Goal: Transaction & Acquisition: Download file/media

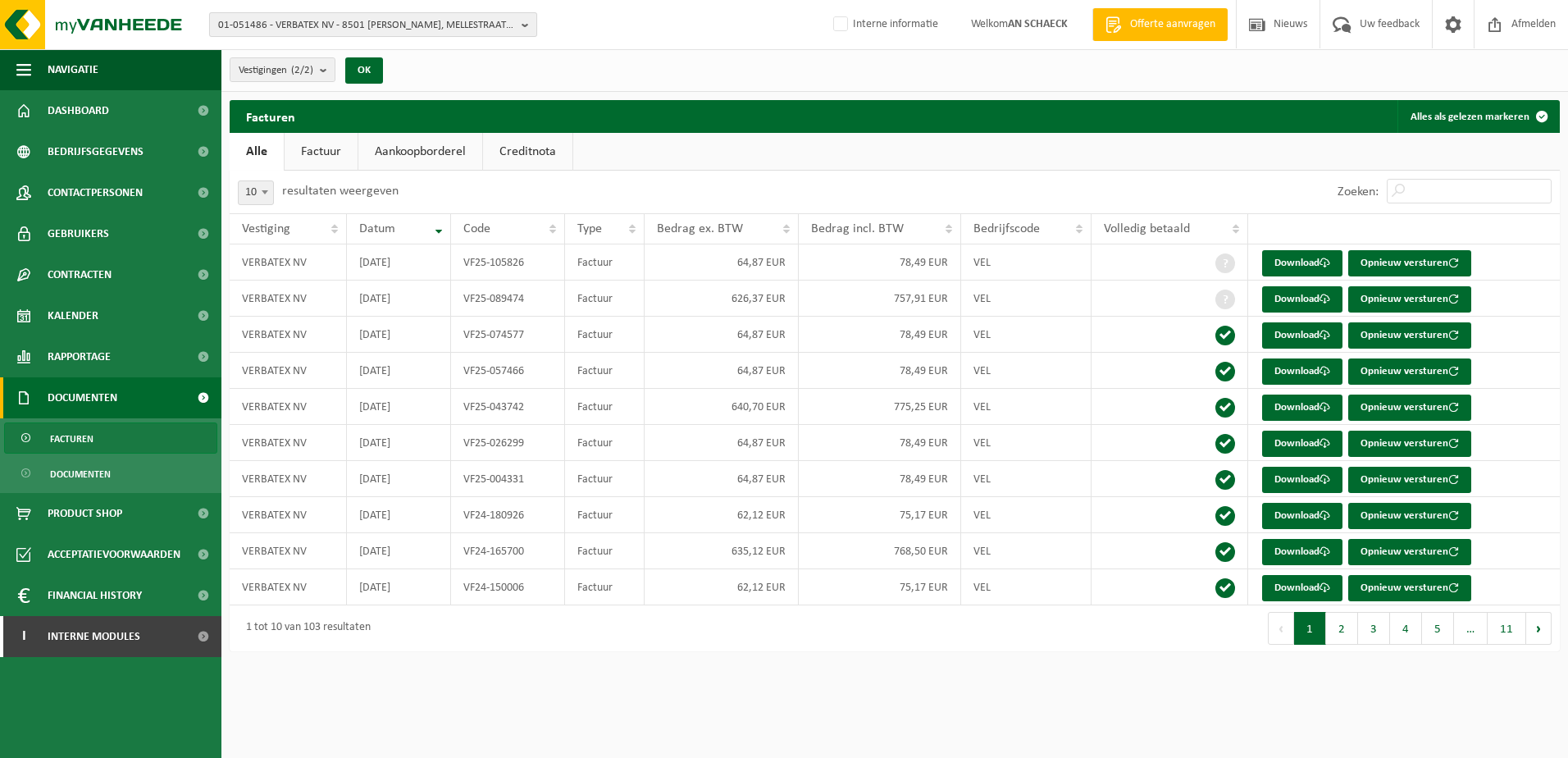
click at [432, 26] on span "01-051486 - VERBATEX NV - 8501 HEULE, MELLESTRAAT 196" at bounding box center [366, 26] width 296 height 25
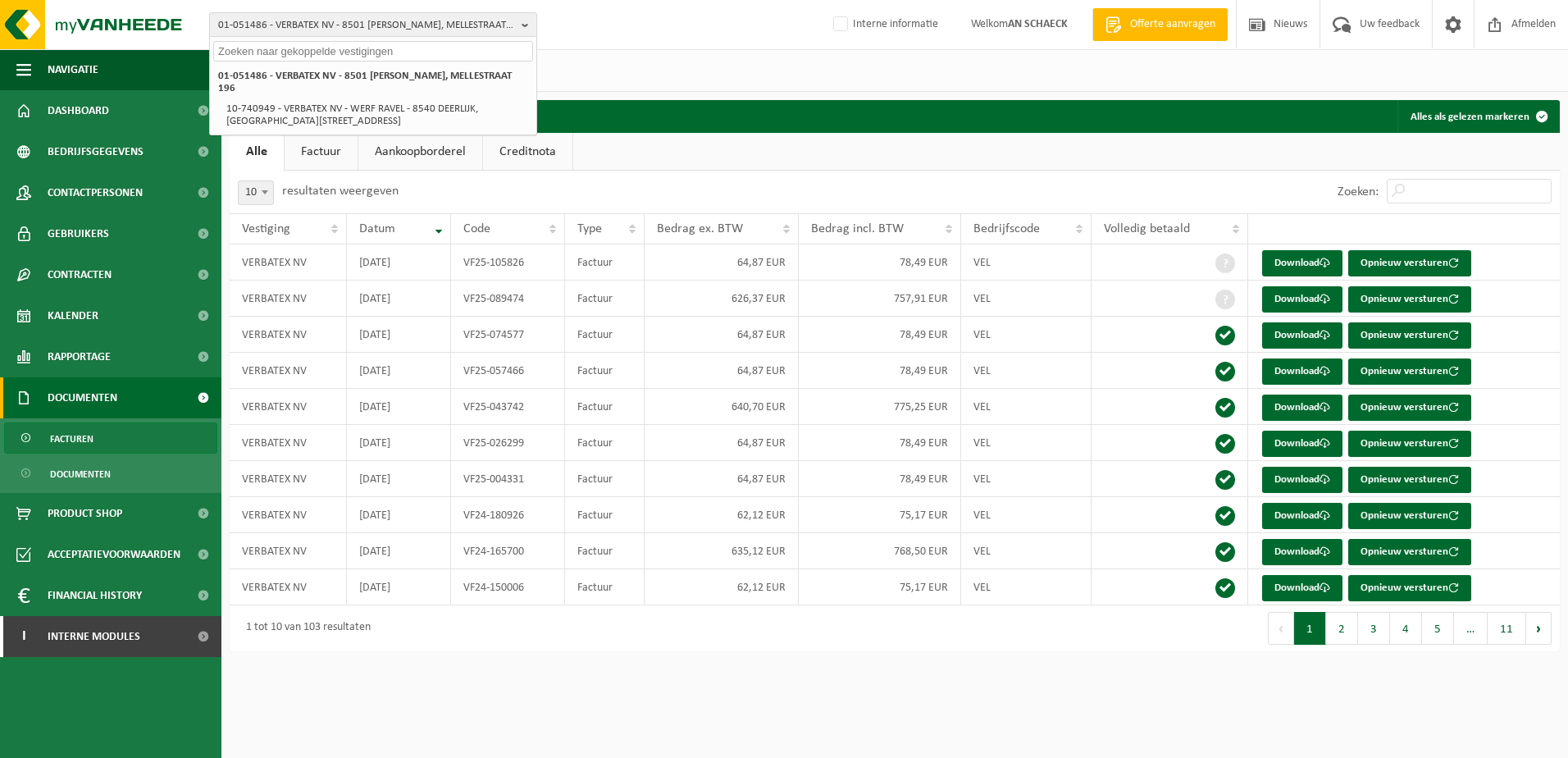
paste input "10-885901"
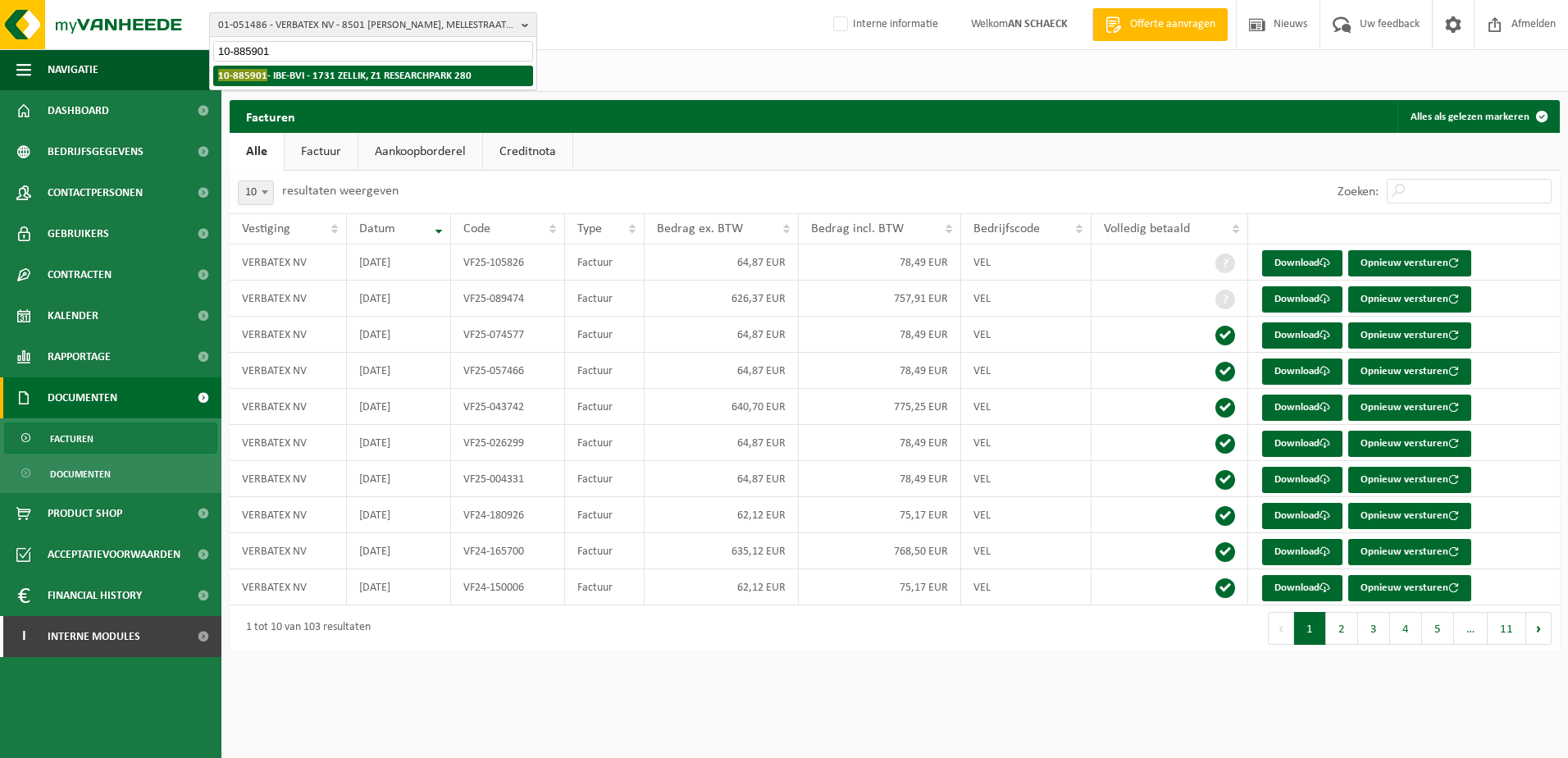
type input "10-885901"
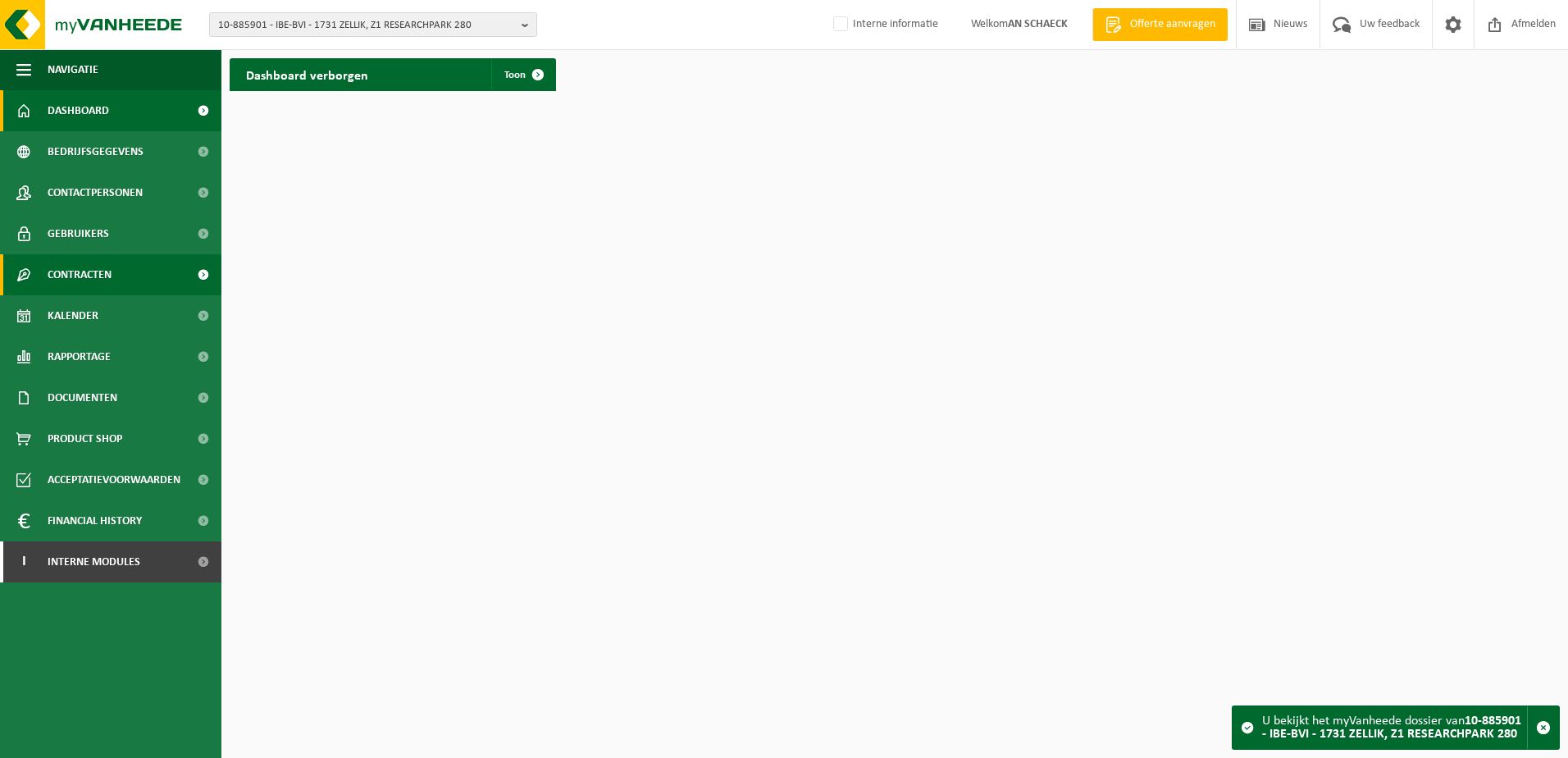
click at [81, 280] on span "Contracten" at bounding box center [79, 274] width 64 height 41
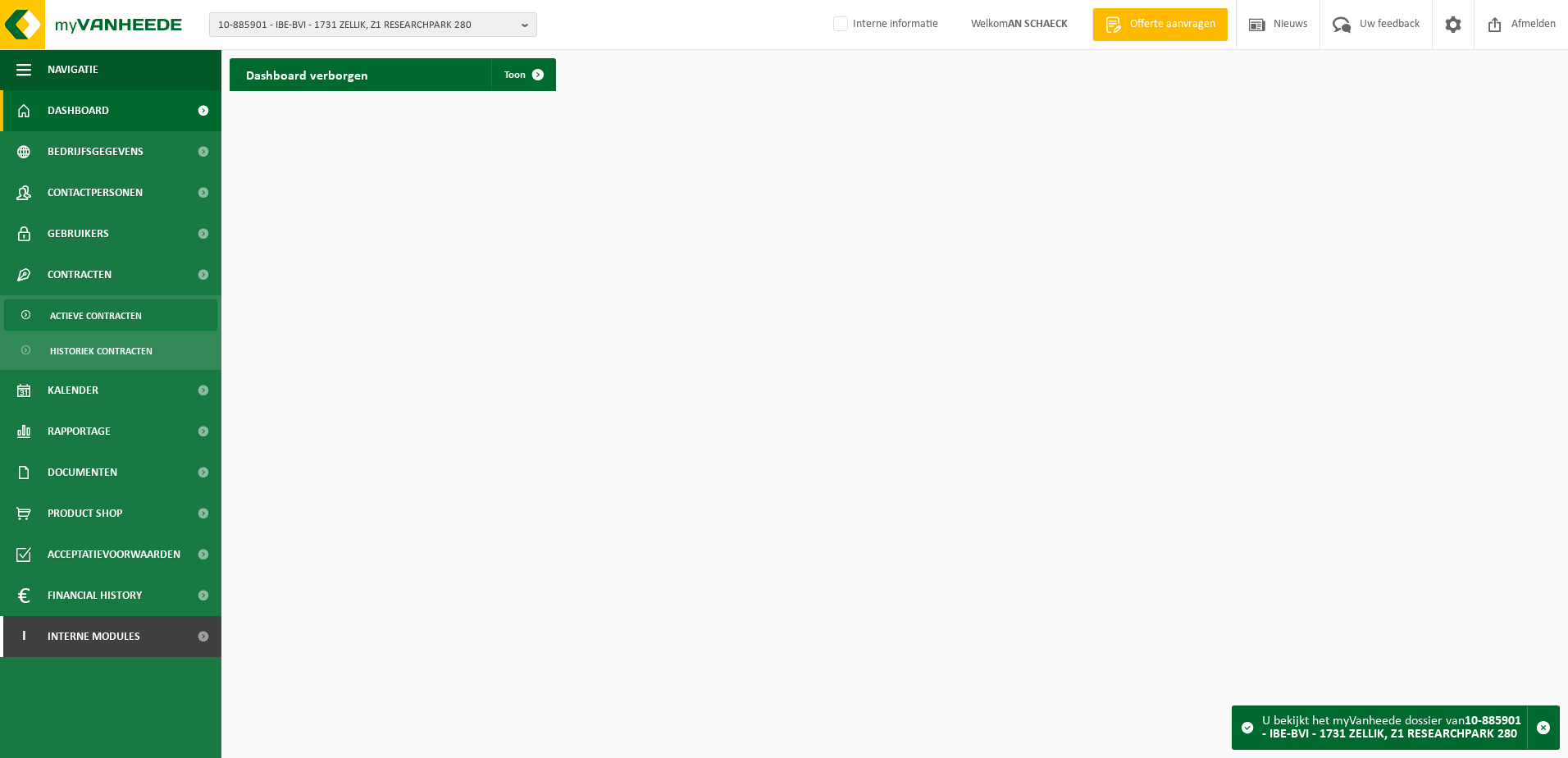
click at [88, 309] on span "Actieve contracten" at bounding box center [96, 315] width 92 height 31
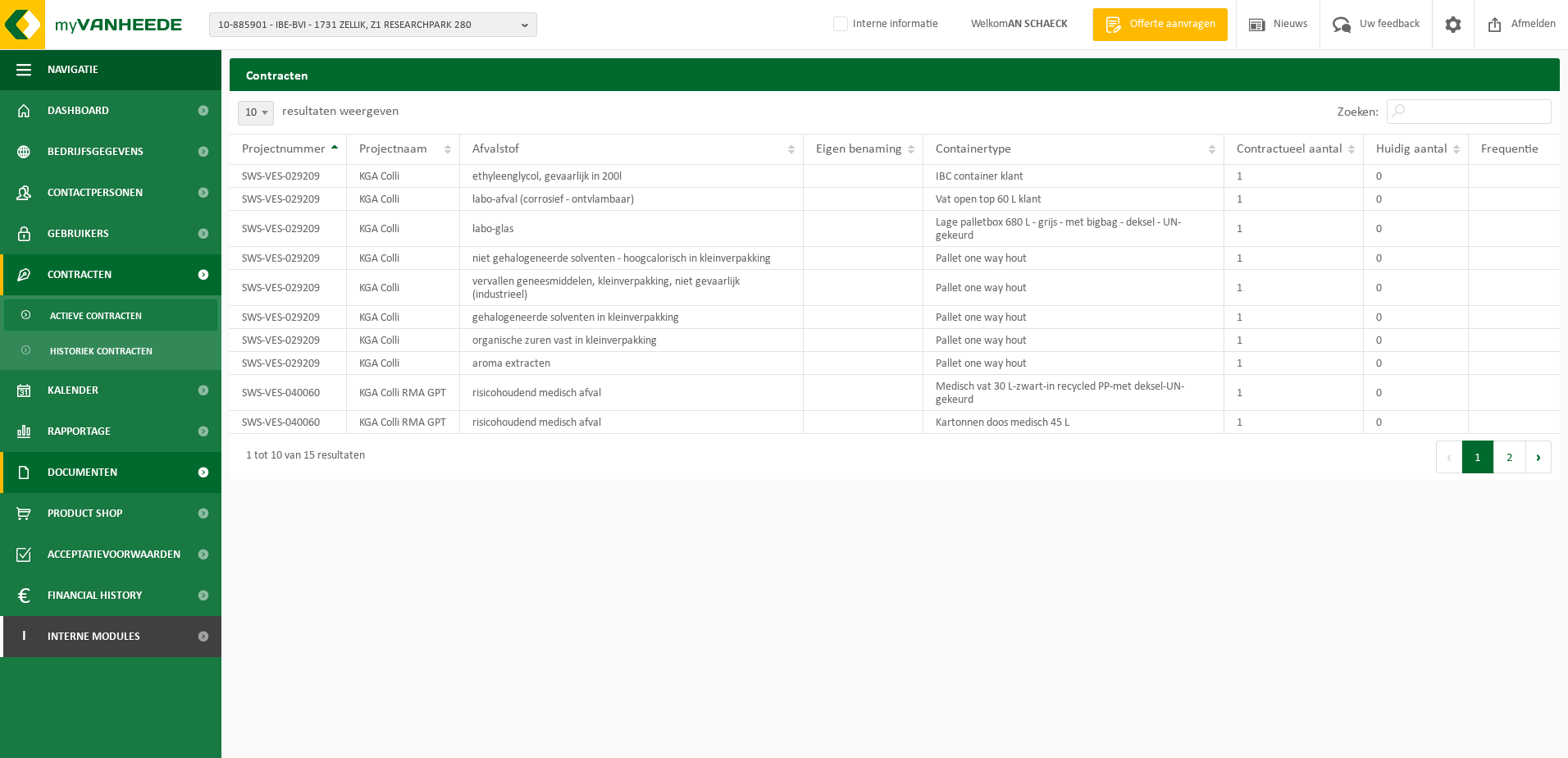
drag, startPoint x: 94, startPoint y: 454, endPoint x: 93, endPoint y: 477, distance: 23.0
click at [94, 455] on span "Documenten" at bounding box center [82, 472] width 70 height 41
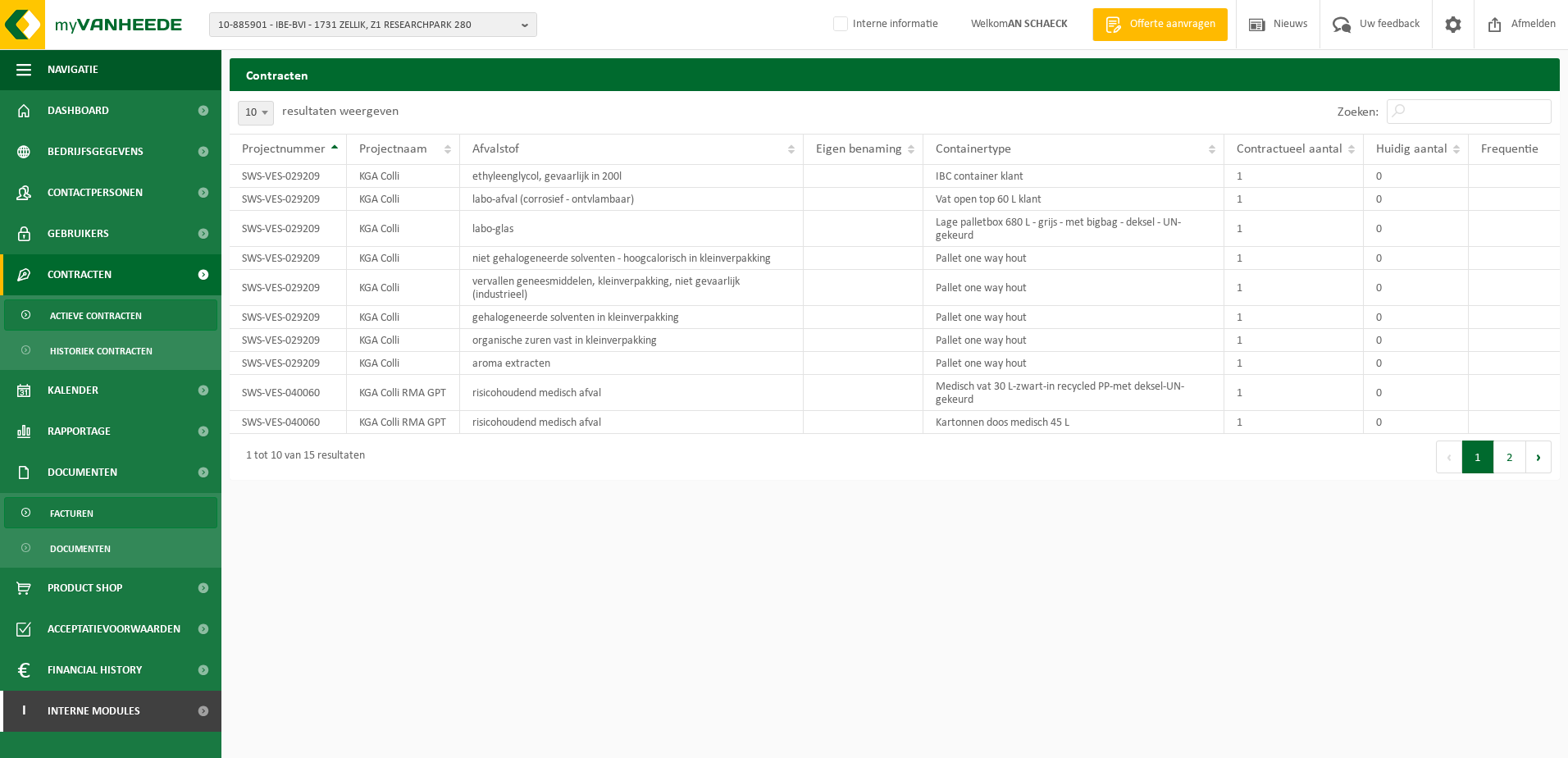
click at [94, 513] on link "Facturen" at bounding box center [111, 512] width 214 height 31
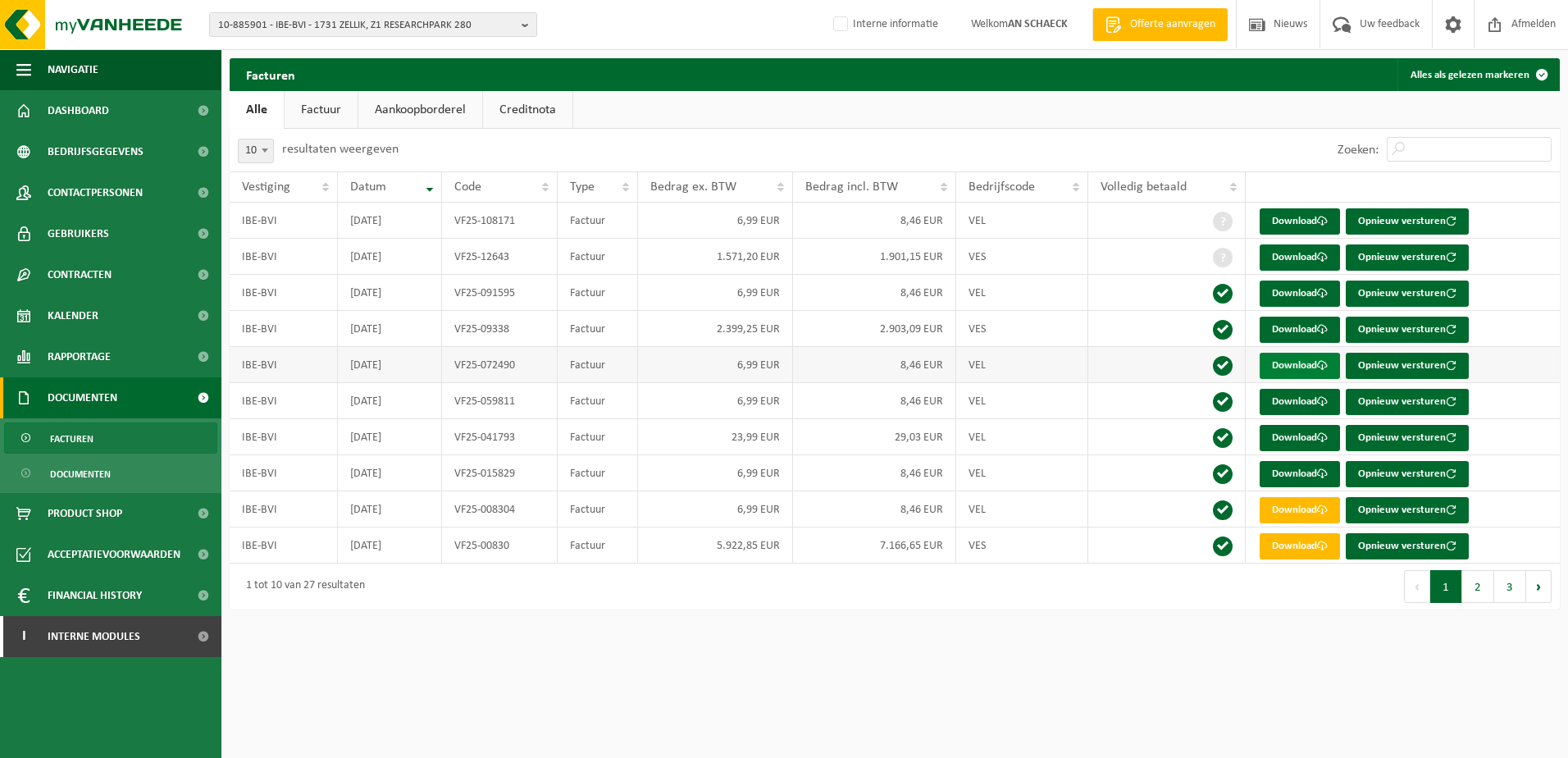
click at [1296, 366] on link "Download" at bounding box center [1300, 366] width 80 height 26
click at [1476, 589] on button "2" at bounding box center [1478, 586] width 32 height 33
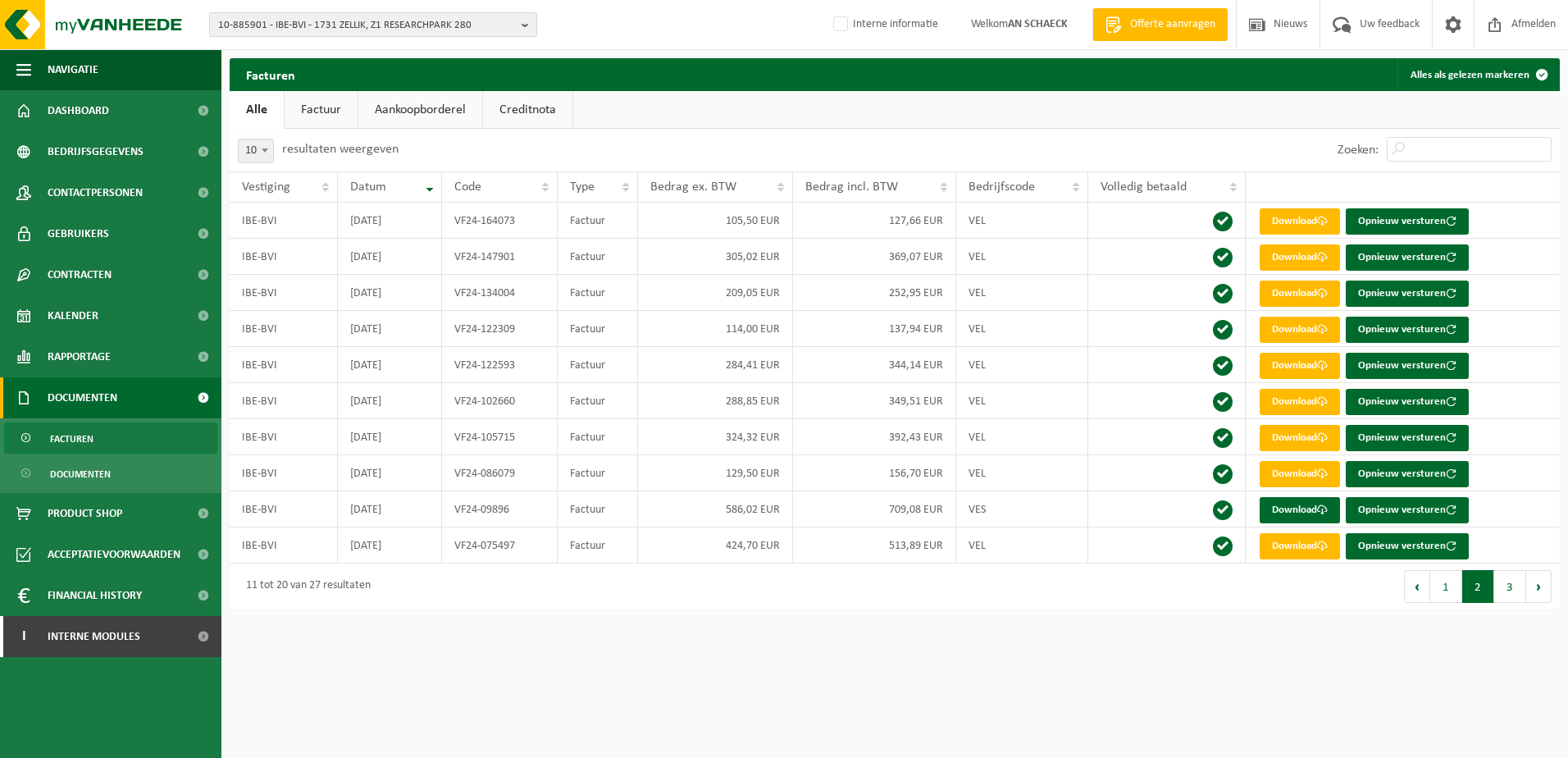
click at [321, 23] on span "10-885901 - IBE-BVI - 1731 ZELLIK, Z1 RESEARCHPARK 280" at bounding box center [366, 26] width 296 height 25
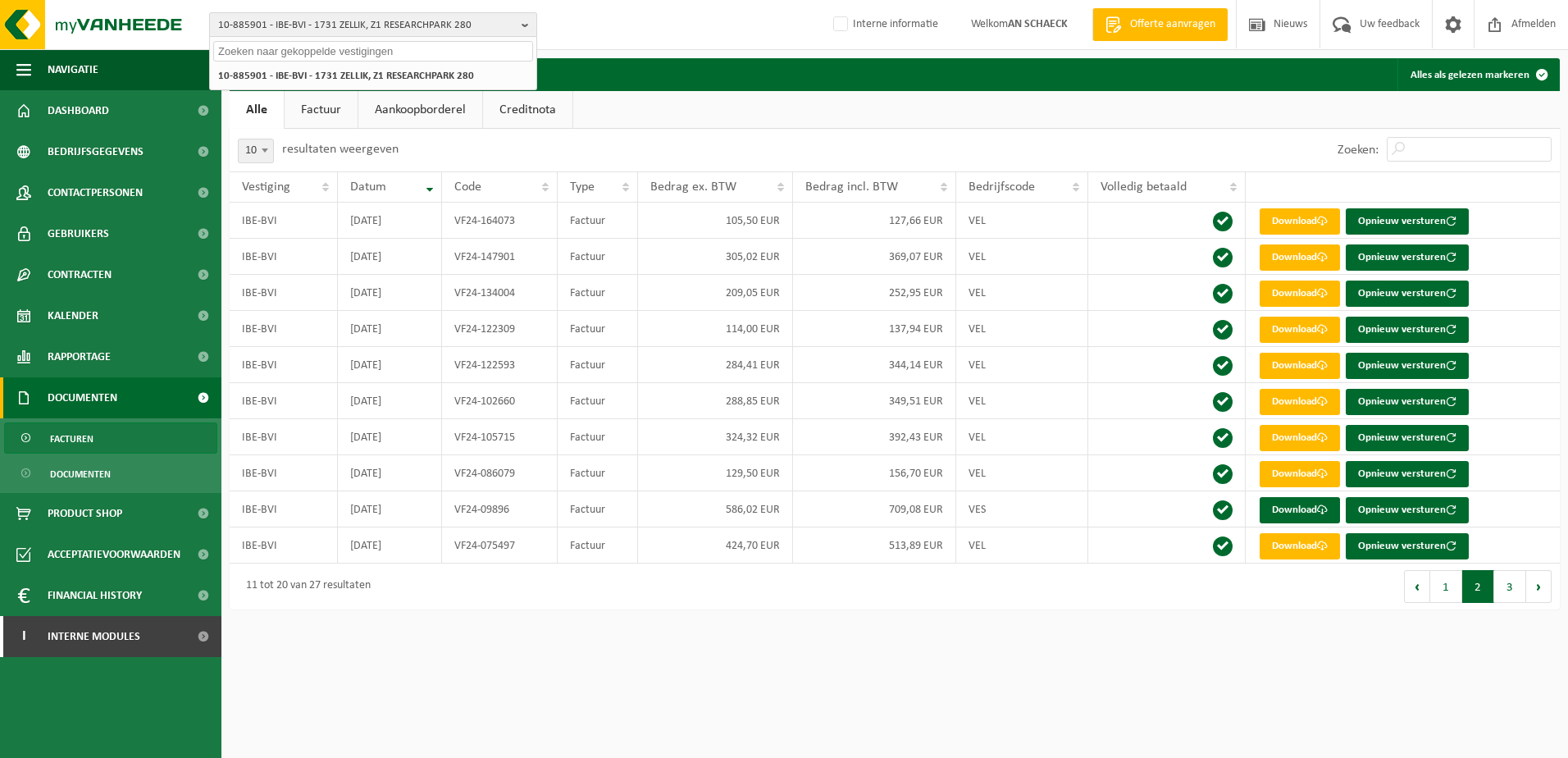
paste input "01-055672"
type input "01-055672"
click at [346, 83] on li "01-055672 - FEYS DRUKKERIJ - 8770 INGELMUNSTER, SPOORWEGSTRAAT 8" at bounding box center [373, 75] width 319 height 20
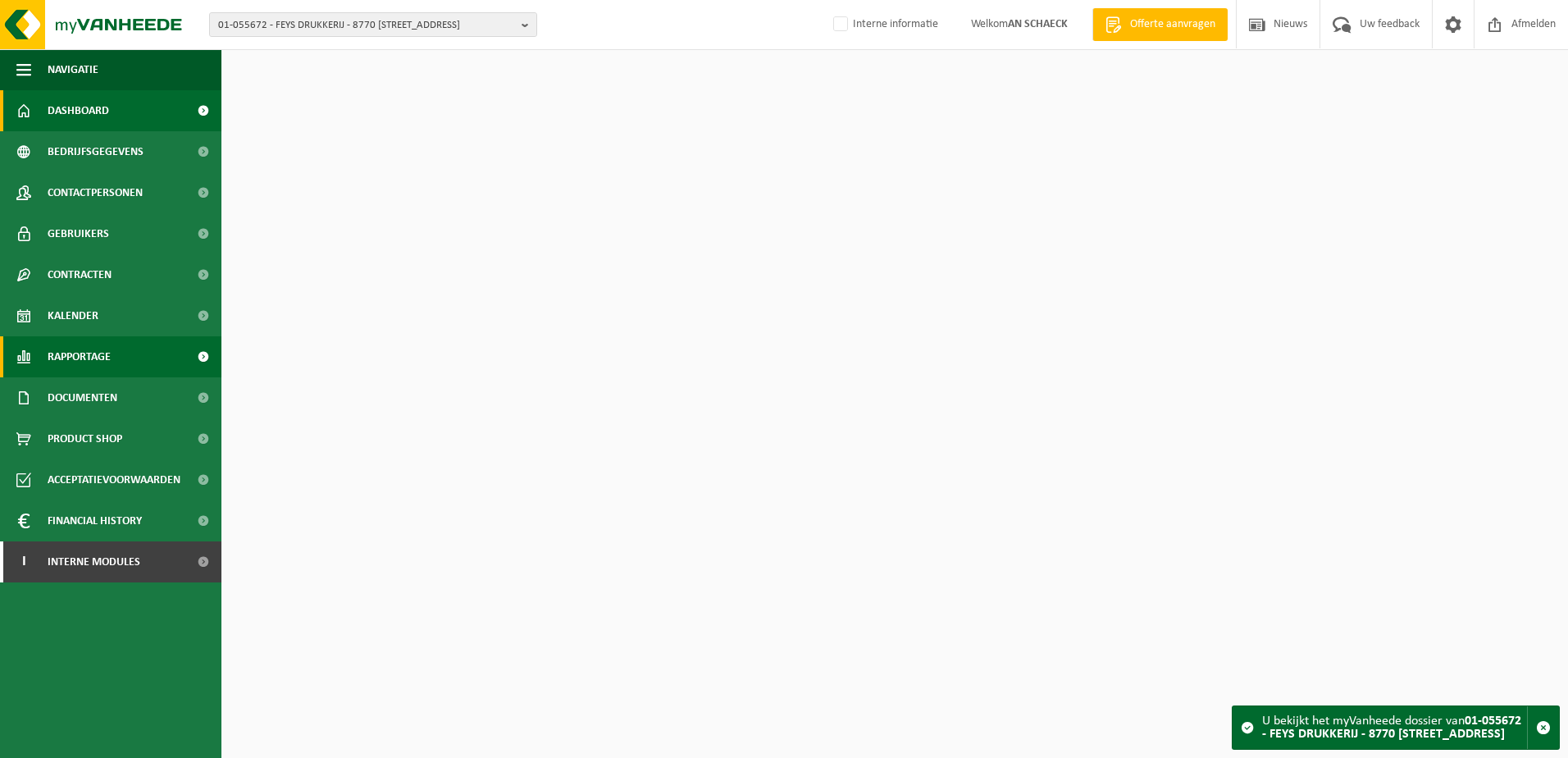
click at [94, 359] on span "Rapportage" at bounding box center [79, 356] width 64 height 41
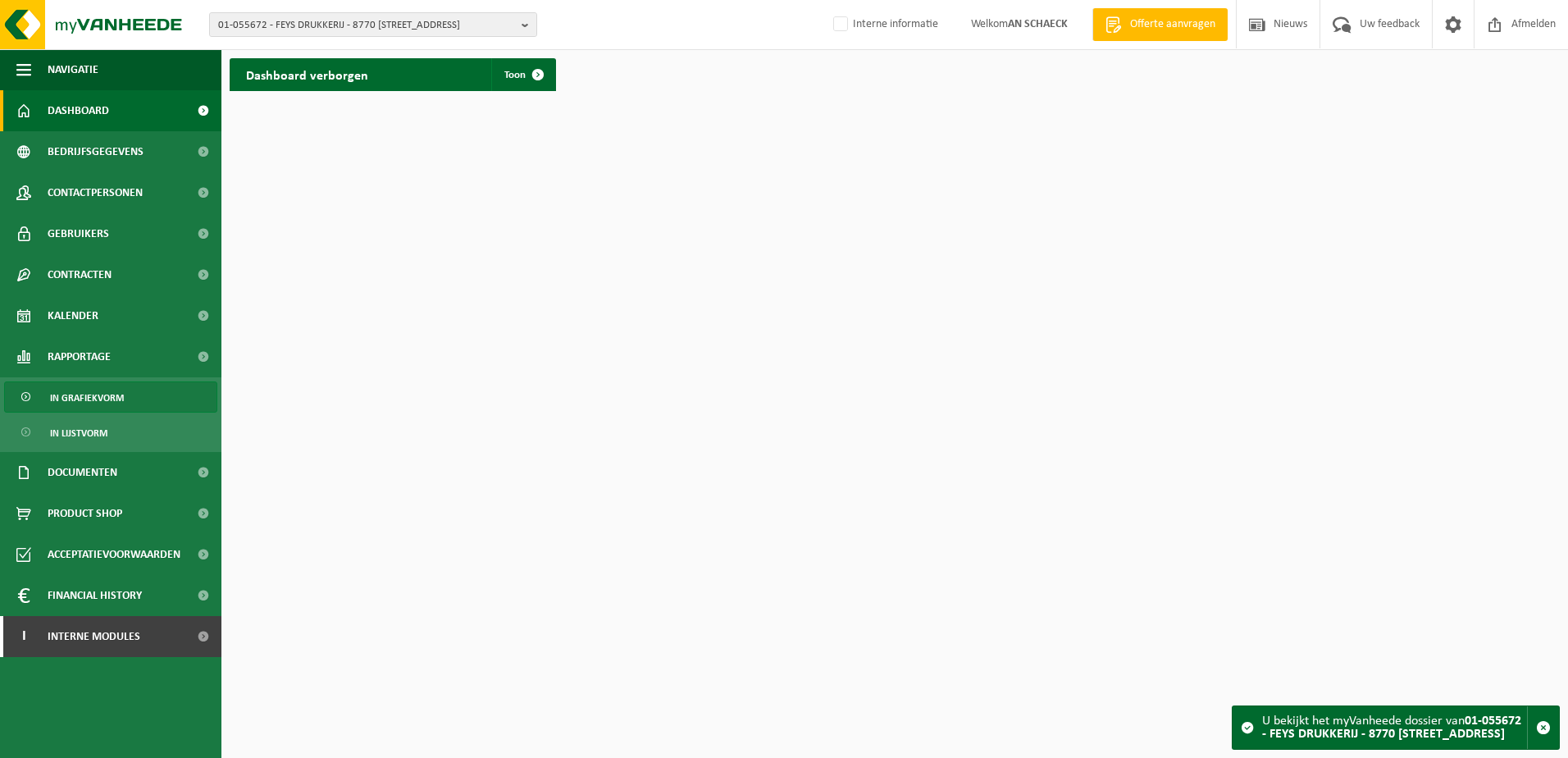
click at [102, 404] on span "In grafiekvorm" at bounding box center [87, 397] width 74 height 31
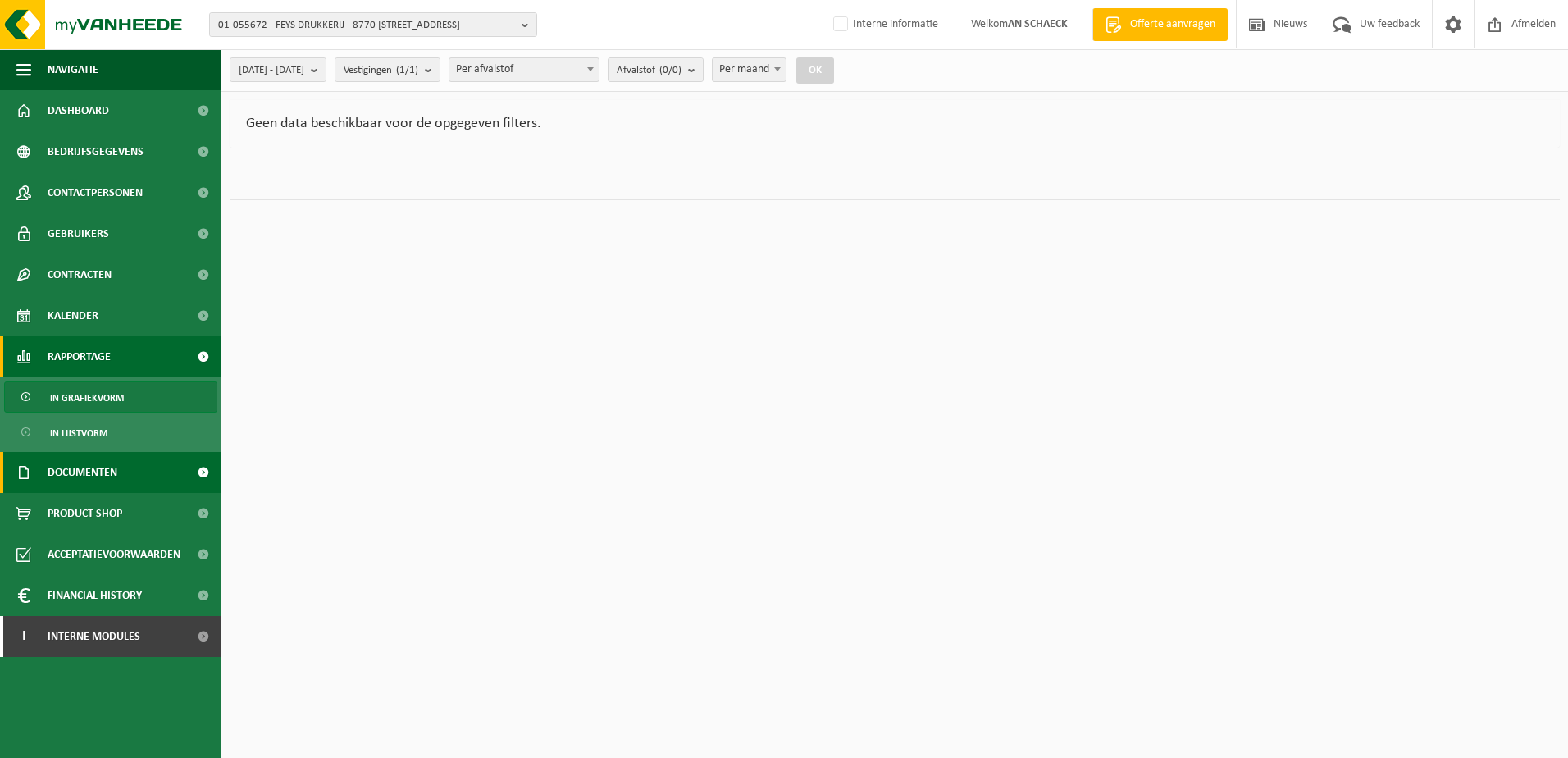
click at [102, 469] on span "Documenten" at bounding box center [82, 472] width 70 height 41
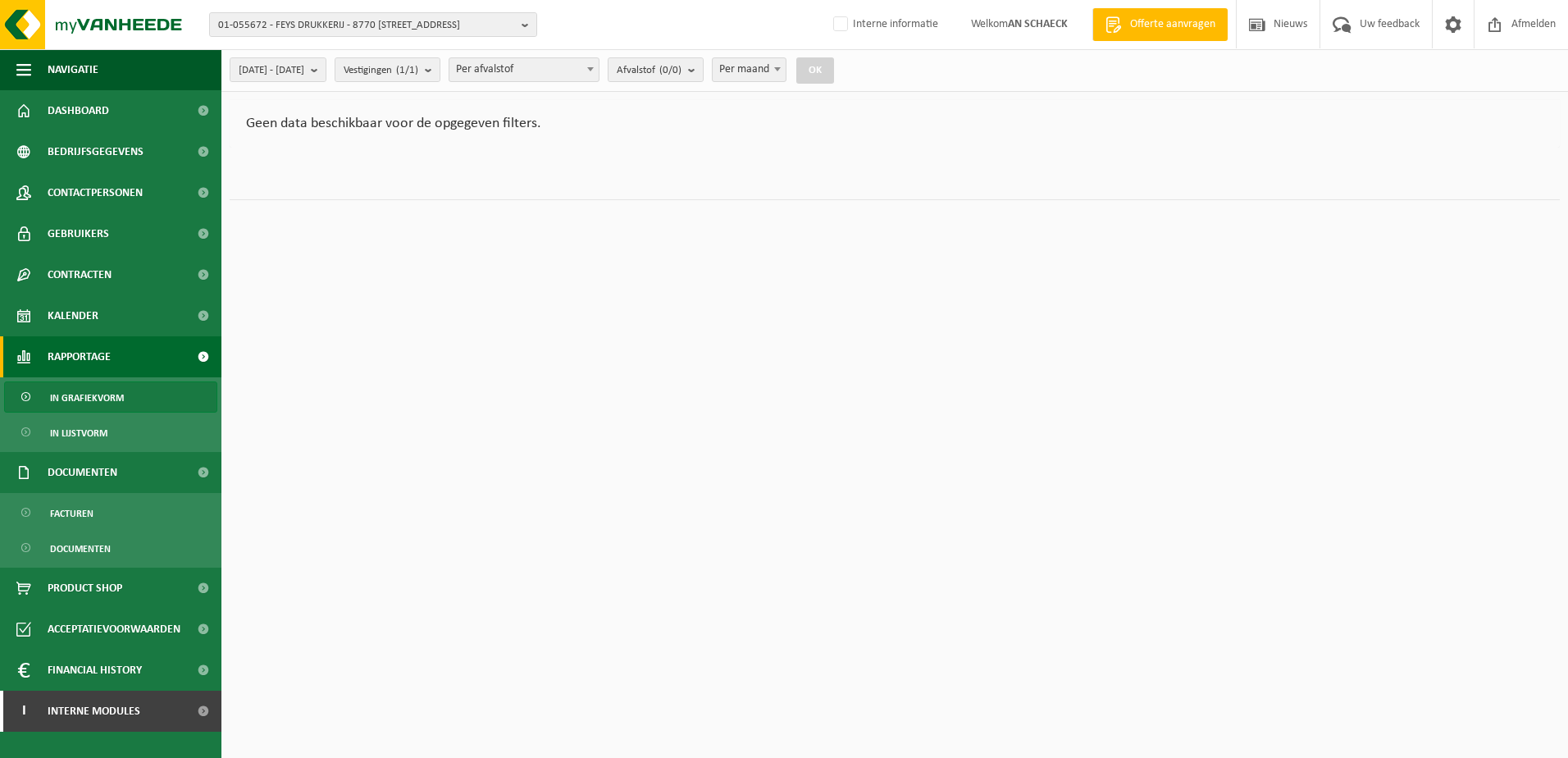
click at [87, 530] on ul "Facturen Documenten" at bounding box center [110, 530] width 221 height 75
click at [83, 522] on span "Facturen" at bounding box center [71, 513] width 43 height 31
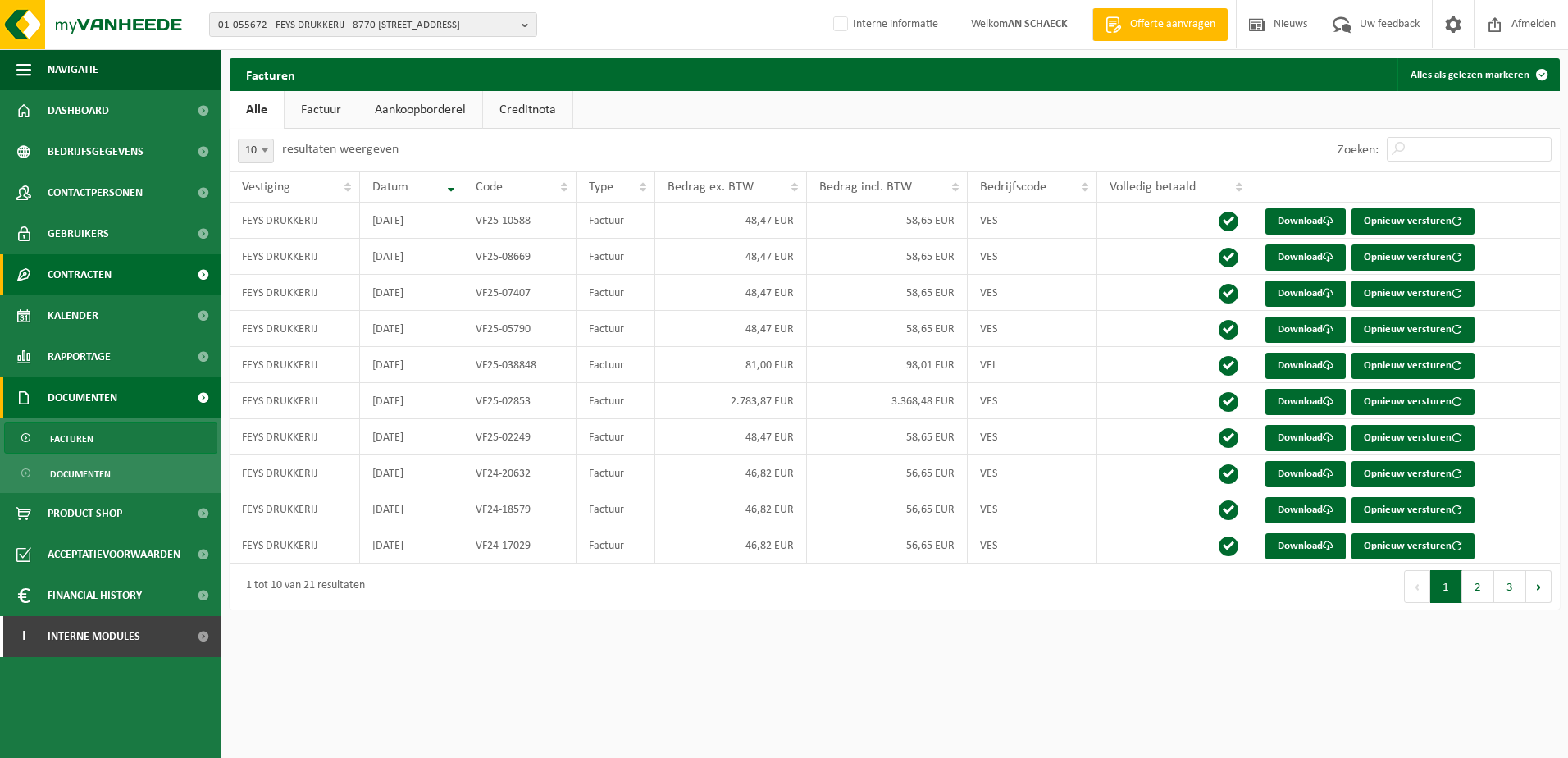
click at [105, 281] on span "Contracten" at bounding box center [79, 274] width 64 height 41
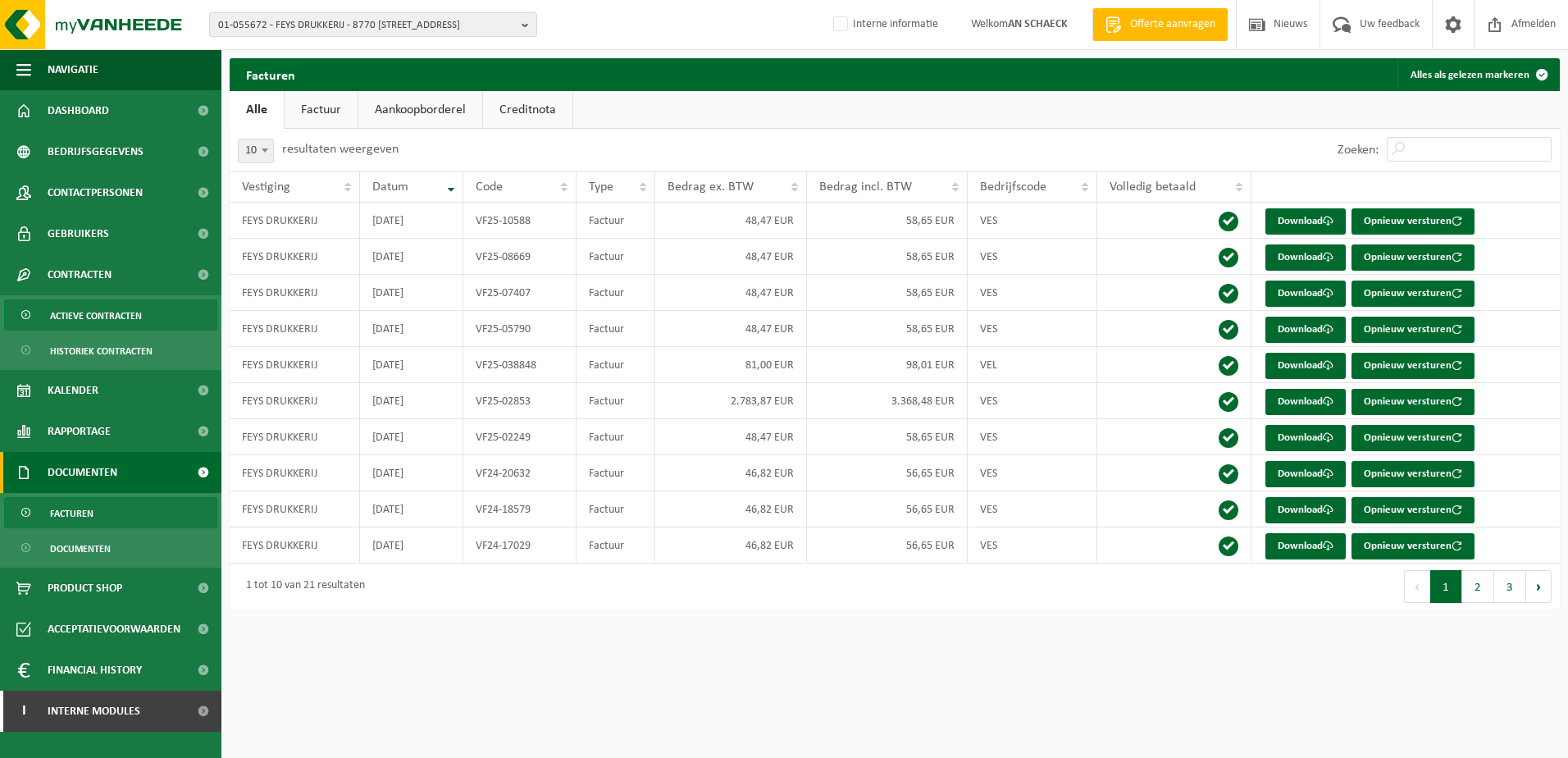
click at [97, 311] on span "Actieve contracten" at bounding box center [96, 315] width 92 height 31
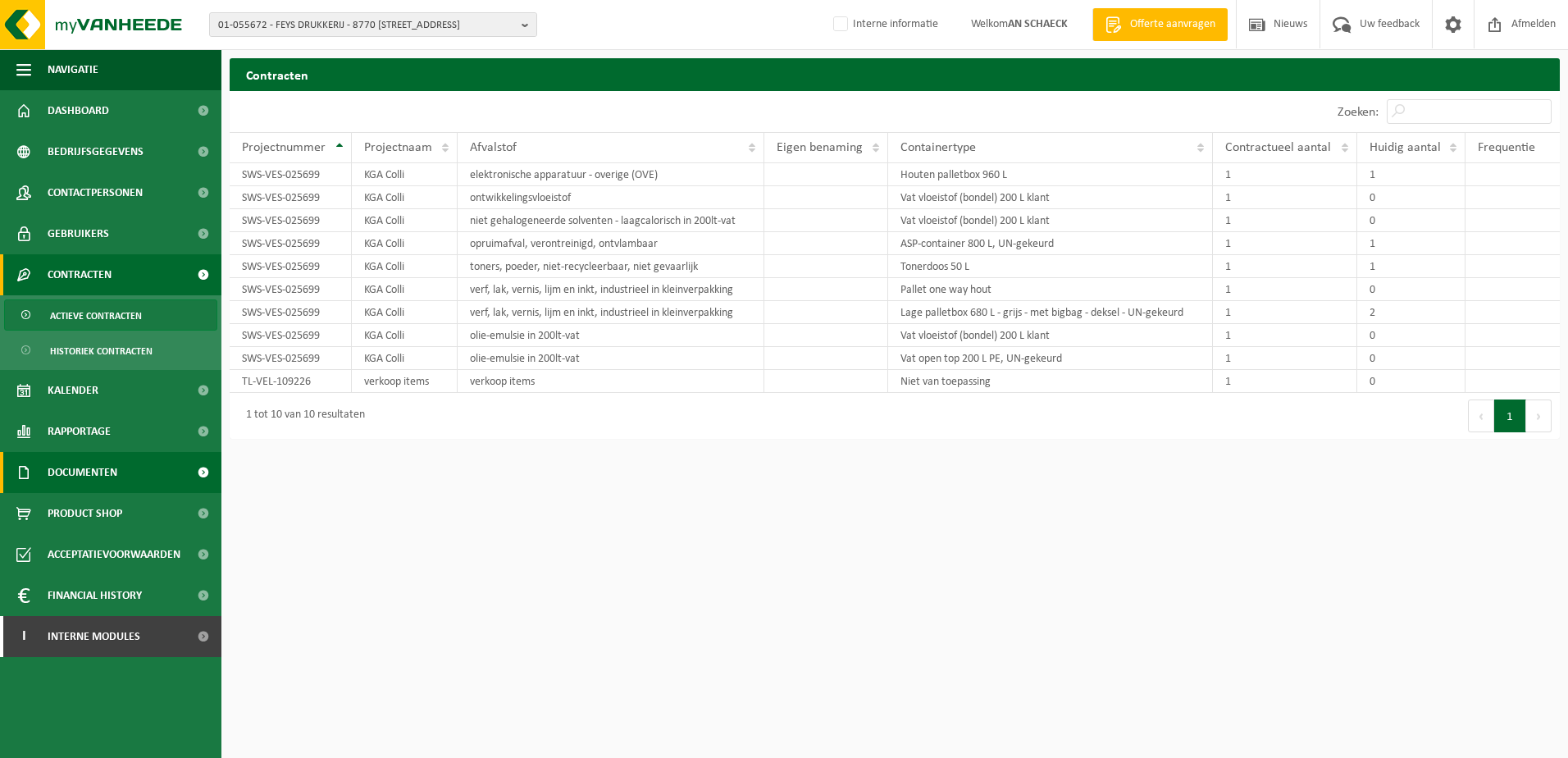
drag, startPoint x: 93, startPoint y: 472, endPoint x: 86, endPoint y: 507, distance: 35.7
click at [93, 474] on span "Documenten" at bounding box center [82, 472] width 70 height 41
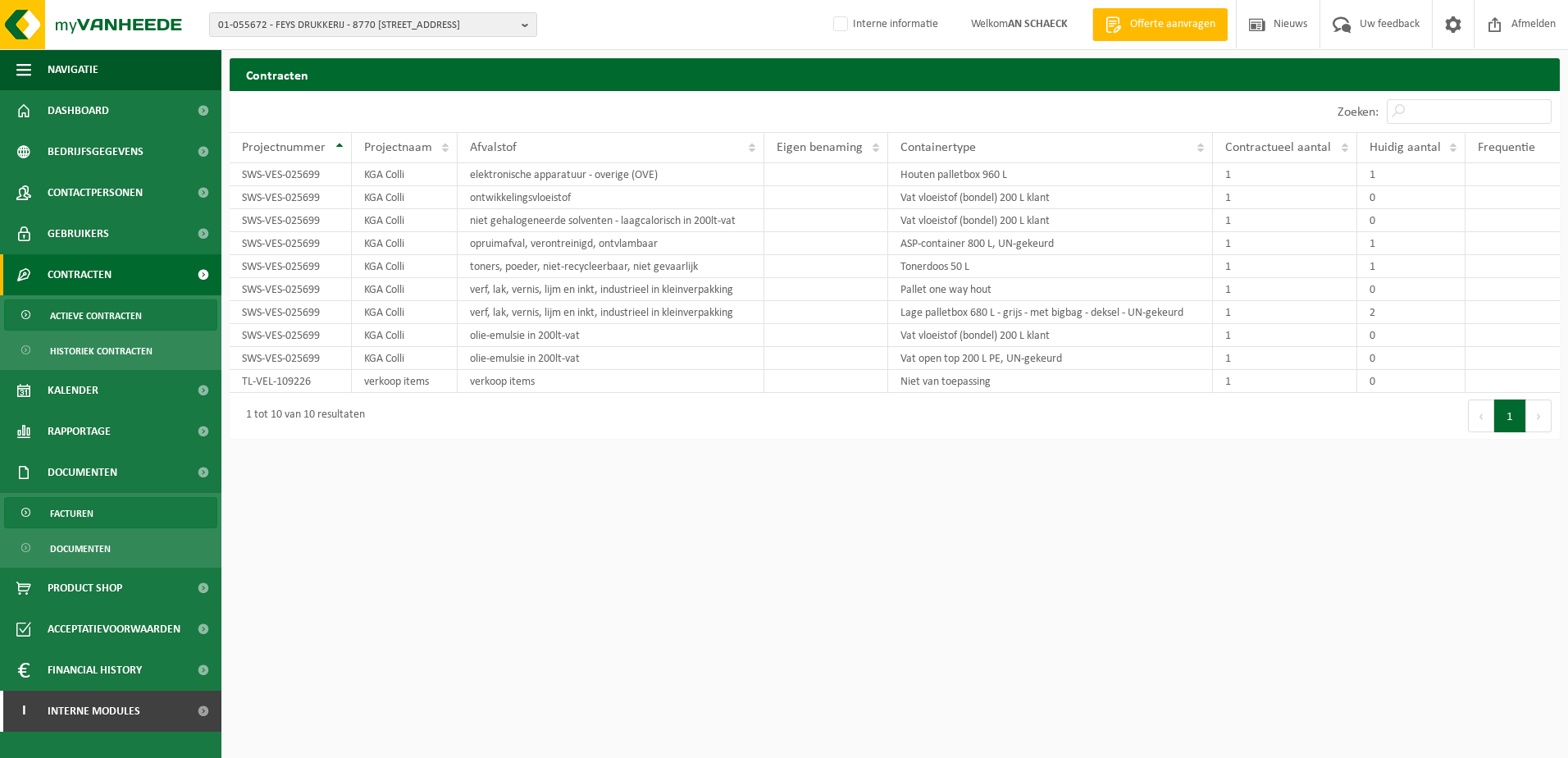
click at [83, 517] on span "Facturen" at bounding box center [71, 513] width 43 height 31
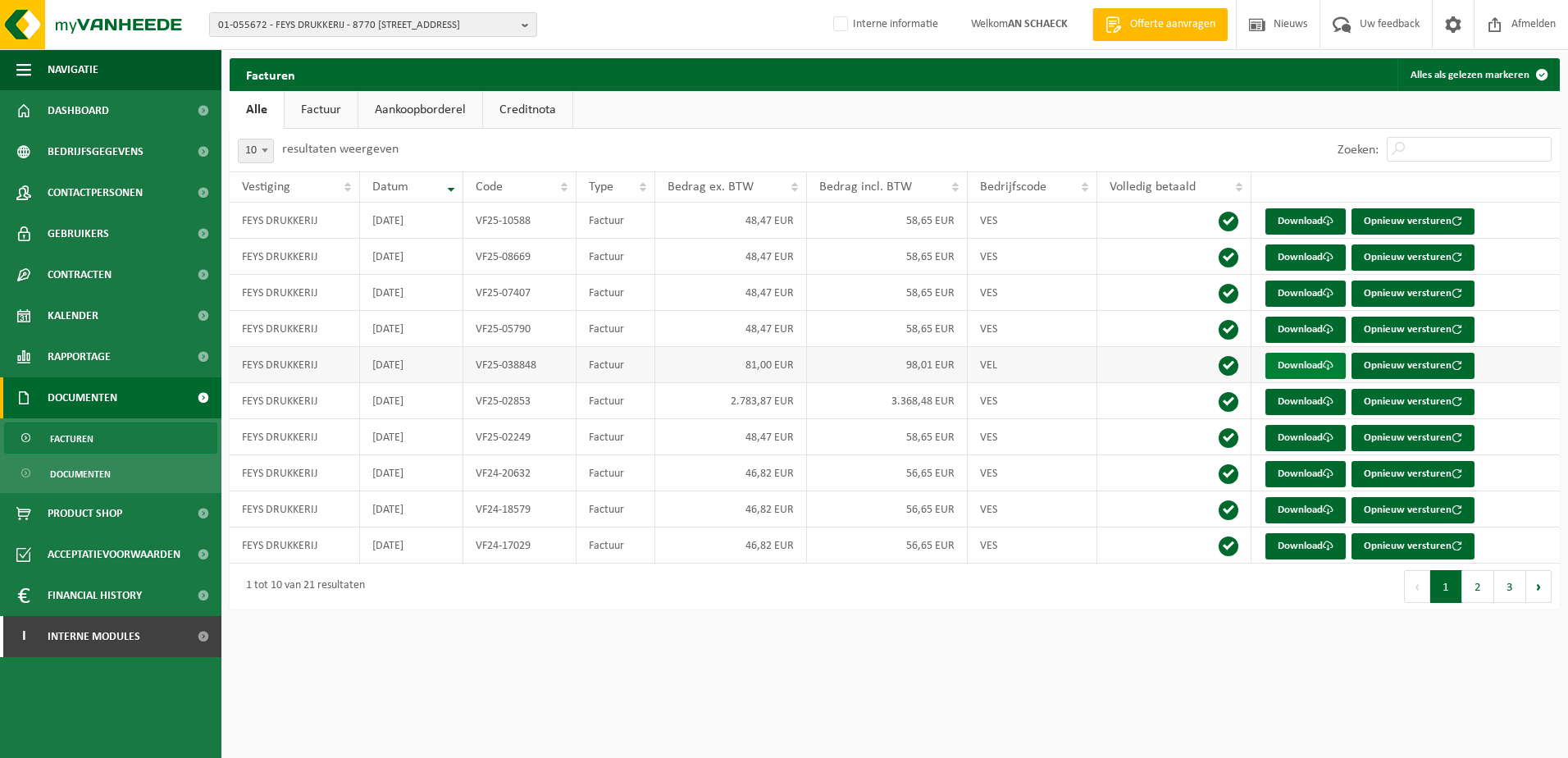
click at [1287, 366] on link "Download" at bounding box center [1305, 366] width 80 height 26
click at [400, 18] on span "01-055672 - FEYS DRUKKERIJ - 8770 INGELMUNSTER, SPOORWEGSTRAAT 8" at bounding box center [366, 26] width 296 height 25
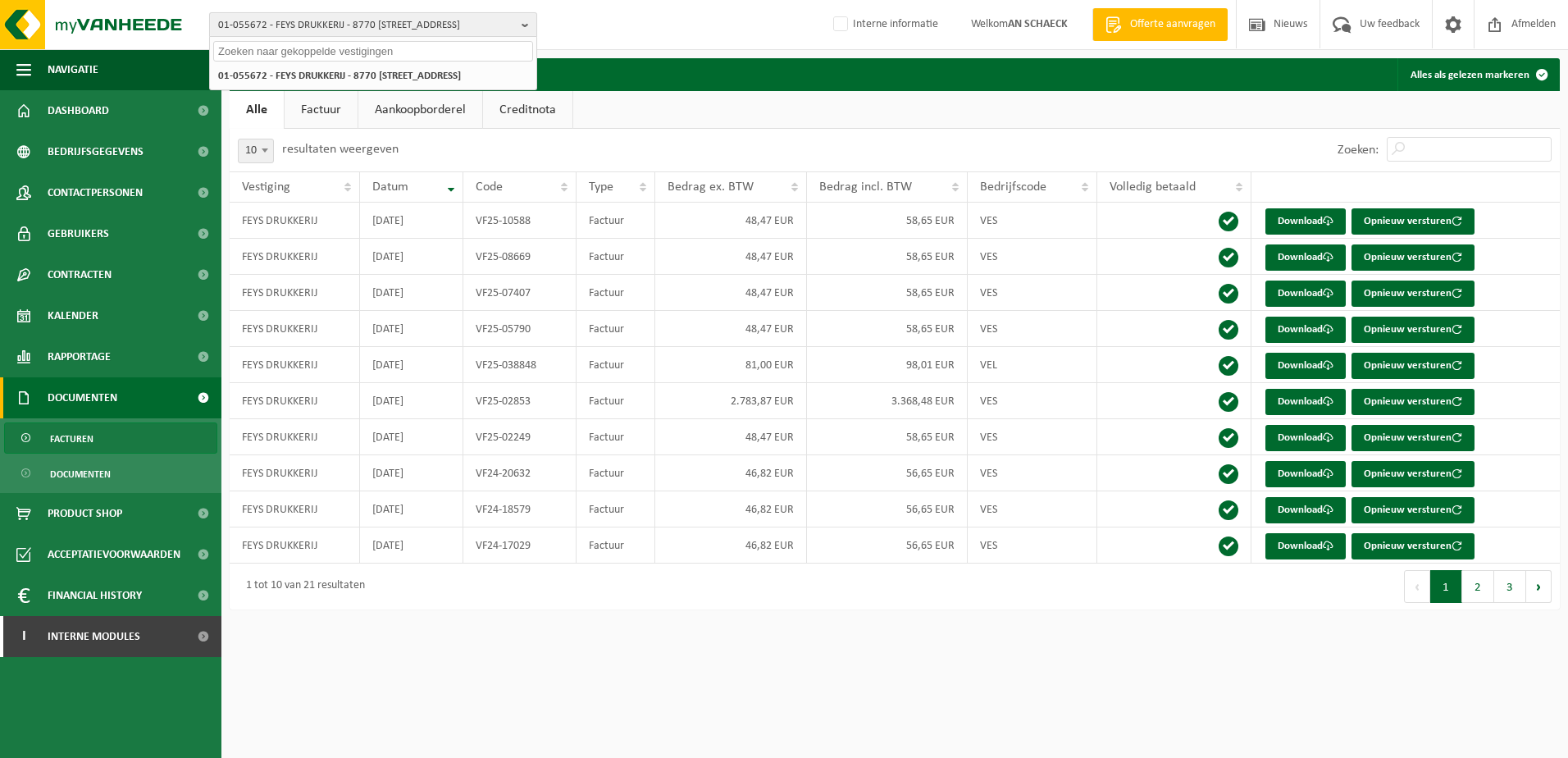
paste input "01-000030"
type input "01-000030"
click at [424, 73] on strong "01-000030 - AVITEX NV - 8770 INGELMUNSTER, KORTRIJKSTRAAT 126" at bounding box center [326, 75] width 217 height 12
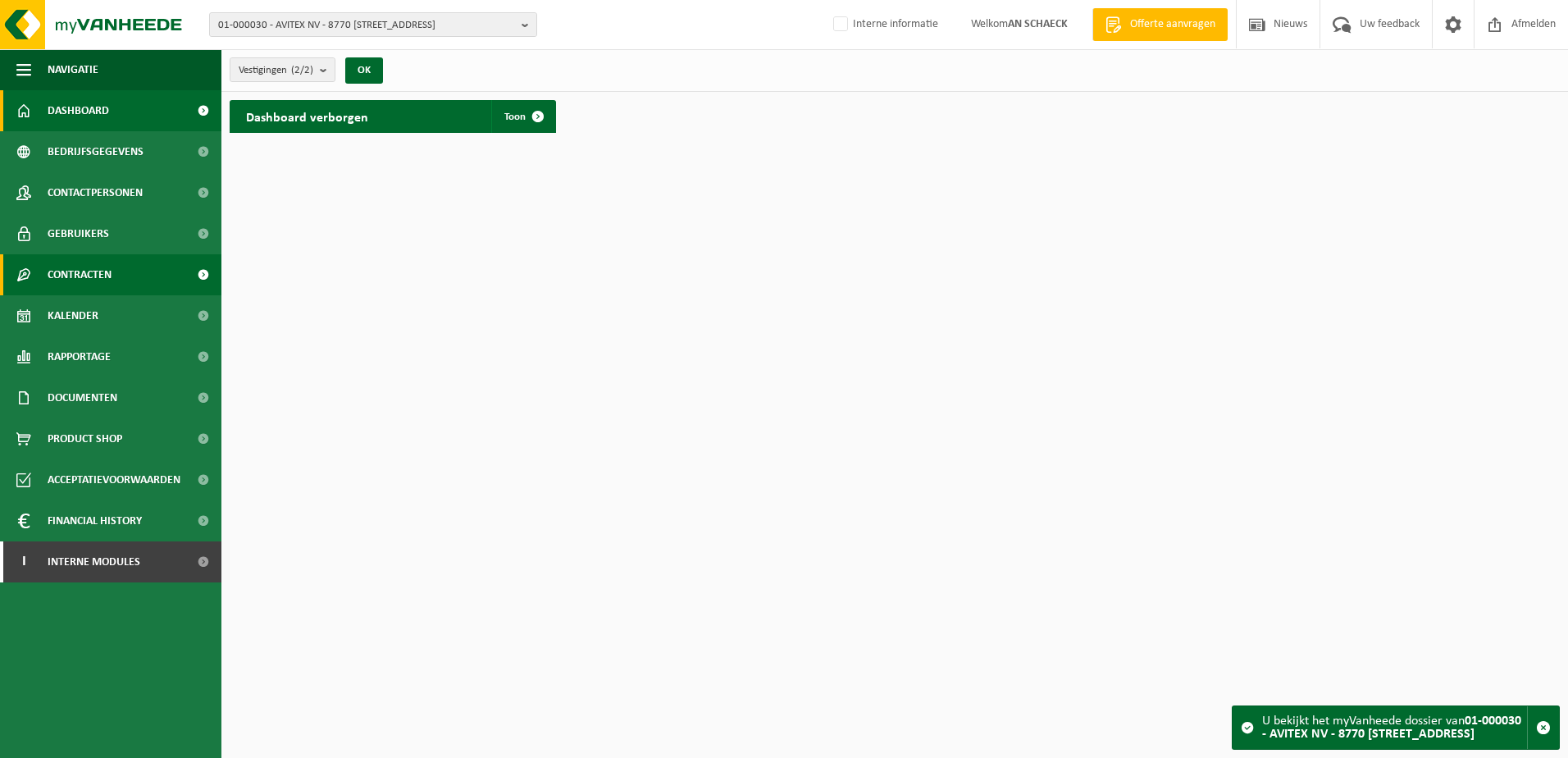
click at [109, 272] on span "Contracten" at bounding box center [79, 274] width 64 height 41
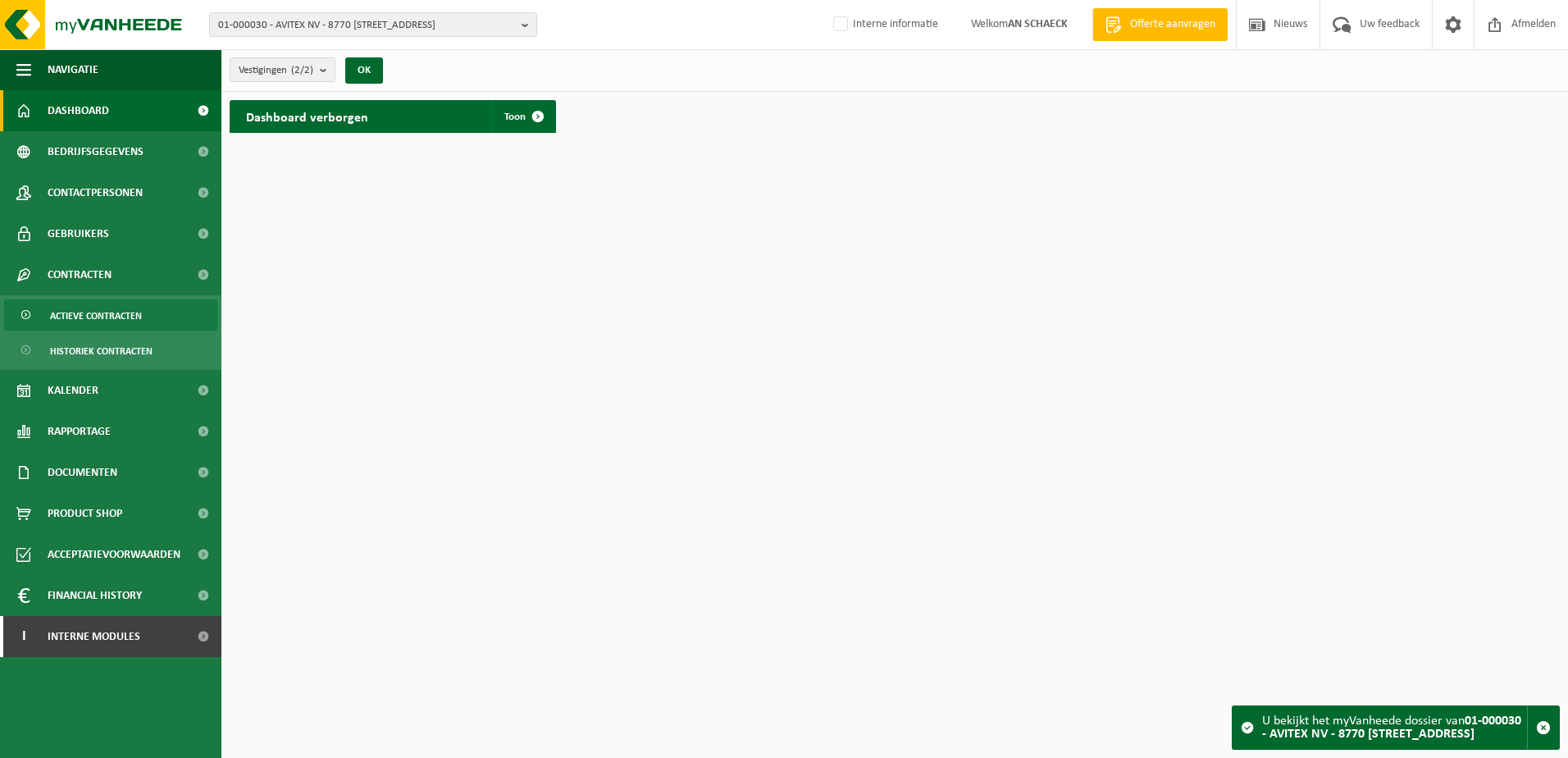
click at [87, 318] on span "Actieve contracten" at bounding box center [96, 315] width 92 height 31
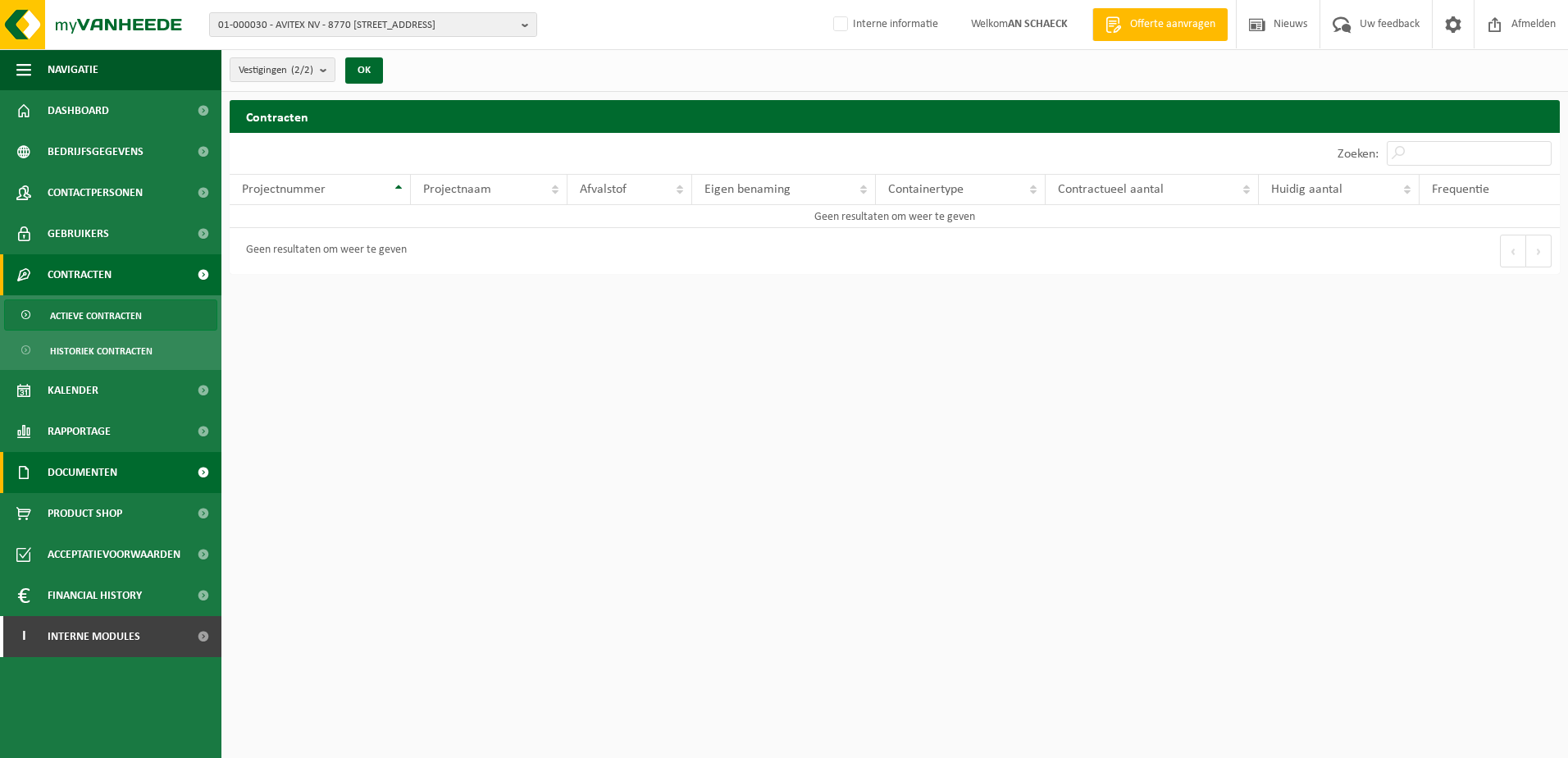
click at [92, 479] on span "Documenten" at bounding box center [82, 472] width 70 height 41
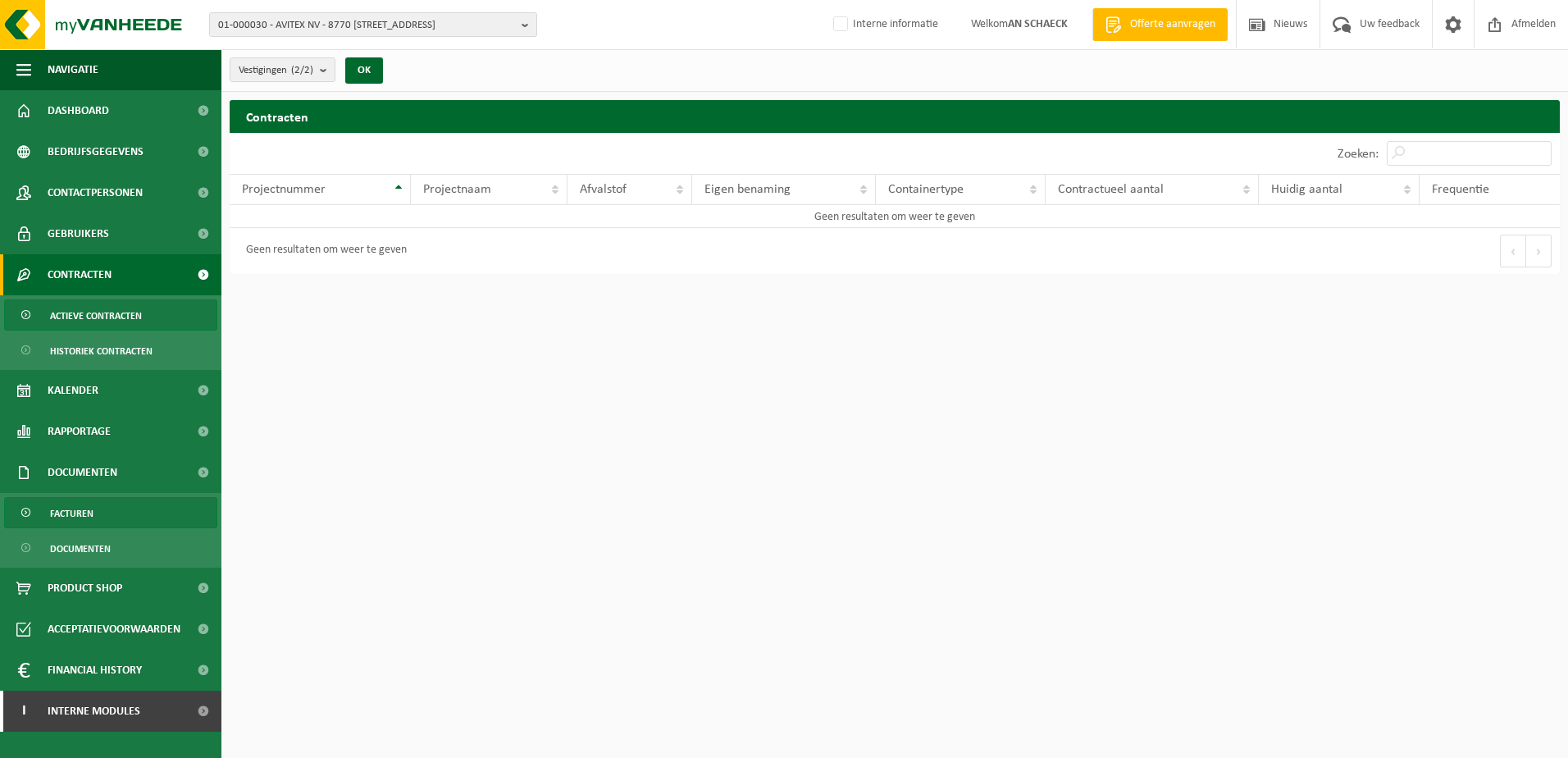
click at [94, 517] on link "Facturen" at bounding box center [111, 512] width 214 height 31
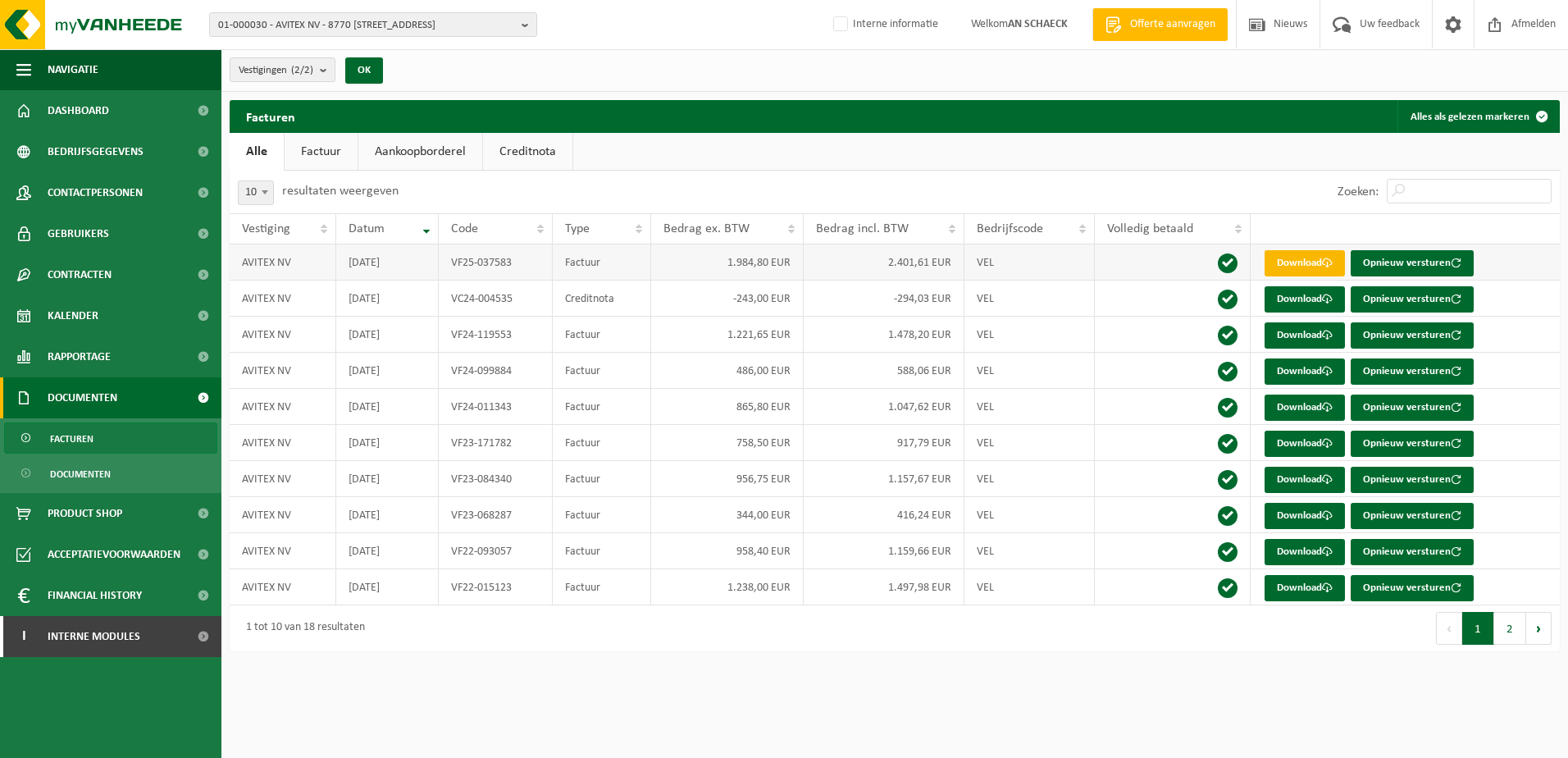
click at [1296, 267] on link "Download" at bounding box center [1304, 263] width 80 height 26
click at [281, 18] on span "01-000030 - AVITEX NV - 8770 INGELMUNSTER, KORTRIJKSTRAAT 126" at bounding box center [366, 26] width 296 height 25
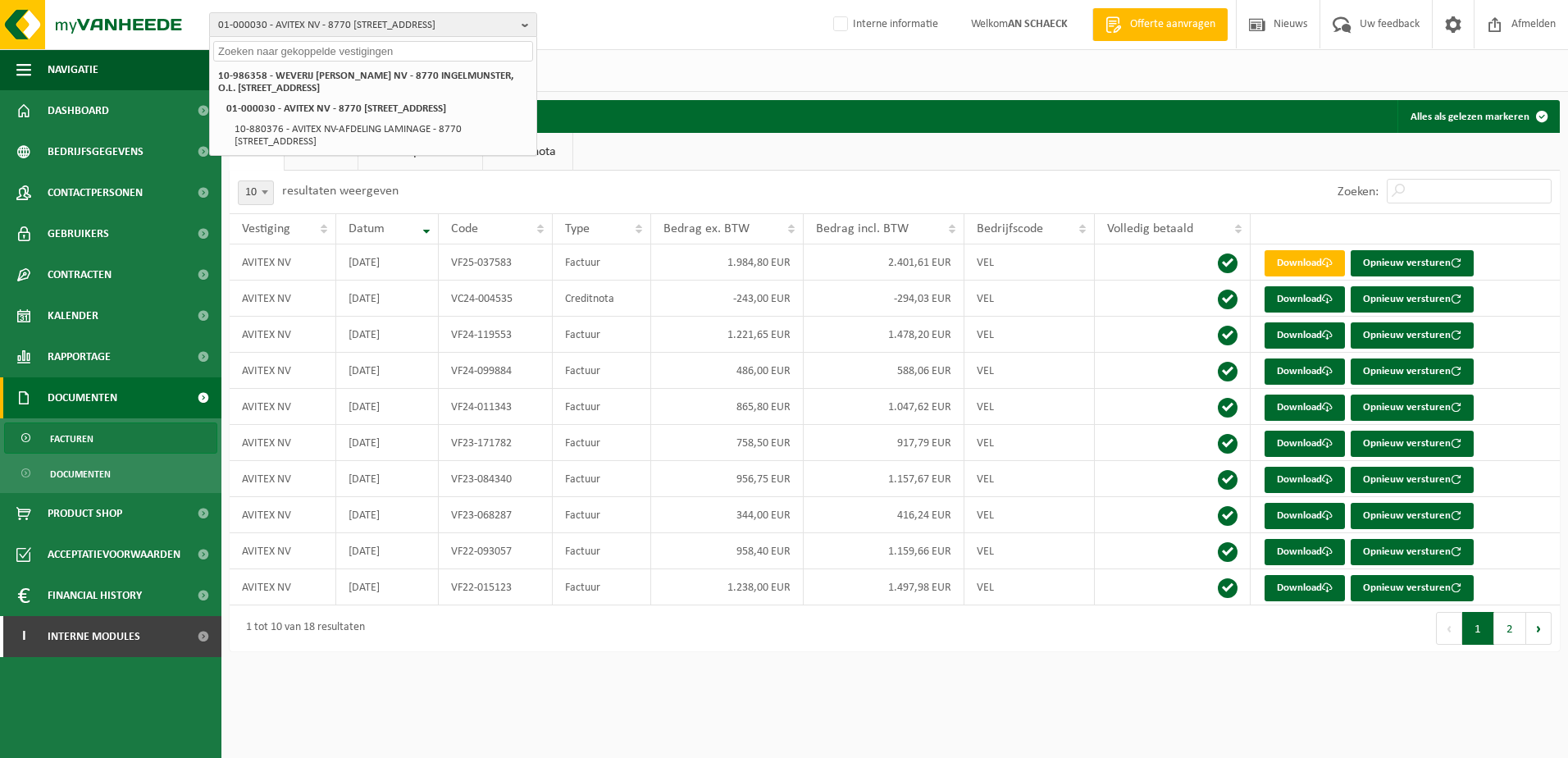
paste input "10-422917"
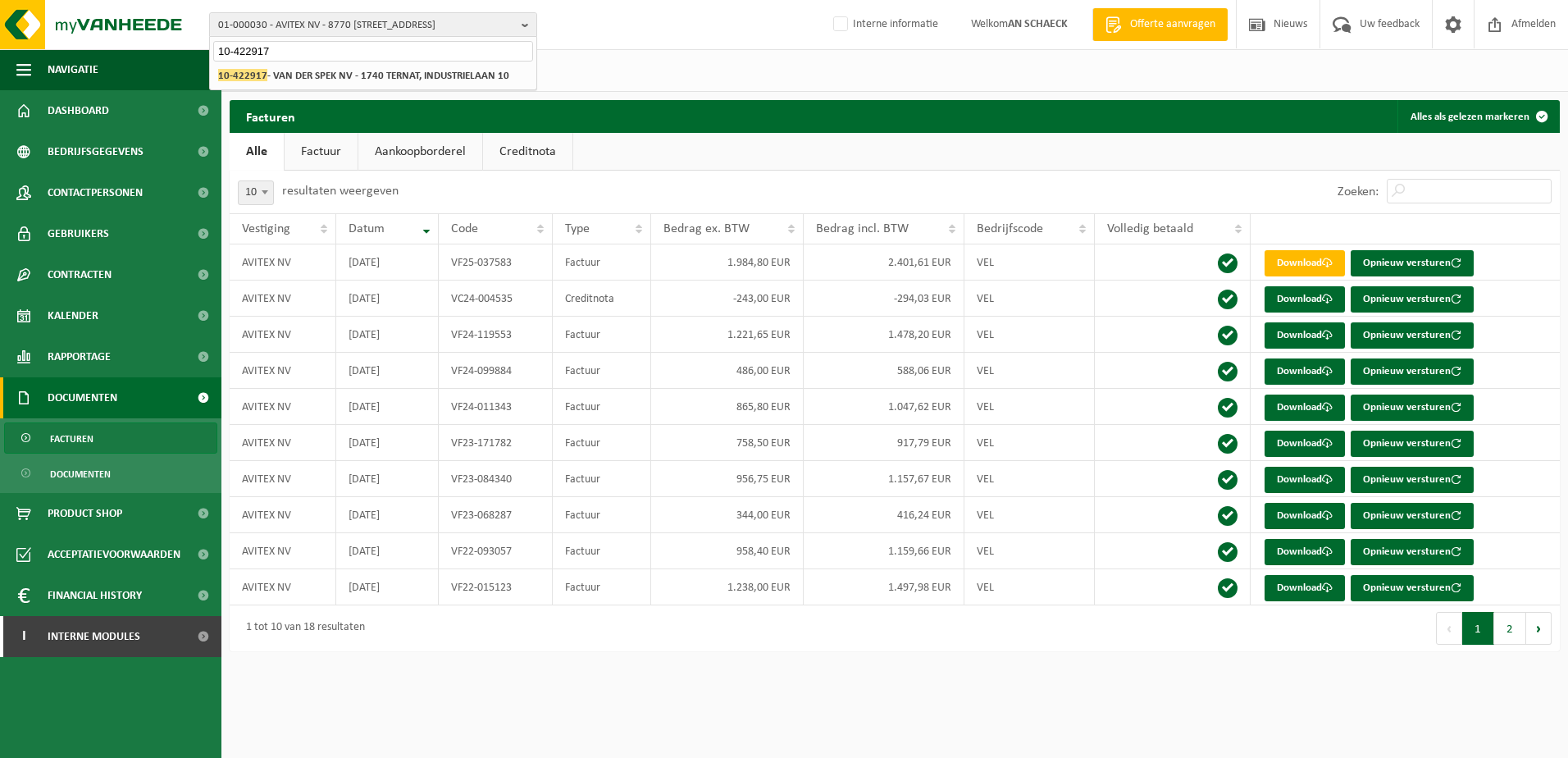
type input "10-422917"
click at [329, 66] on li "10-422917 - VAN DER SPEK NV - 1740 TERNAT, INDUSTRIELAAN 10" at bounding box center [373, 75] width 319 height 20
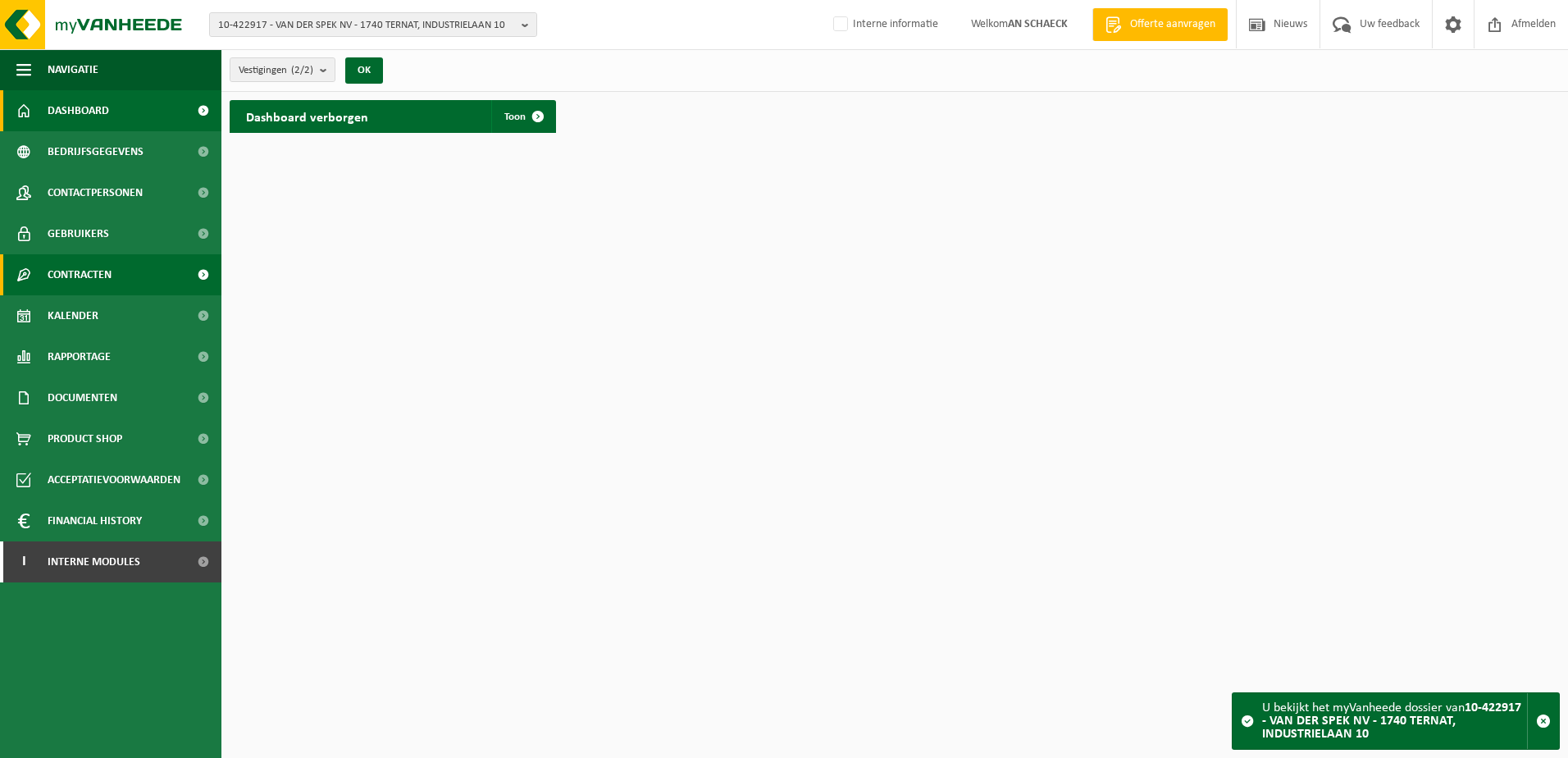
click at [99, 280] on span "Contracten" at bounding box center [79, 274] width 64 height 41
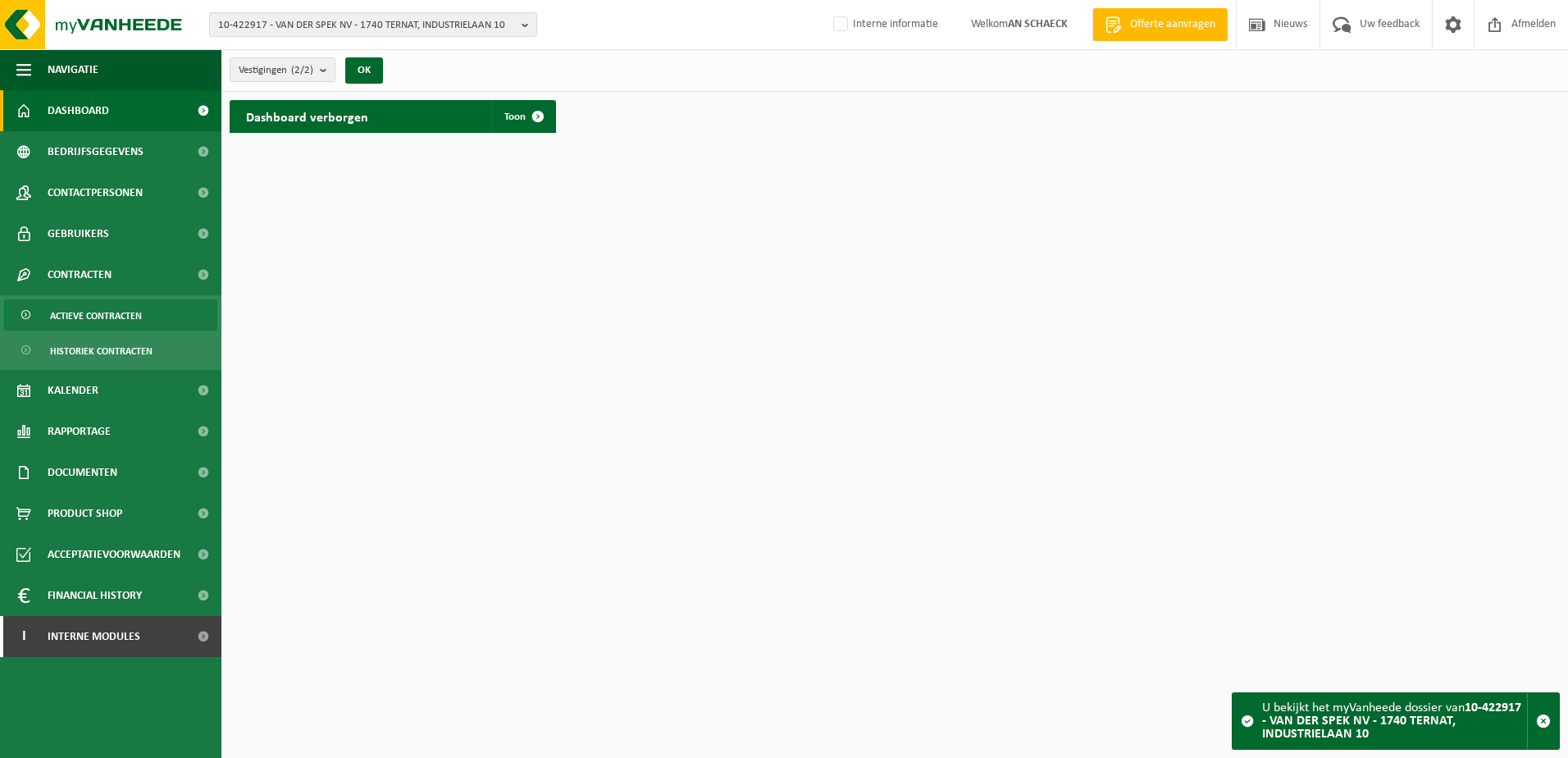
click at [99, 316] on span "Actieve contracten" at bounding box center [96, 315] width 92 height 31
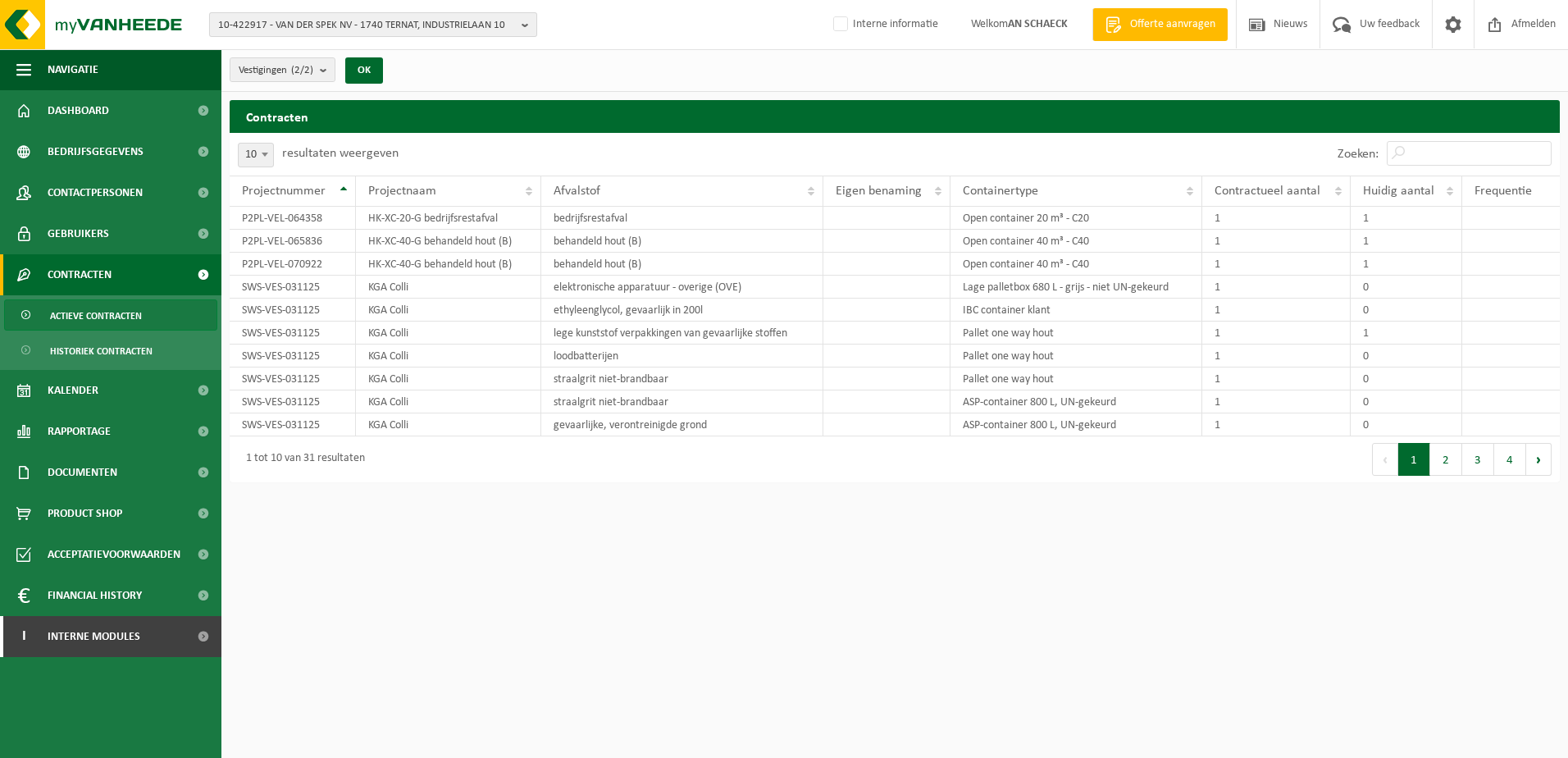
click at [388, 26] on span "10-422917 - VAN DER SPEK NV - 1740 TERNAT, INDUSTRIELAAN 10" at bounding box center [366, 26] width 296 height 25
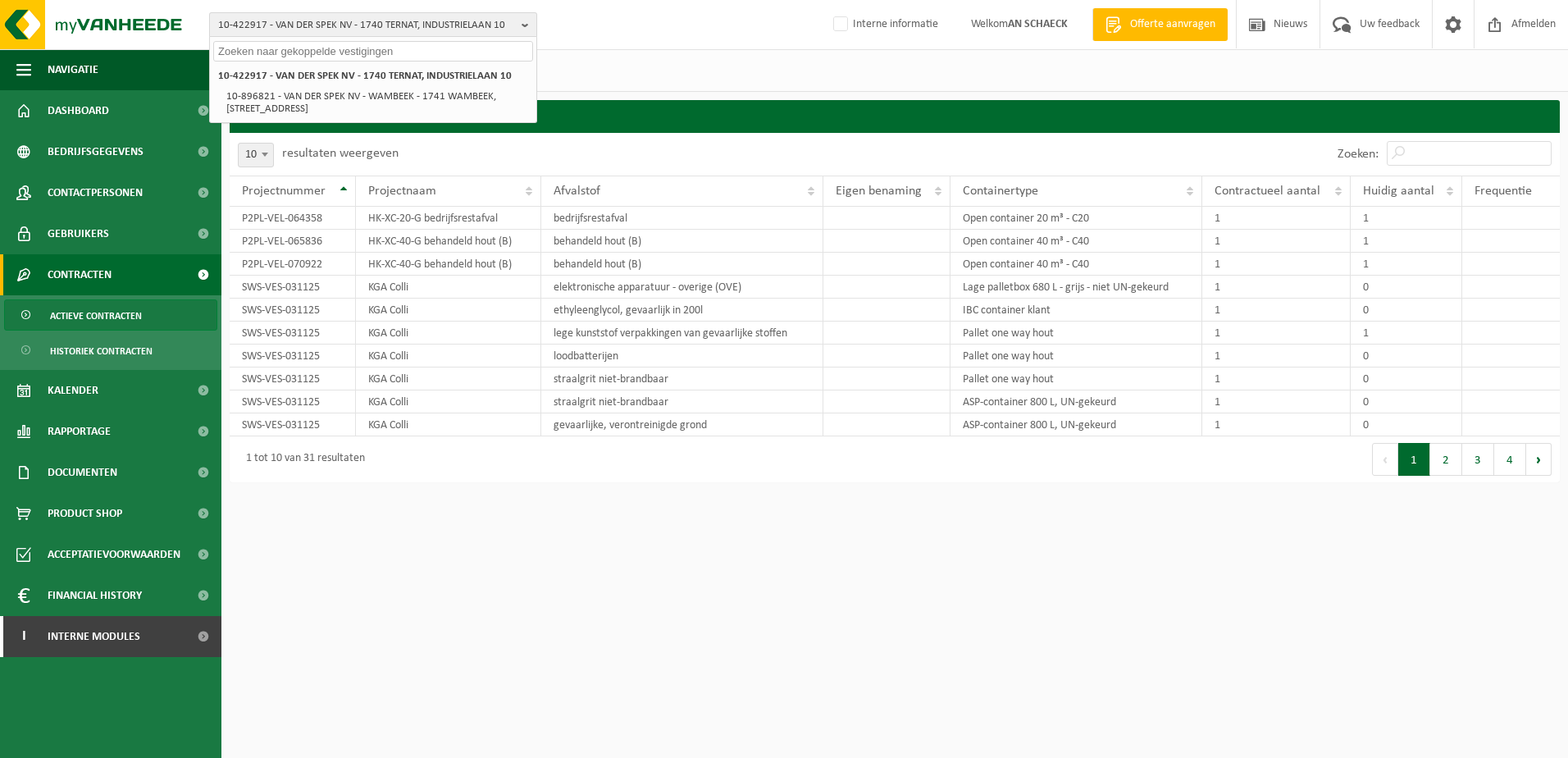
paste input "01-081754"
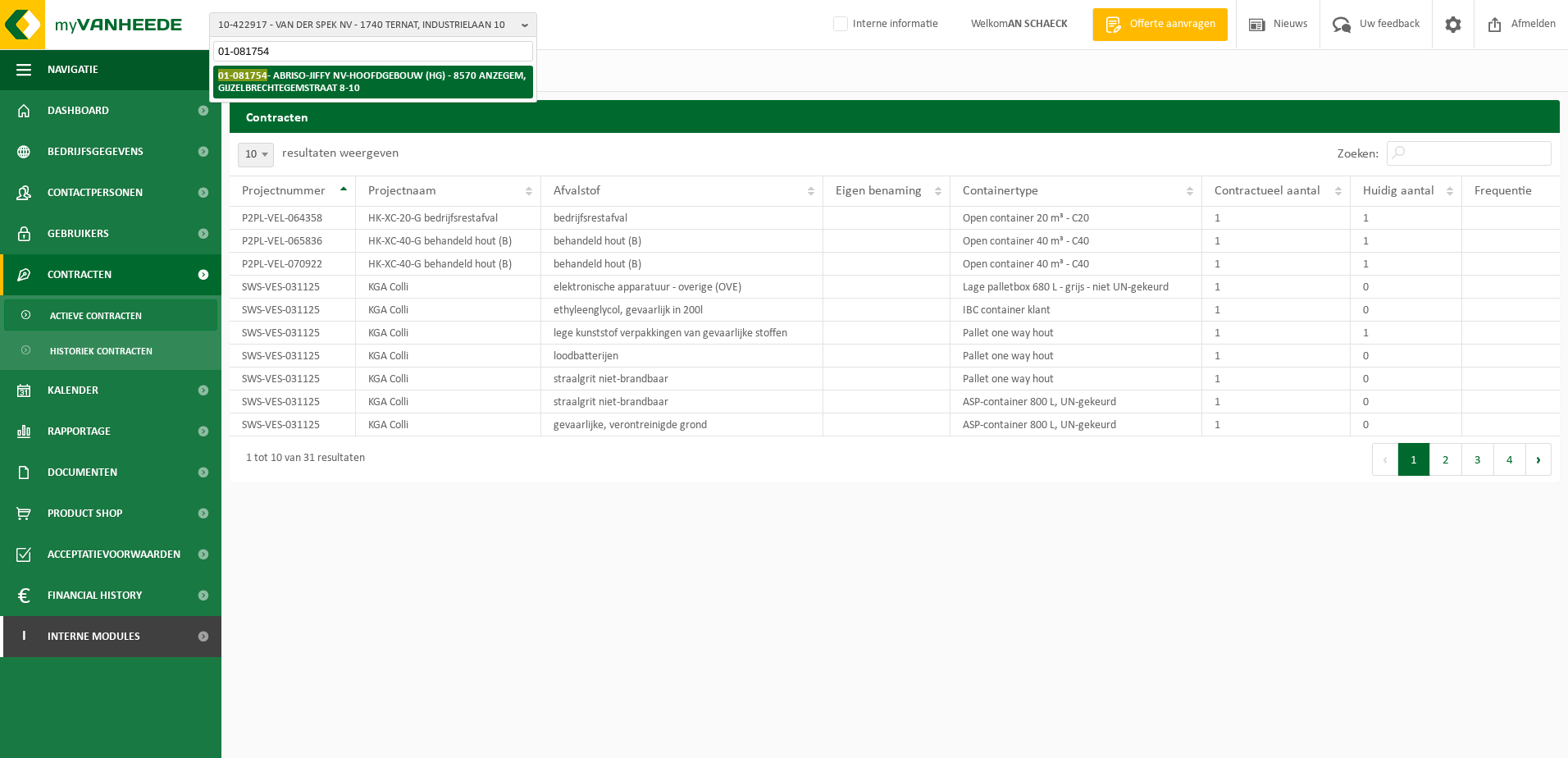
type input "01-081754"
click at [306, 76] on strong "01-081754 - ABRISO-JIFFY NV-HOOFDGEBOUW (HG) - 8570 ANZEGEM, GIJZELBRECHTEGEMST…" at bounding box center [371, 81] width 308 height 25
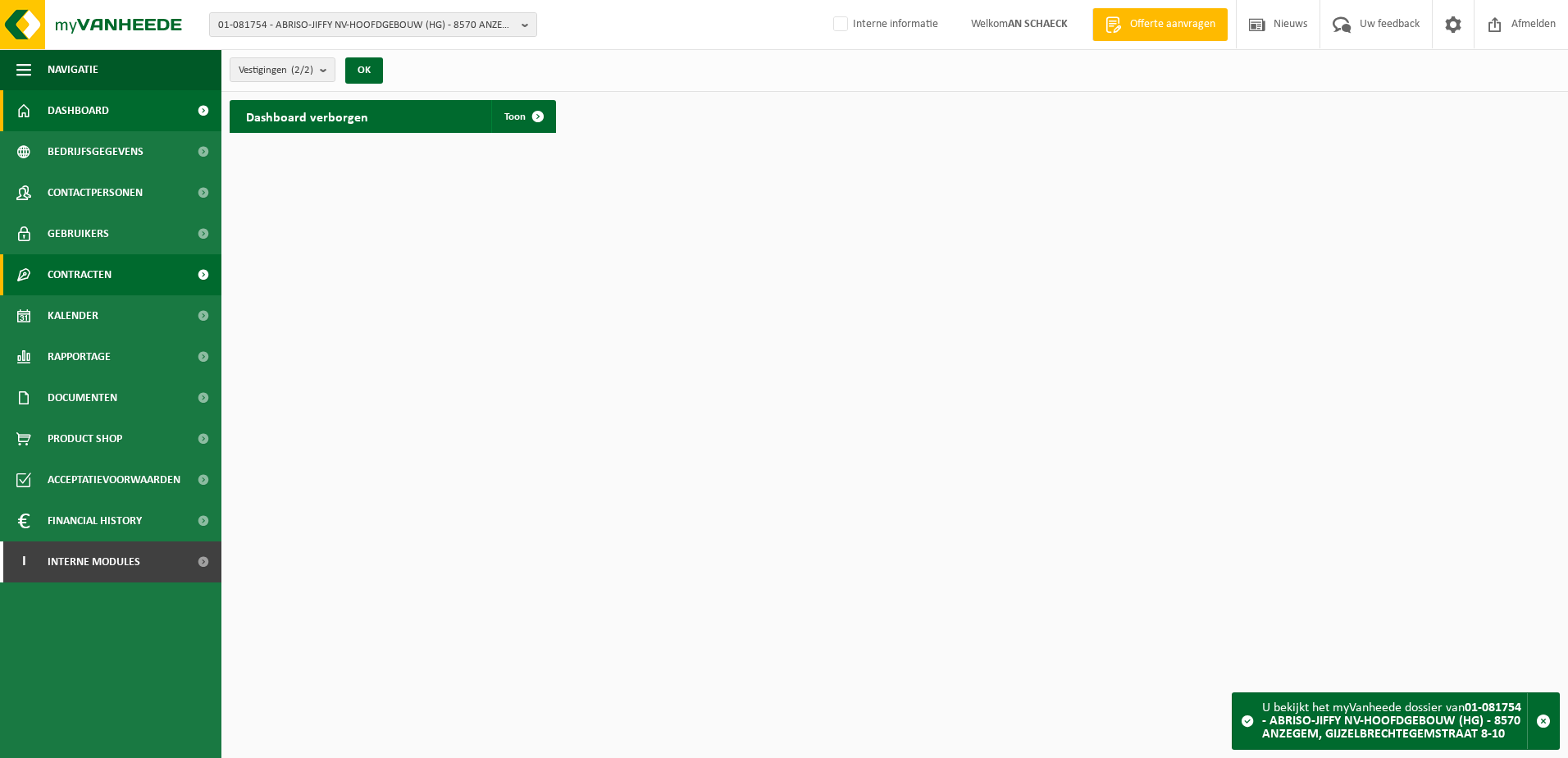
click at [106, 276] on span "Contracten" at bounding box center [79, 274] width 64 height 41
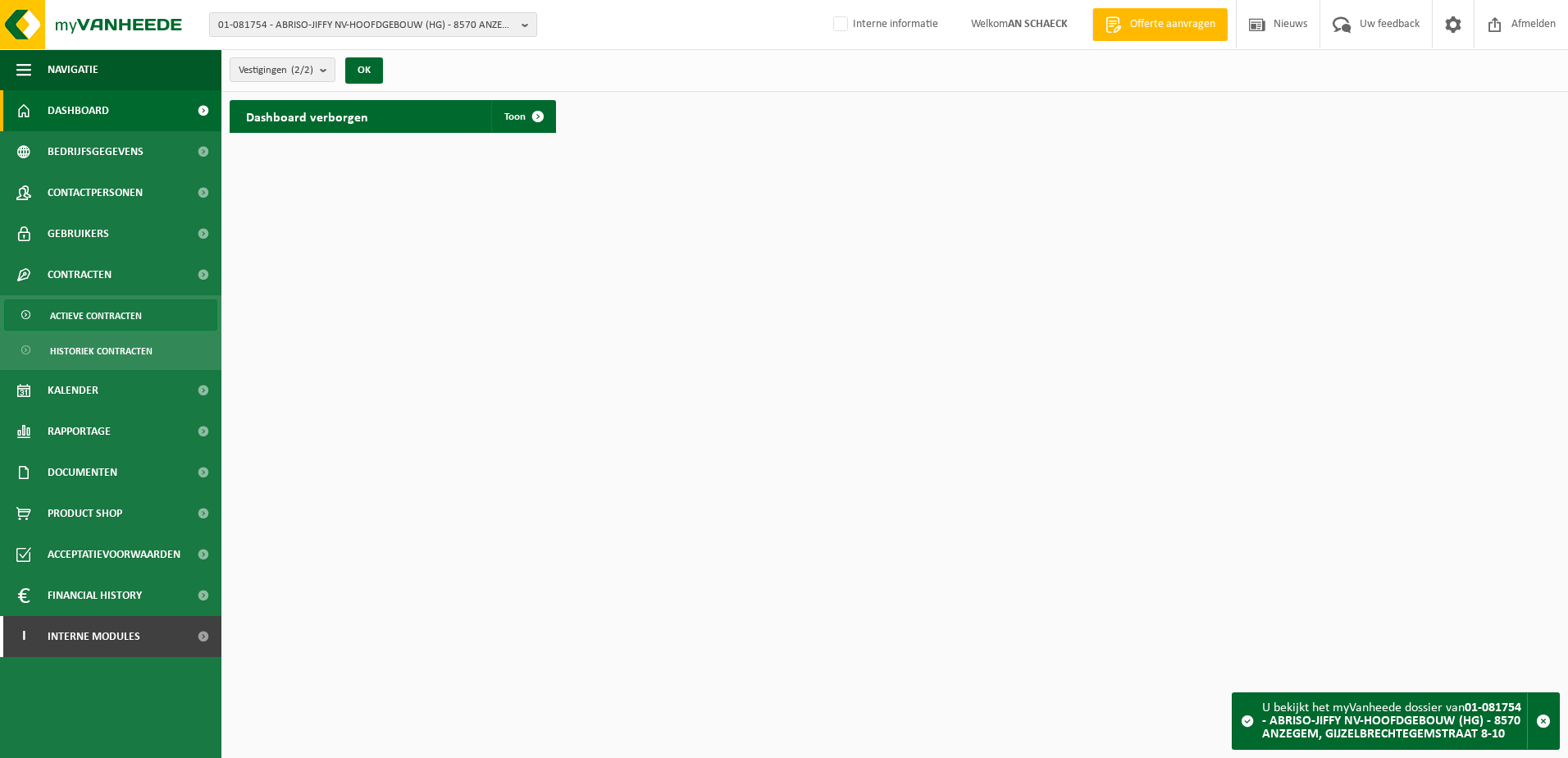
click at [98, 314] on span "Actieve contracten" at bounding box center [96, 315] width 92 height 31
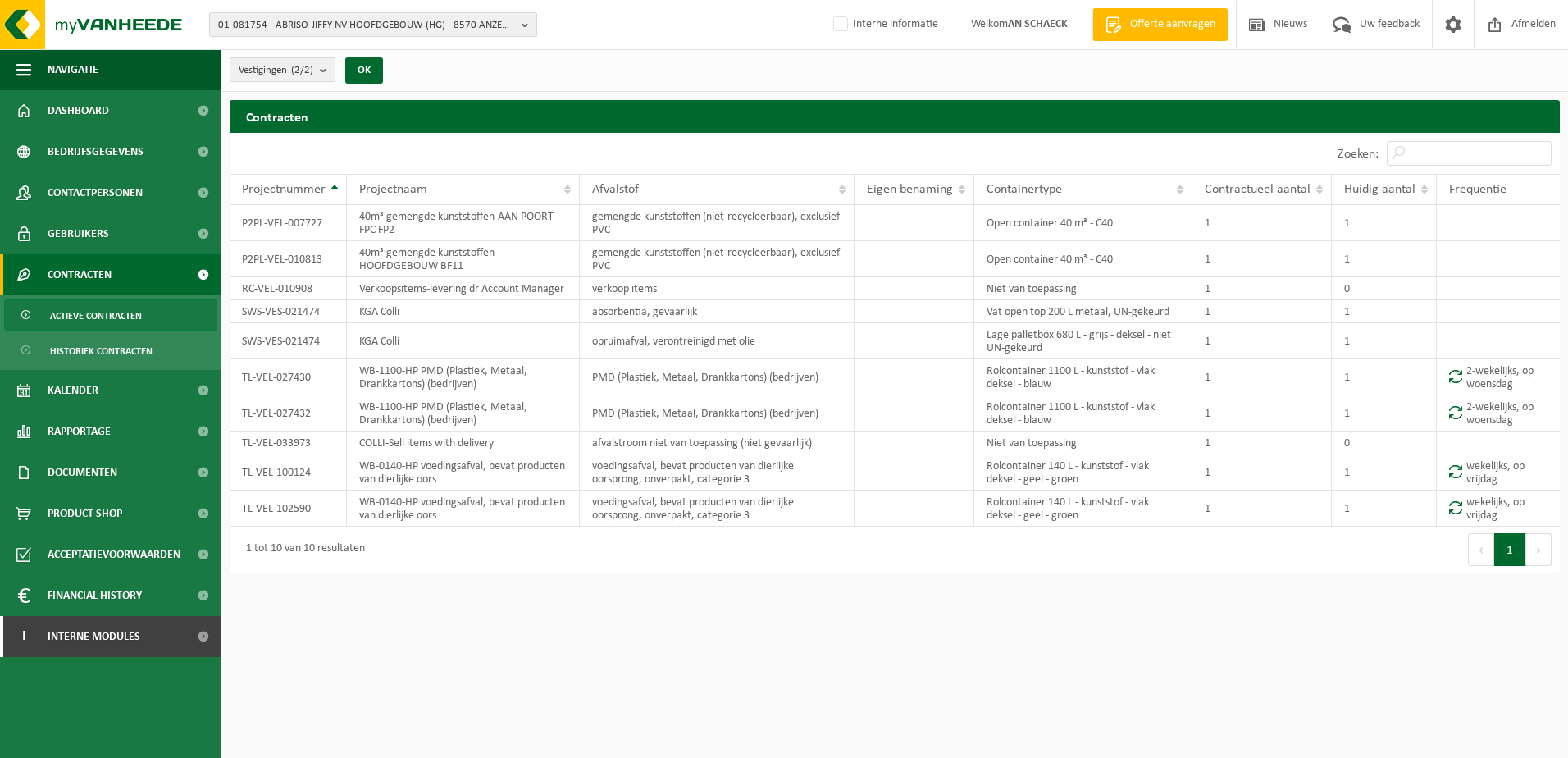
click at [334, 34] on span "01-081754 - ABRISO-JIFFY NV-HOOFDGEBOUW (HG) - 8570 ANZEGEM, GIJZELBRECHTEGEMST…" at bounding box center [366, 26] width 296 height 25
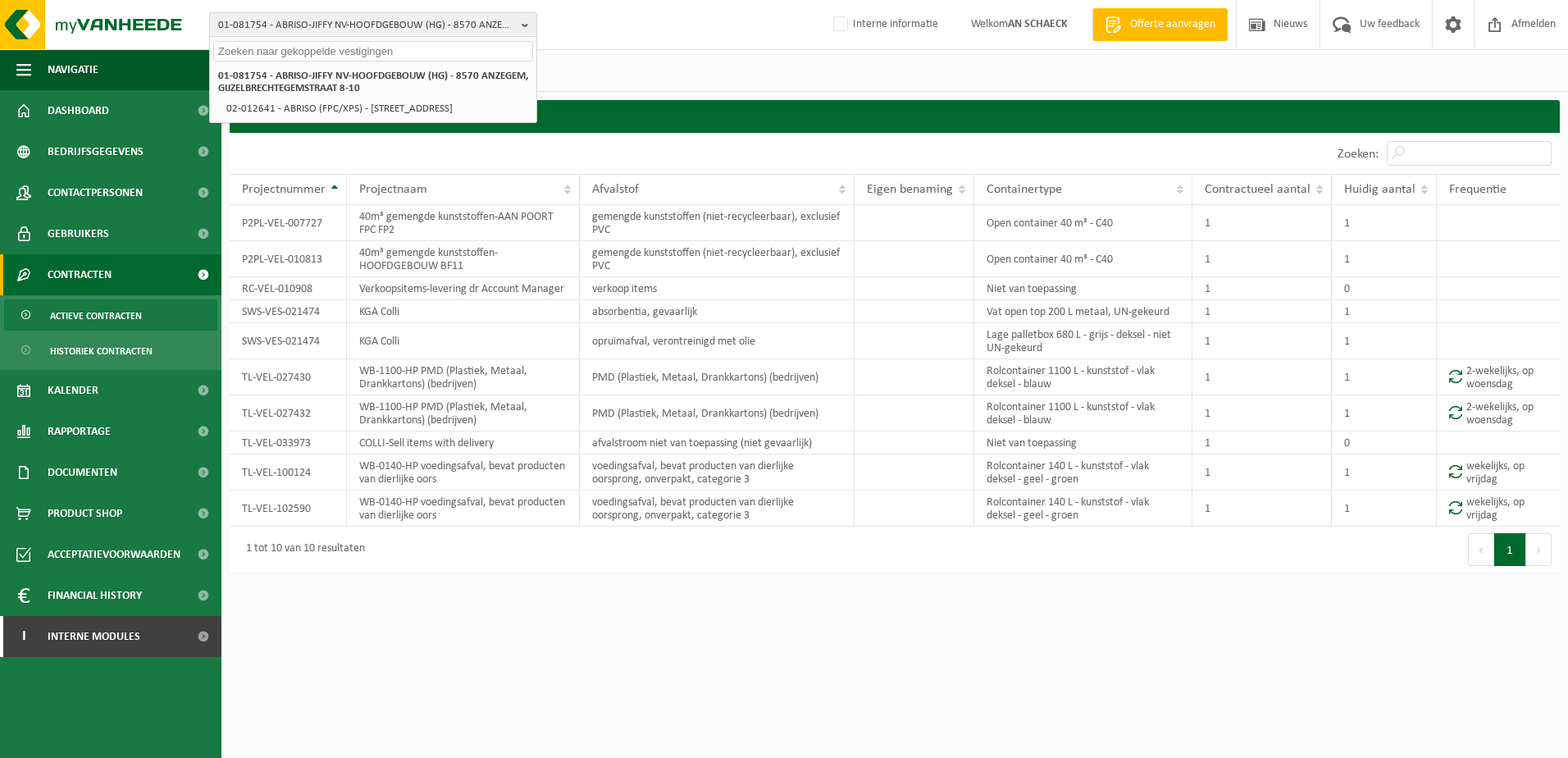
paste input "10-911636"
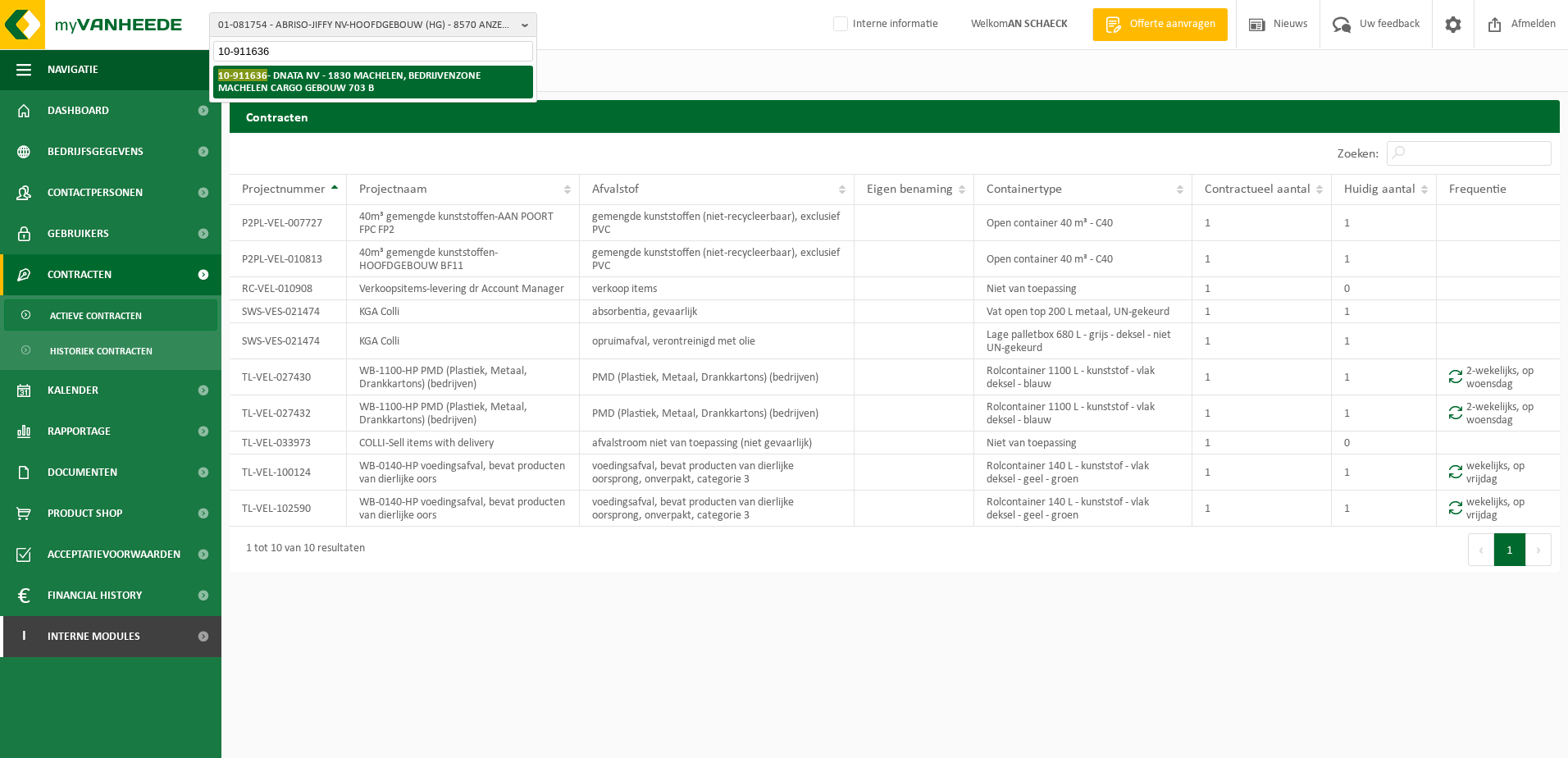
type input "10-911636"
click at [292, 79] on strong "10-911636 - DNATA NV - 1830 MACHELEN, BEDRIJVENZONE MACHELEN CARGO GEBOUW 703 B" at bounding box center [349, 81] width 262 height 25
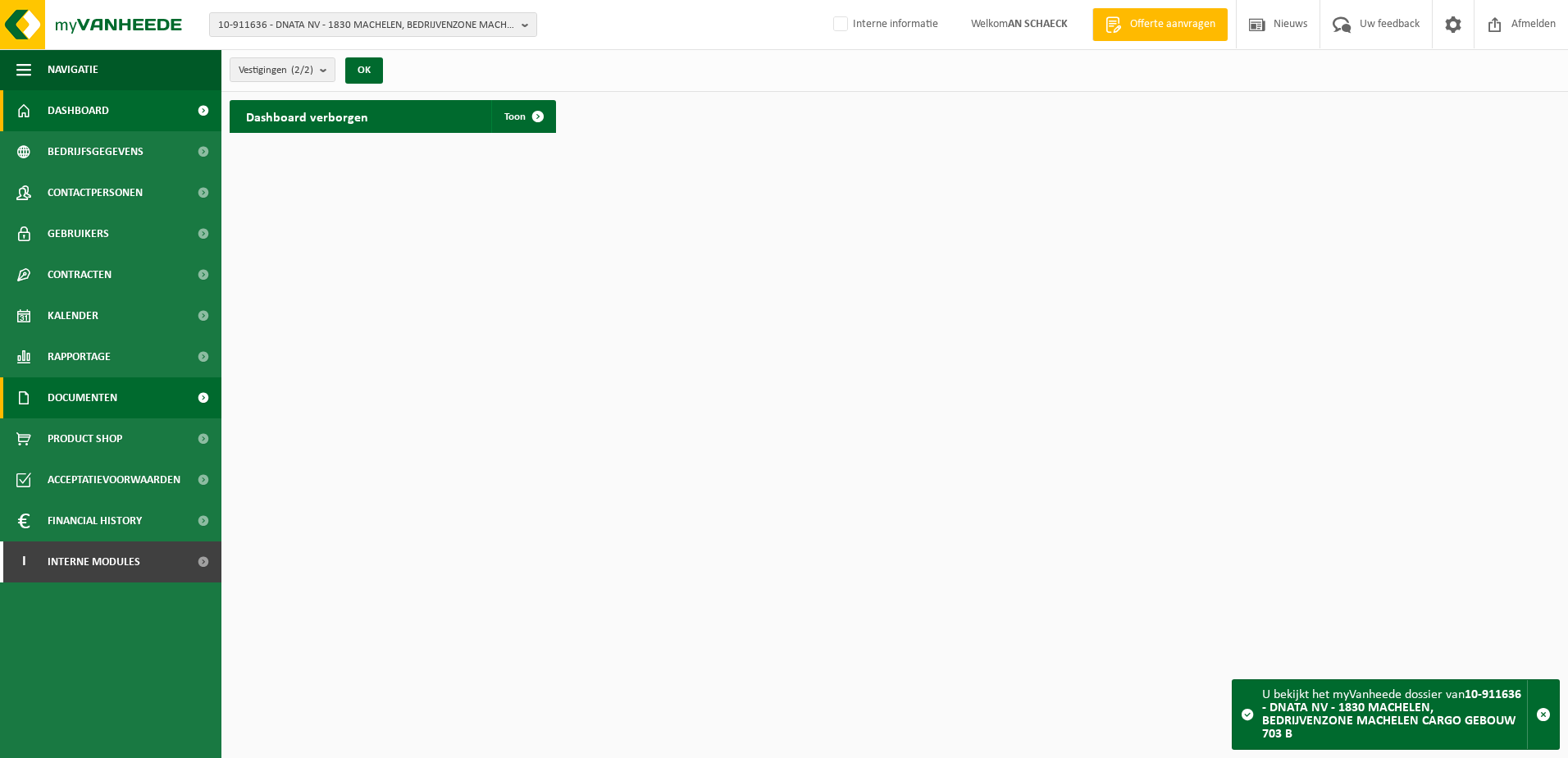
click at [98, 397] on span "Documenten" at bounding box center [82, 398] width 70 height 41
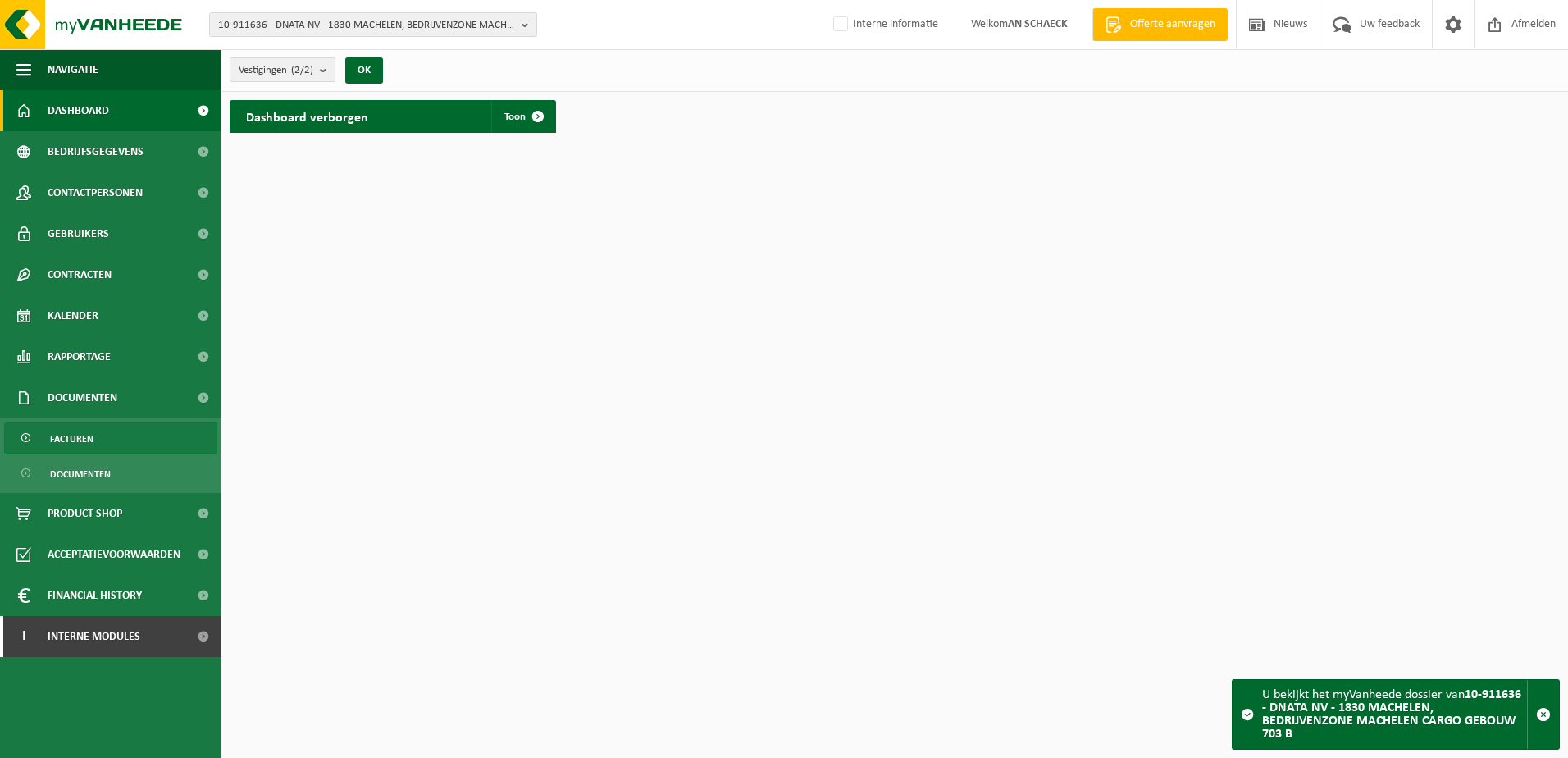
click at [94, 437] on link "Facturen" at bounding box center [111, 438] width 214 height 31
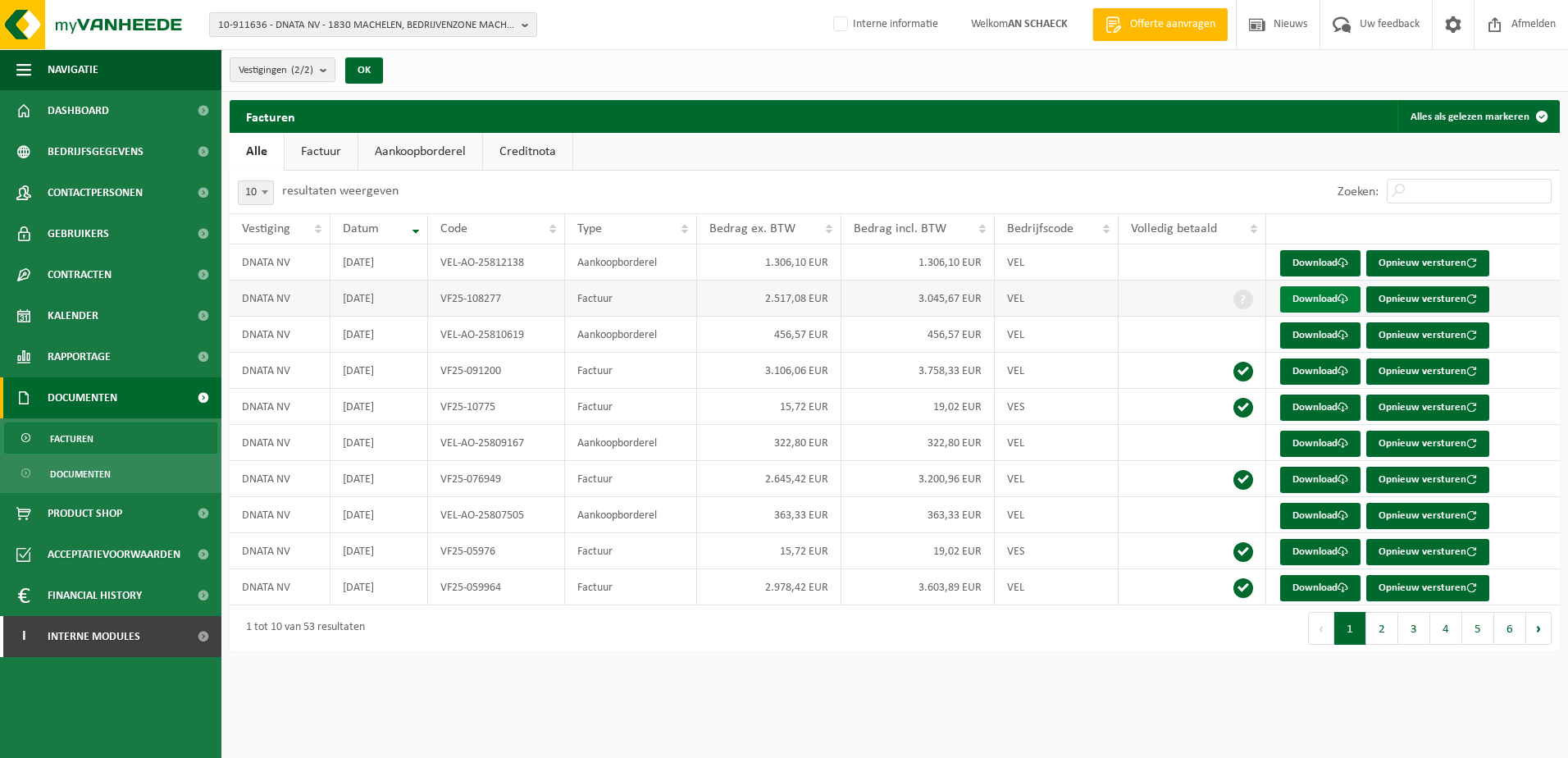
click at [1302, 297] on link "Download" at bounding box center [1320, 299] width 80 height 26
click at [334, 29] on span "10-911636 - DNATA NV - 1830 MACHELEN, BEDRIJVENZONE MACHELEN CARGO GEBOUW 703 B" at bounding box center [366, 26] width 296 height 25
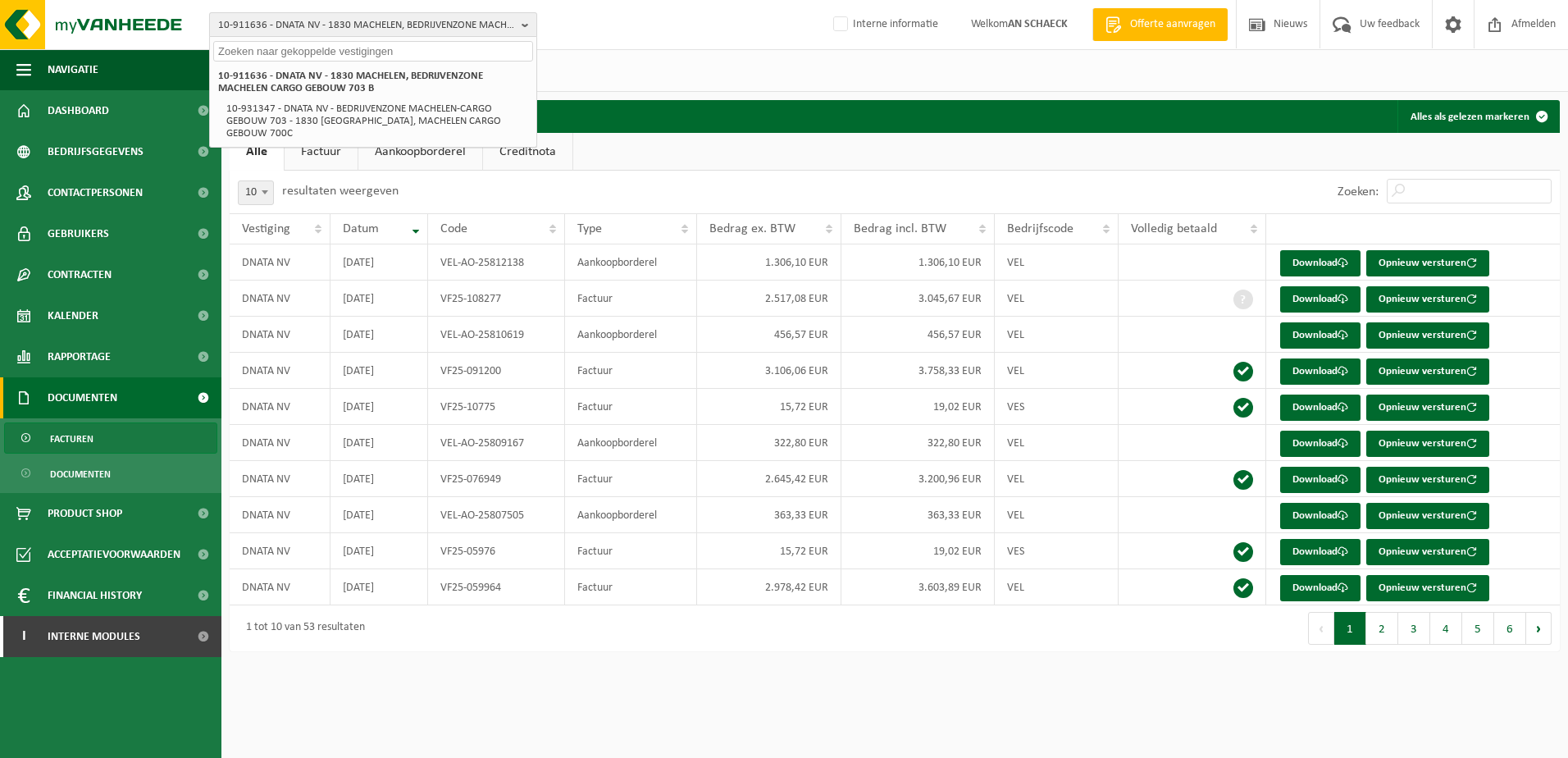
paste input "01-081326"
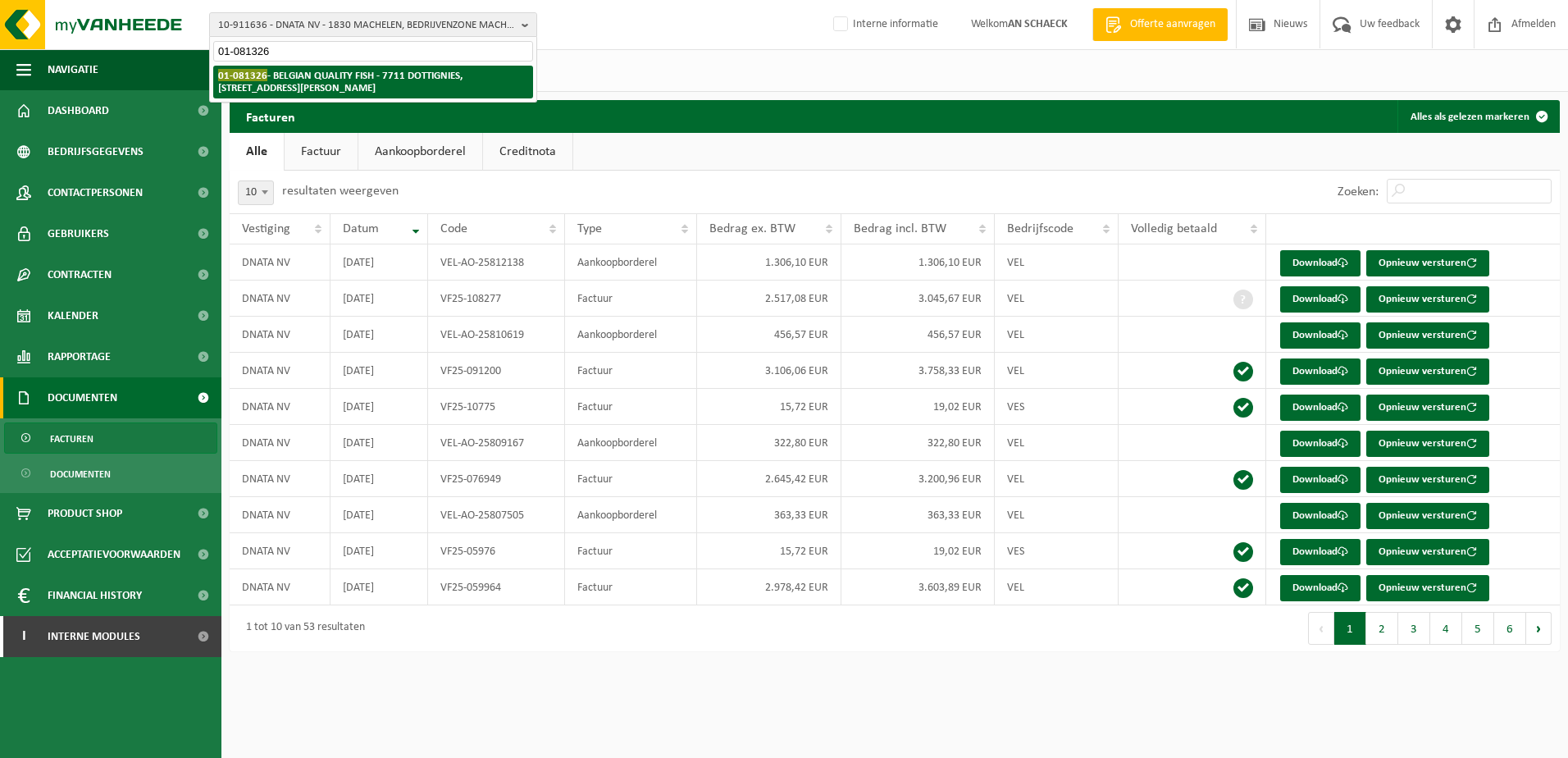
type input "01-081326"
click at [308, 89] on li "01-081326 - BELGIAN QUALITY FISH - 7711 DOTTIGNIES, RUE THEODOR KLÜBER 4" at bounding box center [373, 81] width 319 height 33
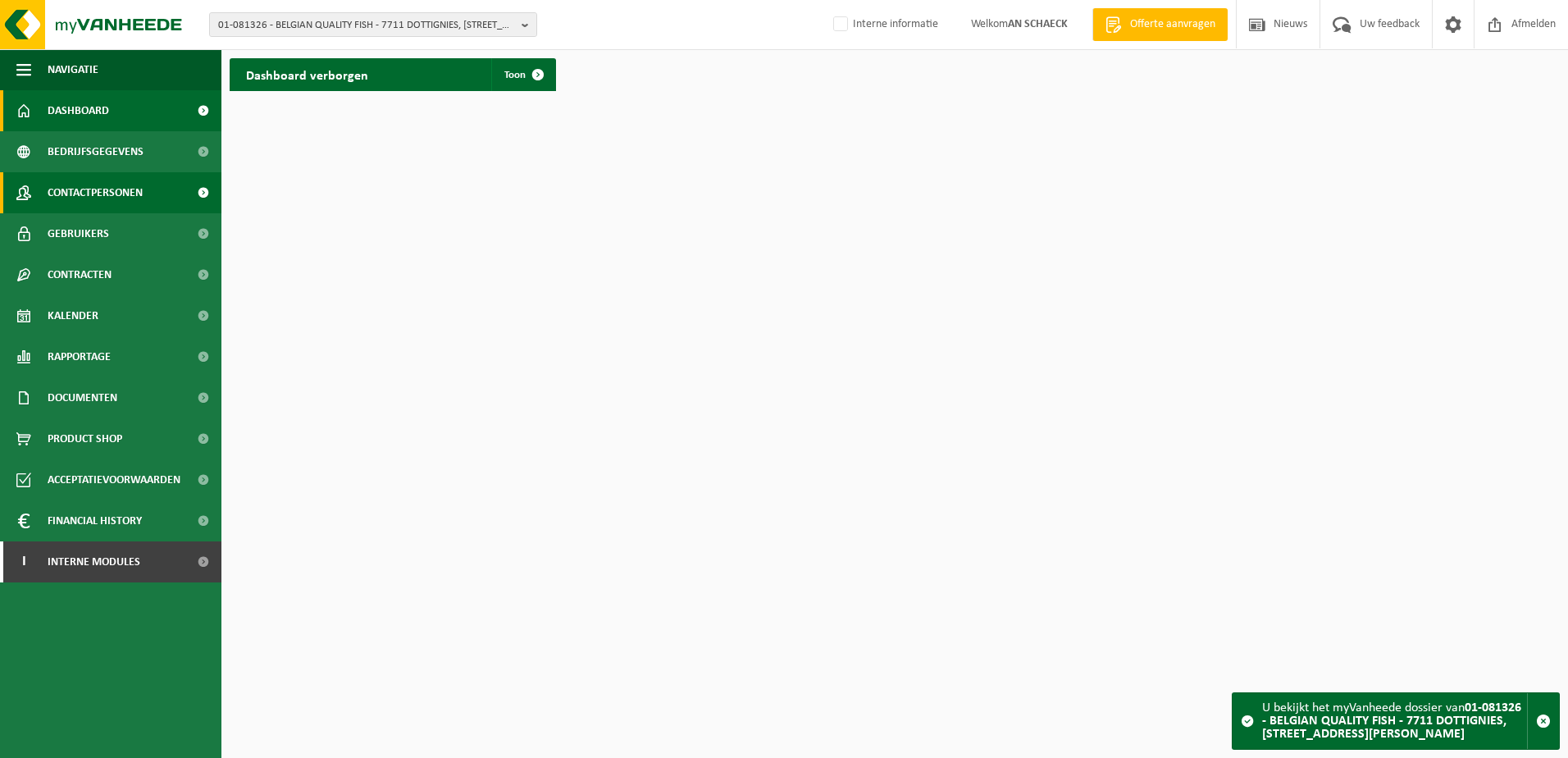
click at [109, 197] on span "Contactpersonen" at bounding box center [95, 192] width 95 height 41
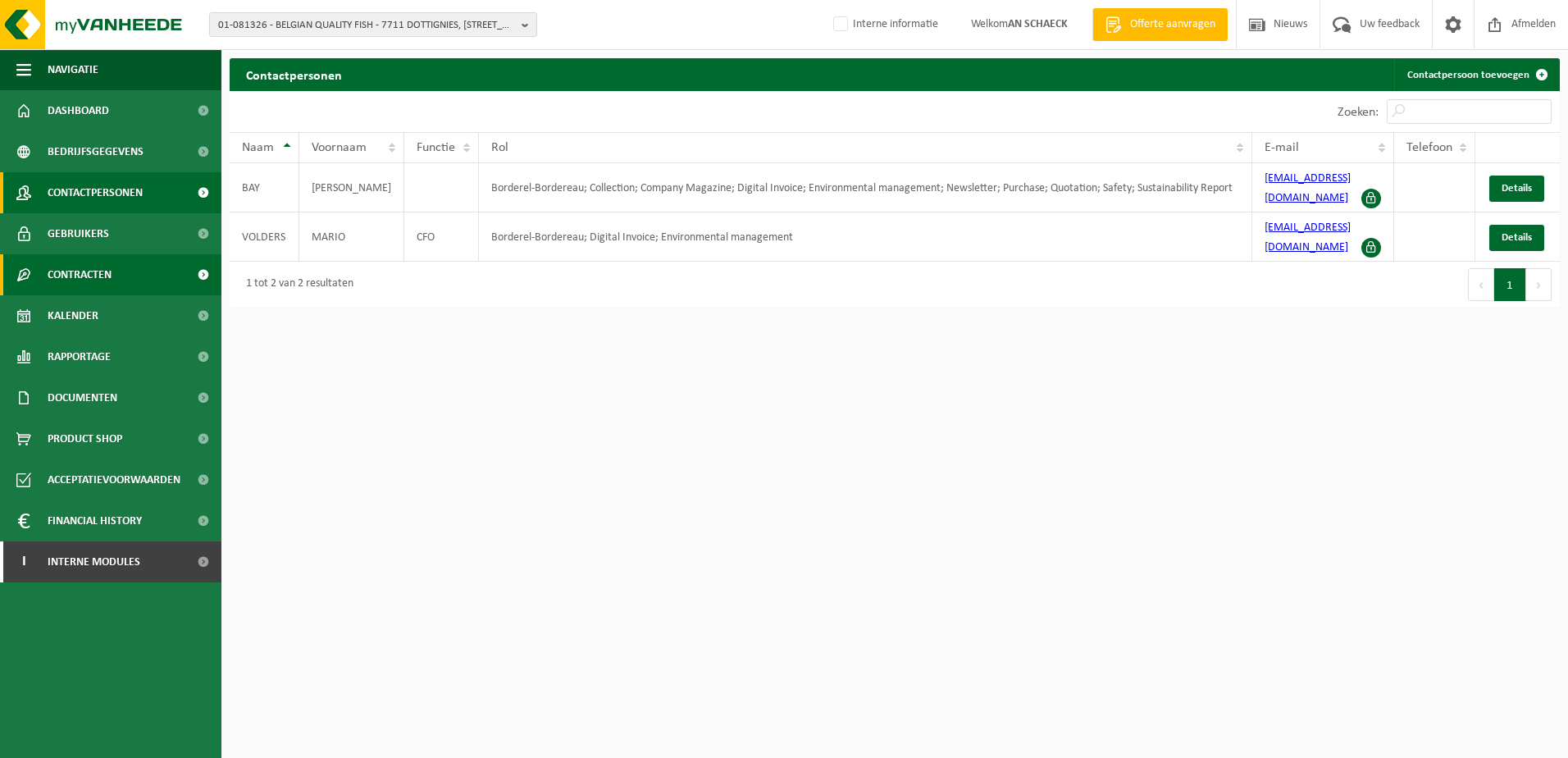
click at [96, 274] on span "Contracten" at bounding box center [79, 274] width 64 height 41
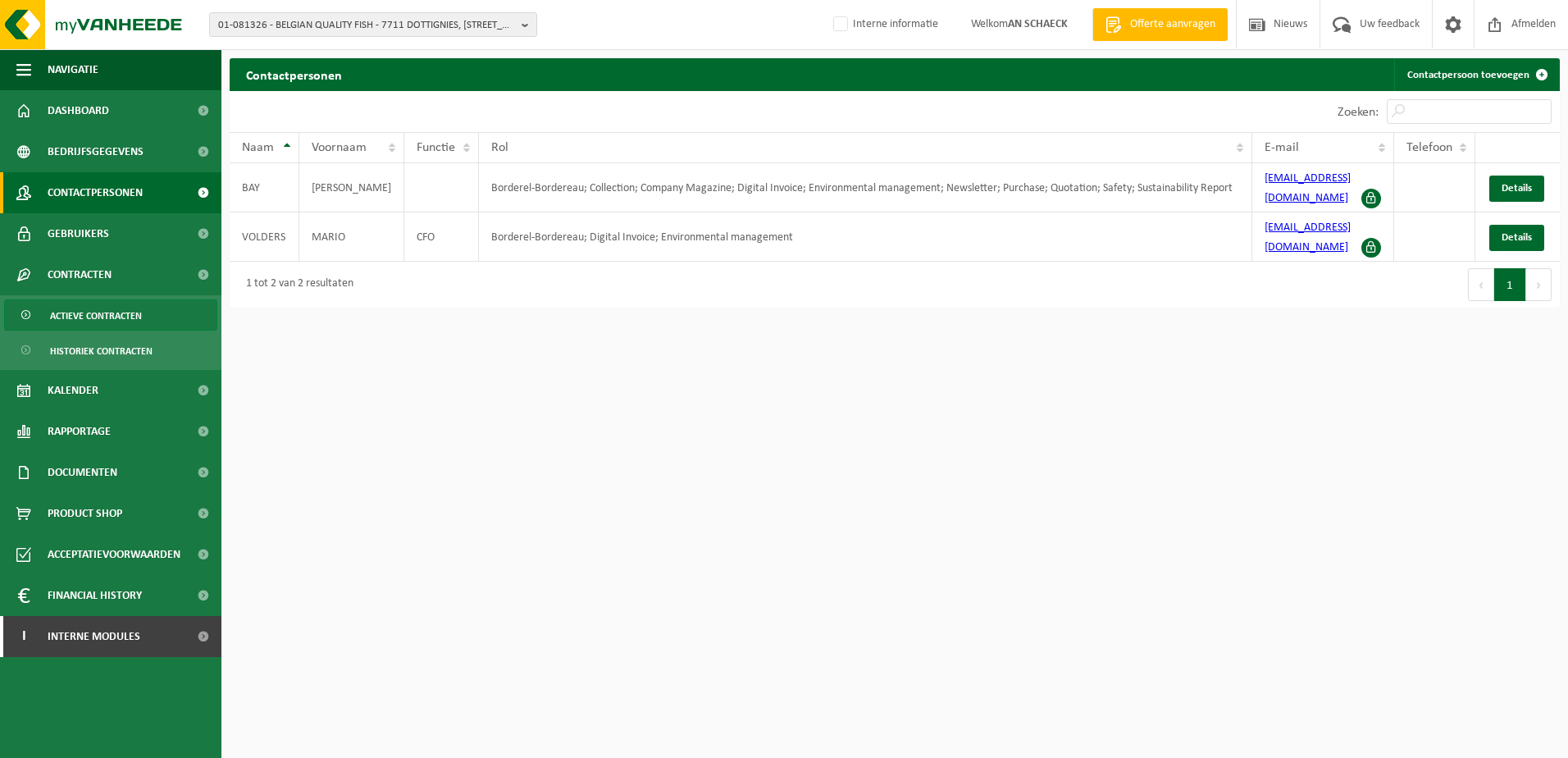
click at [99, 319] on span "Actieve contracten" at bounding box center [96, 315] width 92 height 31
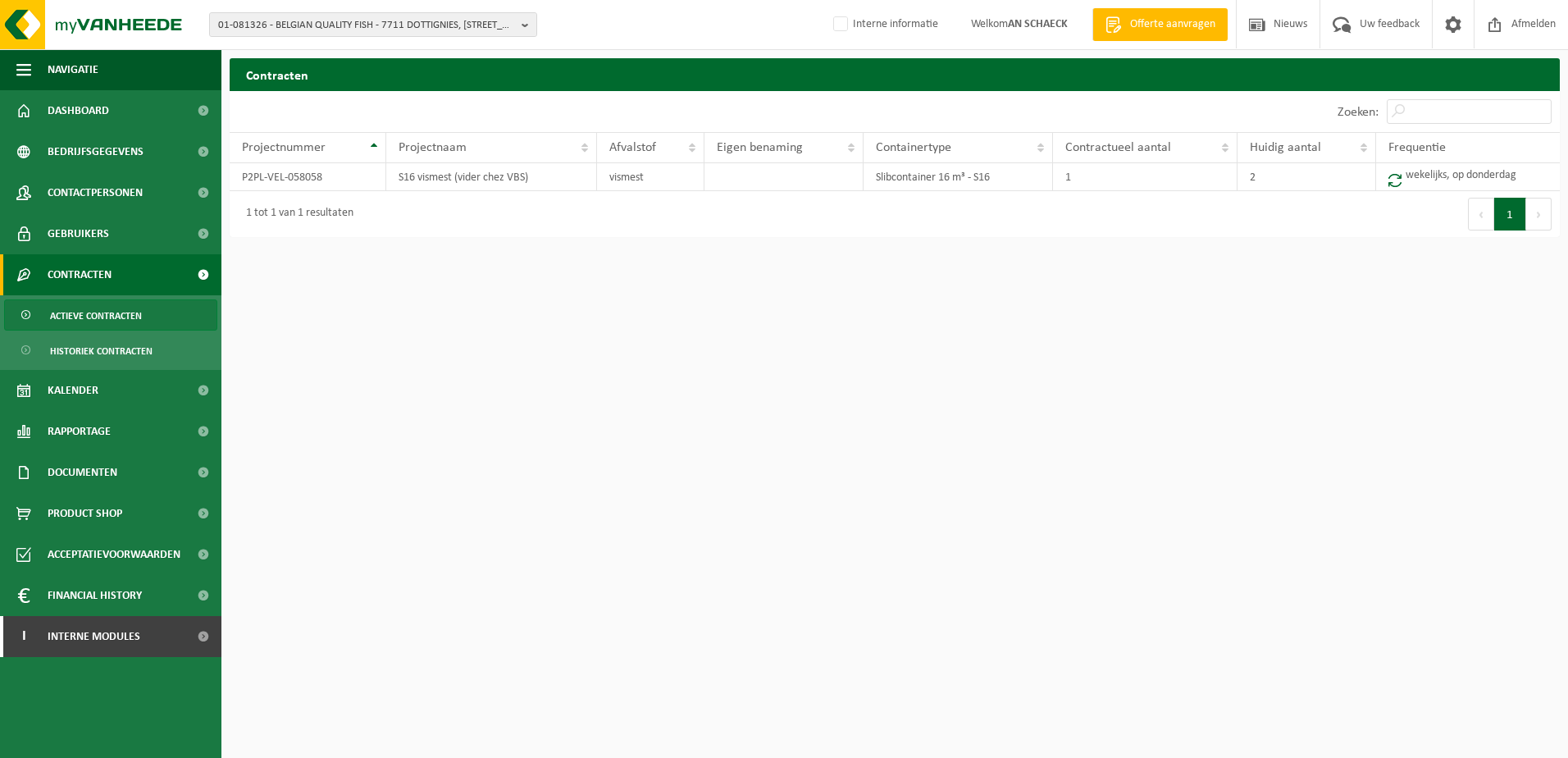
click at [100, 317] on span "Actieve contracten" at bounding box center [96, 315] width 92 height 31
click at [110, 354] on span "Historiek contracten" at bounding box center [101, 350] width 102 height 31
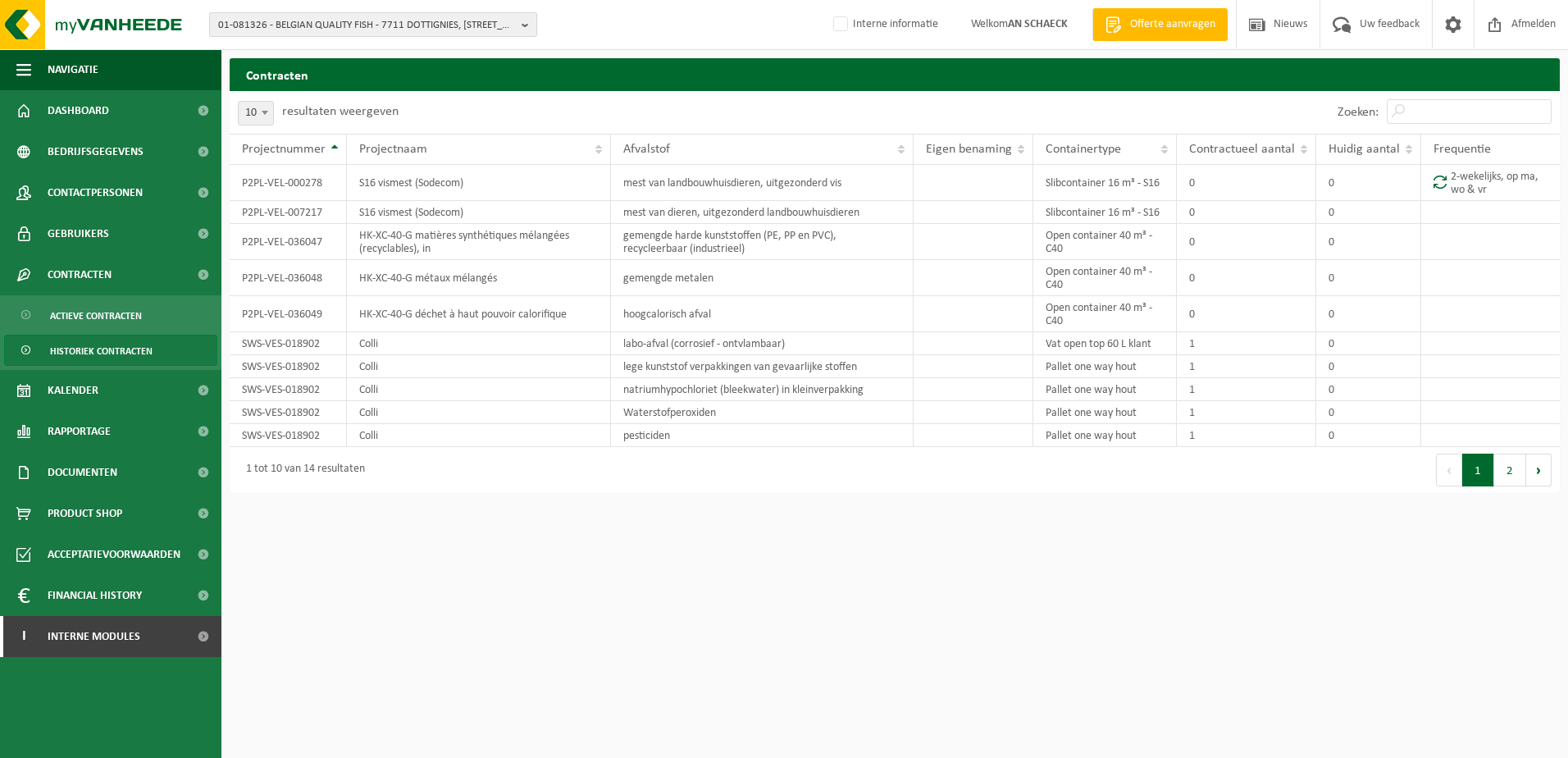
click at [322, 21] on span "01-081326 - BELGIAN QUALITY FISH - 7711 DOTTIGNIES, RUE THEODOR KLÜBER 4" at bounding box center [366, 26] width 296 height 25
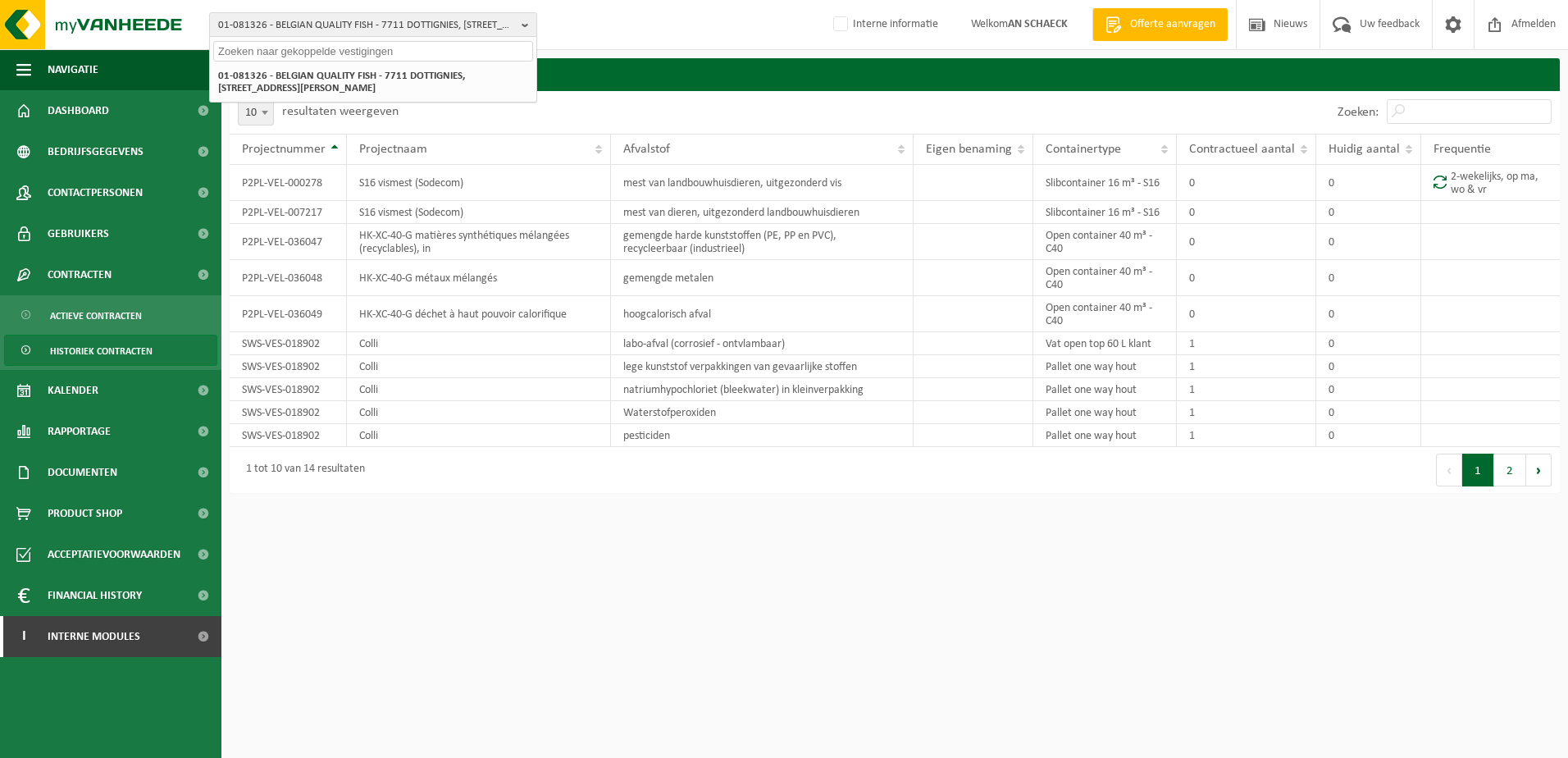
click at [356, 49] on input "text" at bounding box center [373, 50] width 319 height 20
paste input "01-902834"
type input "01-902834"
click at [337, 79] on strong "01-902834 - RESTAURANT DE VERTELLER NV - 8570 VICHTE, ABEELSTRAAT 5" at bounding box center [359, 75] width 283 height 12
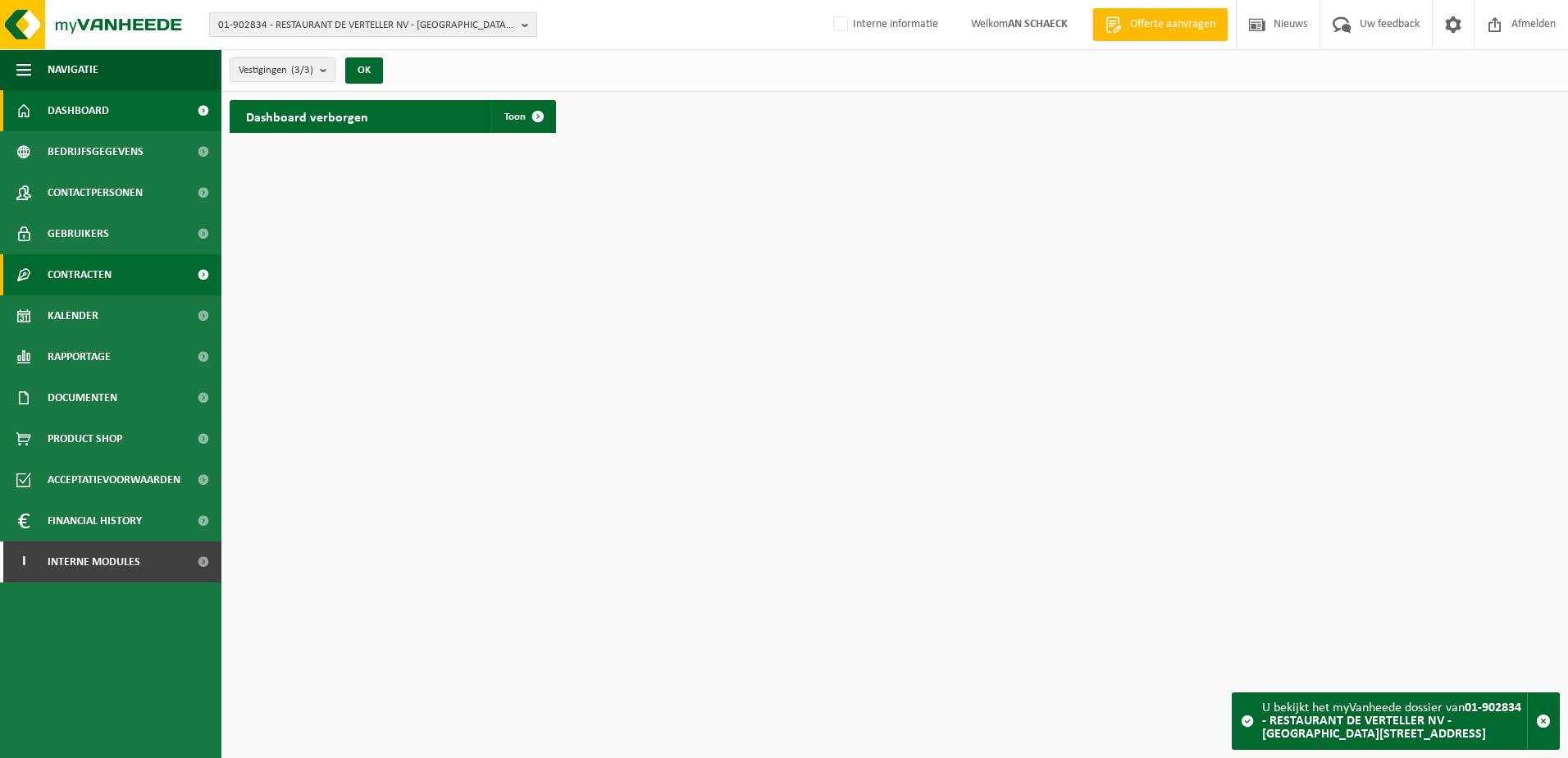
click at [102, 270] on span "Contracten" at bounding box center [79, 274] width 64 height 41
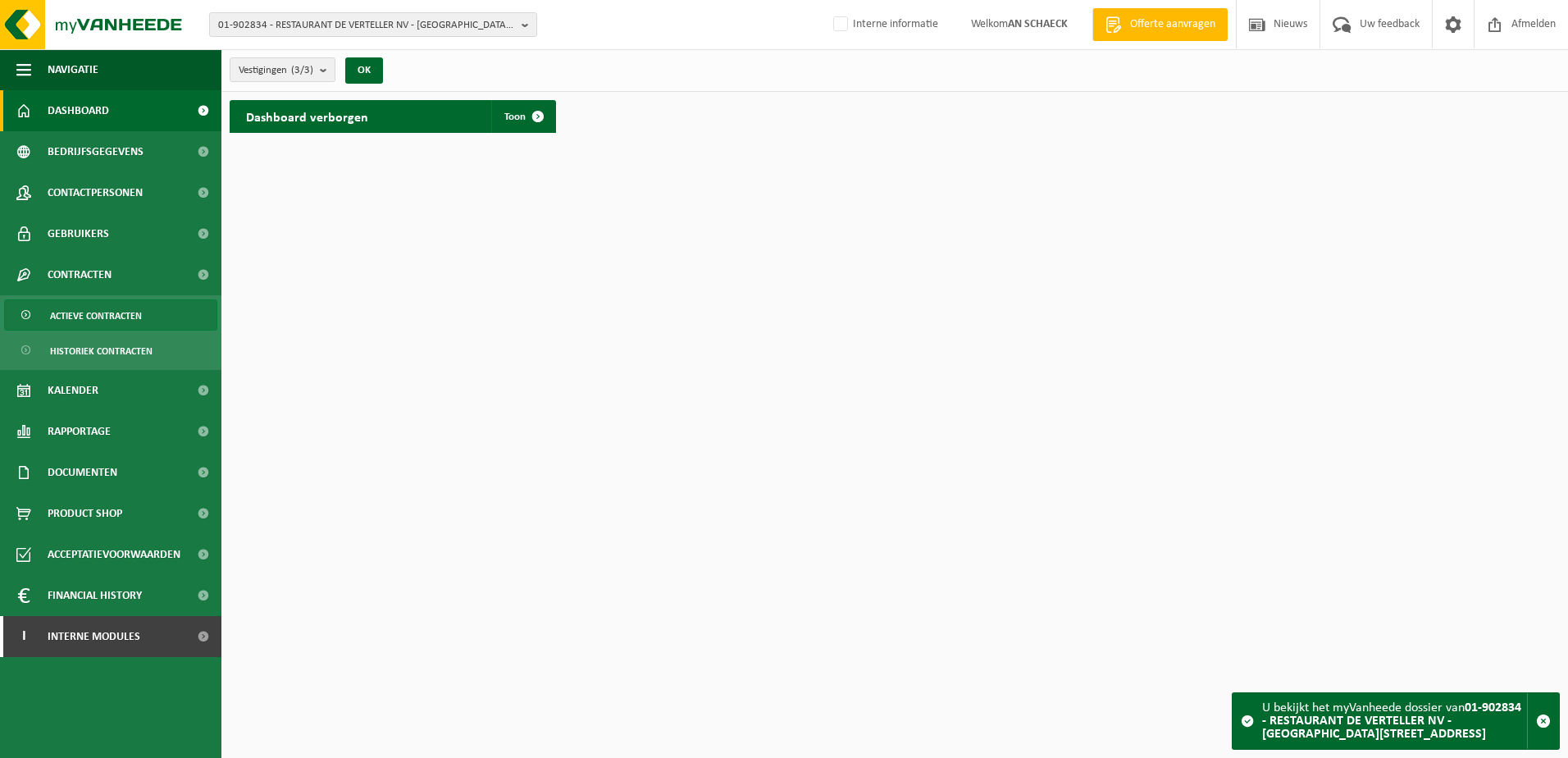
click at [93, 323] on span "Actieve contracten" at bounding box center [96, 315] width 92 height 31
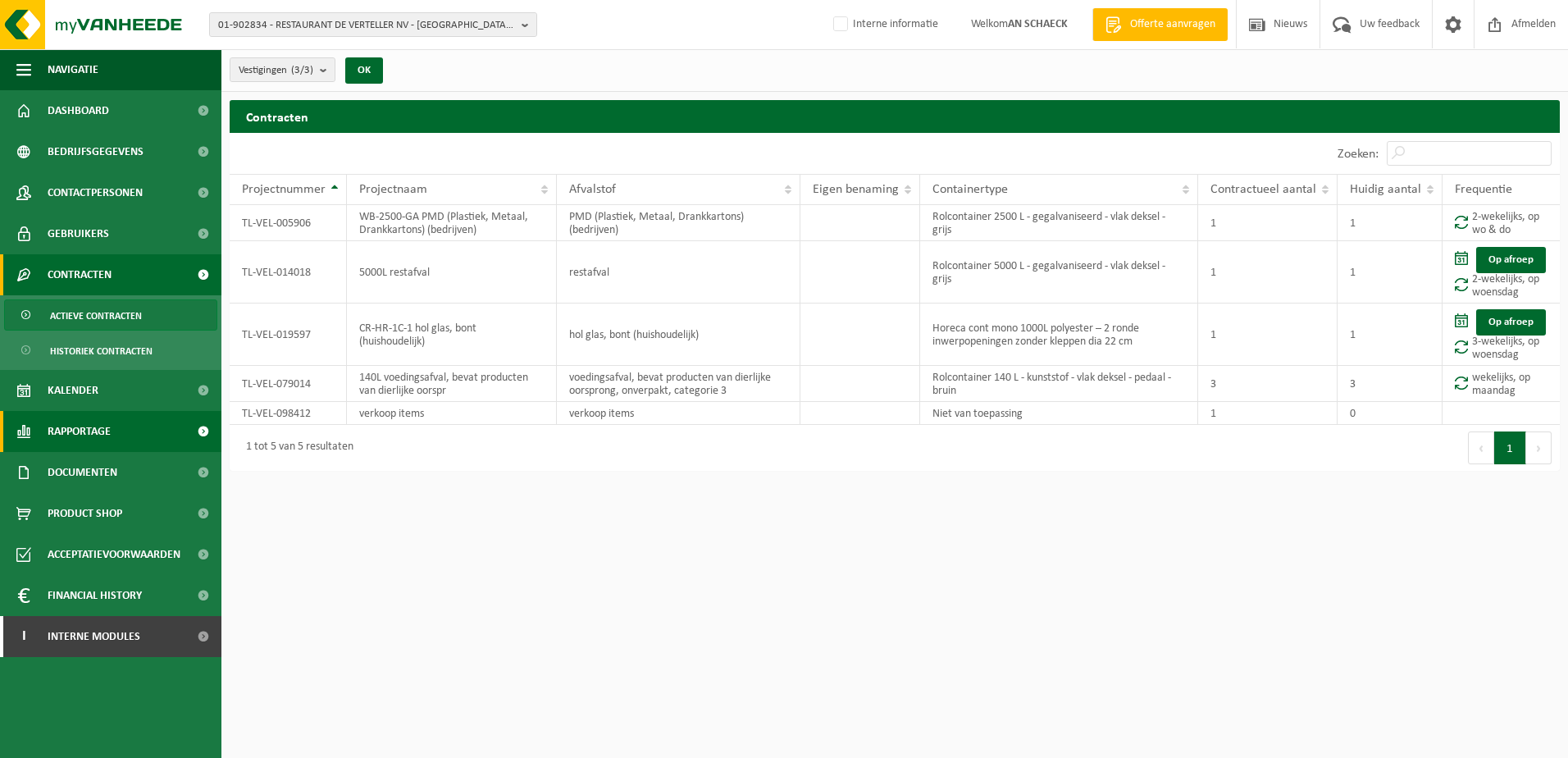
click at [95, 432] on span "Rapportage" at bounding box center [79, 432] width 64 height 41
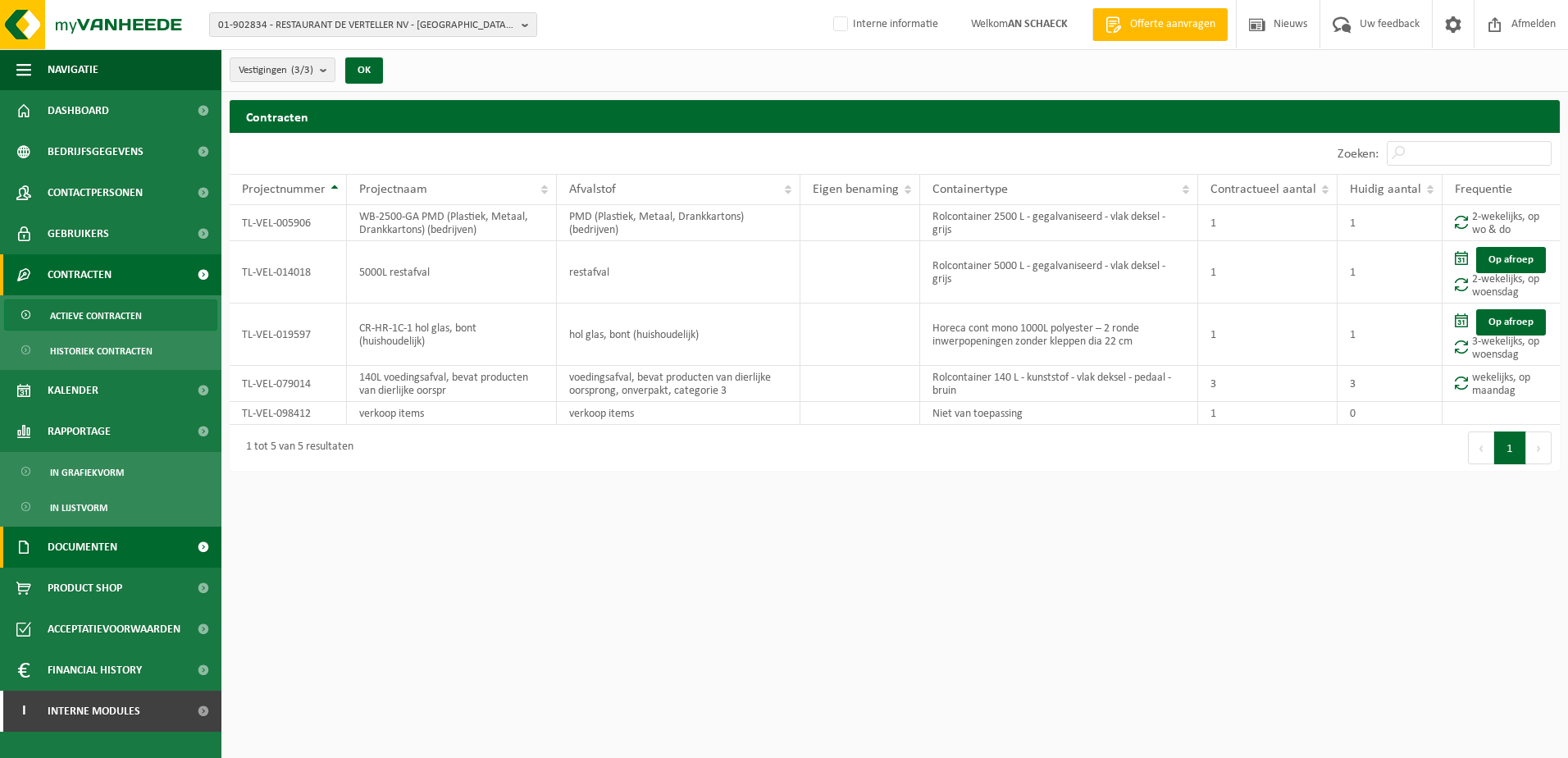
drag, startPoint x: 87, startPoint y: 540, endPoint x: 83, endPoint y: 553, distance: 13.6
click at [87, 541] on span "Documenten" at bounding box center [82, 547] width 70 height 41
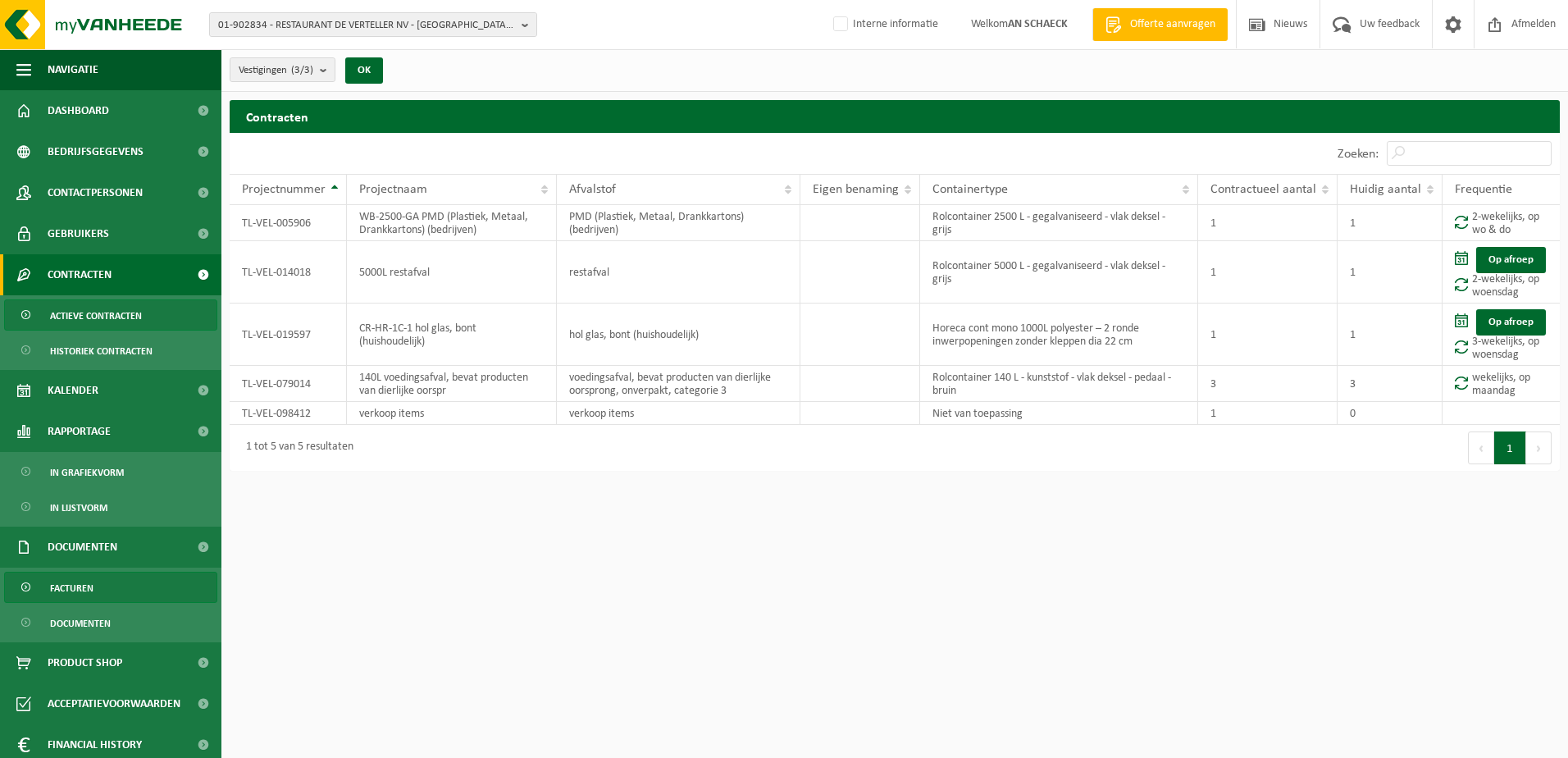
click at [79, 578] on span "Facturen" at bounding box center [71, 588] width 43 height 31
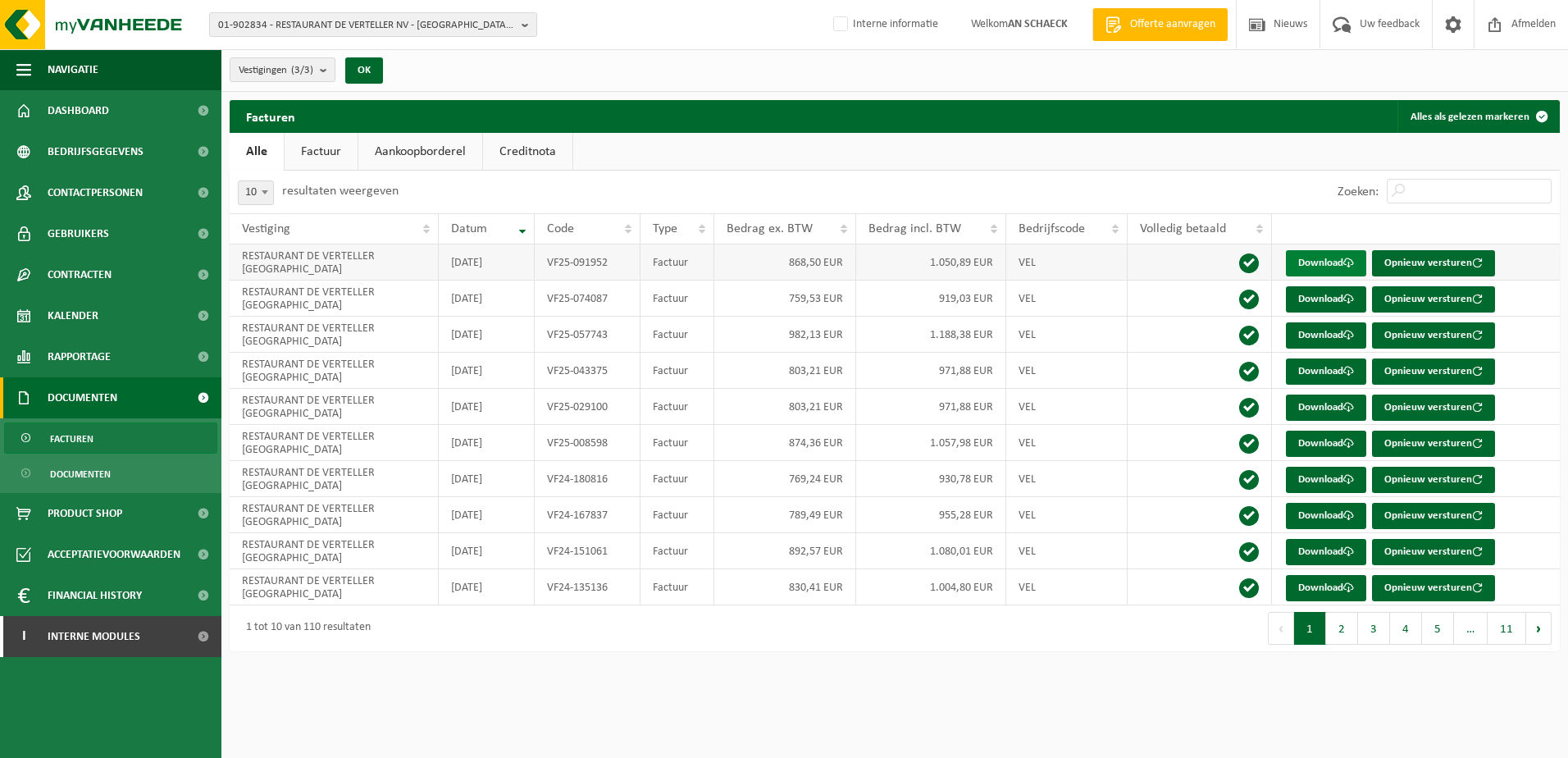
click at [1311, 259] on link "Download" at bounding box center [1325, 263] width 80 height 26
click at [321, 27] on span "01-902834 - RESTAURANT DE VERTELLER NV - [GEOGRAPHIC_DATA][STREET_ADDRESS]" at bounding box center [366, 26] width 296 height 25
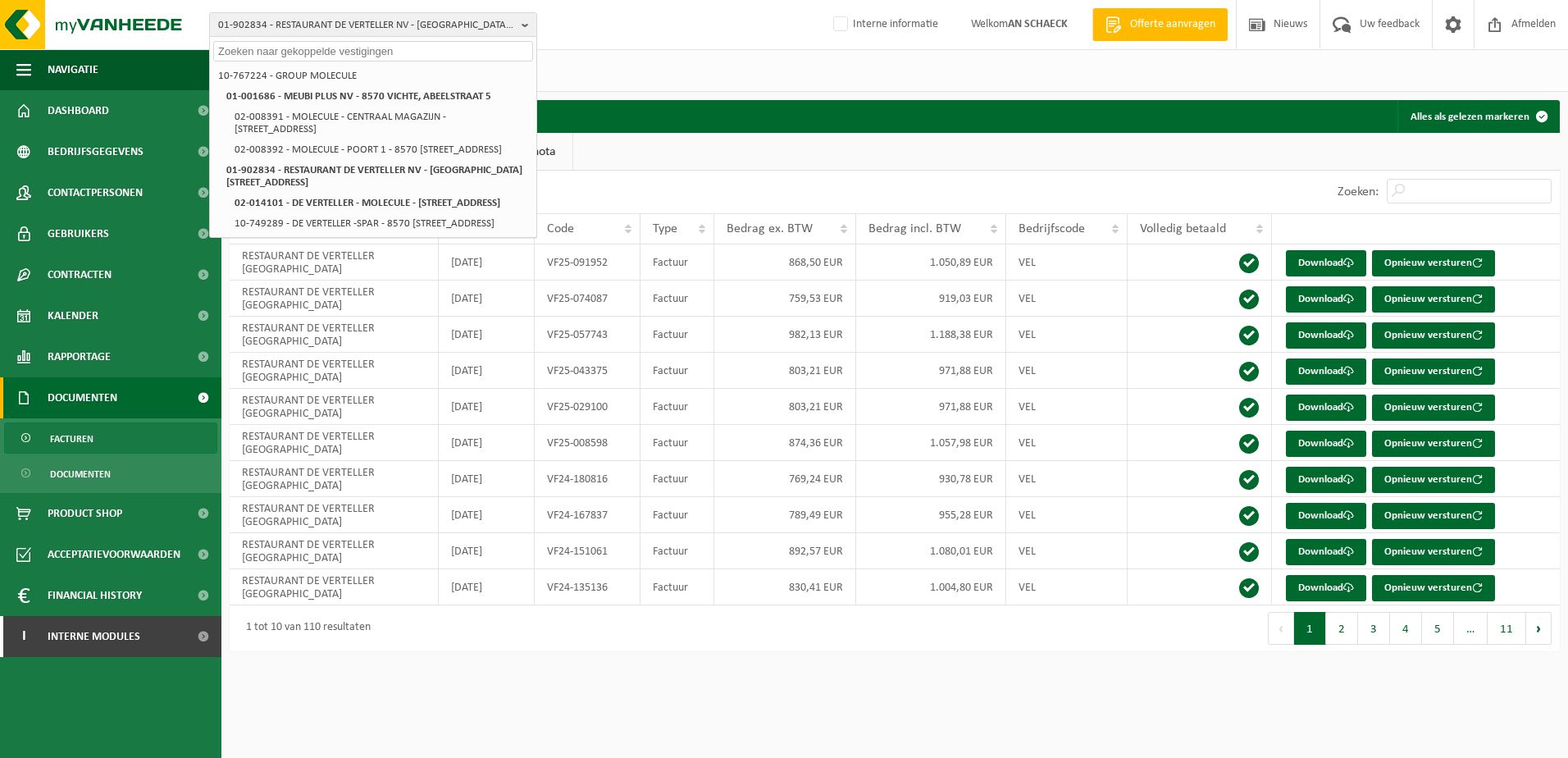
paste input "10-882365"
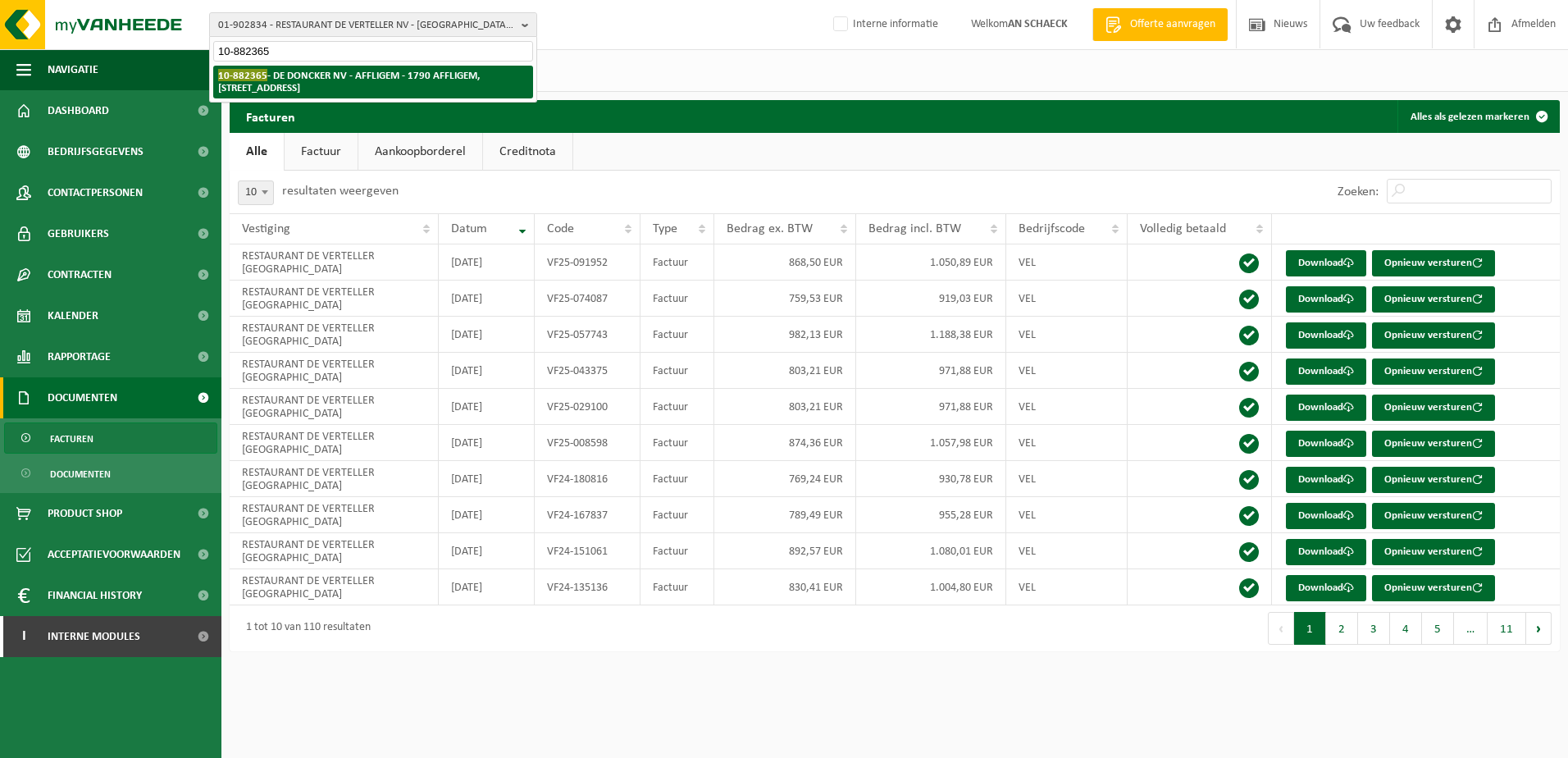
type input "10-882365"
click at [320, 86] on li "10-882365 - DE DONCKER NV - AFFLIGEM - 1790 AFFLIGEM, [STREET_ADDRESS]" at bounding box center [373, 81] width 319 height 33
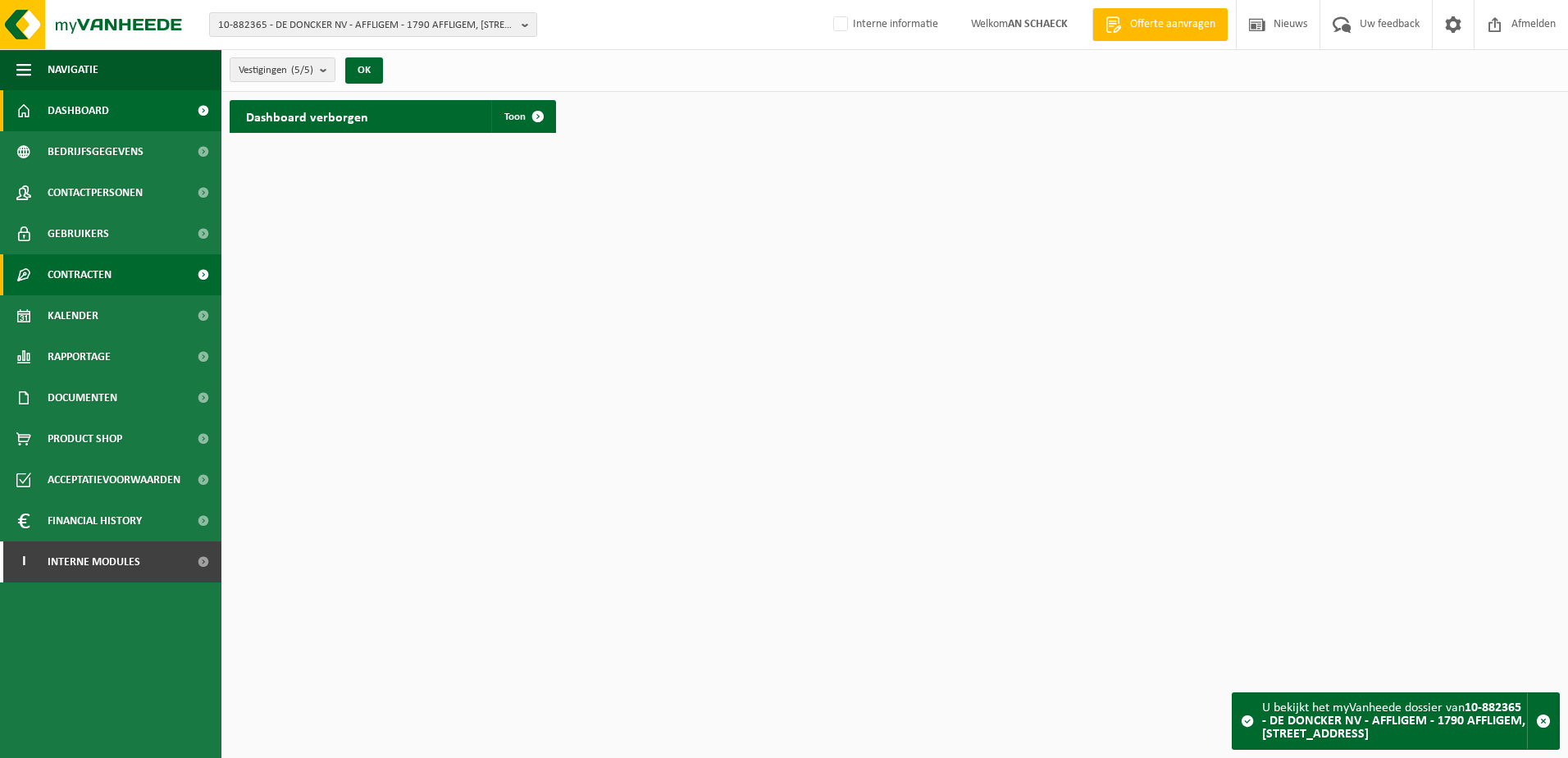
click at [90, 281] on span "Contracten" at bounding box center [79, 274] width 64 height 41
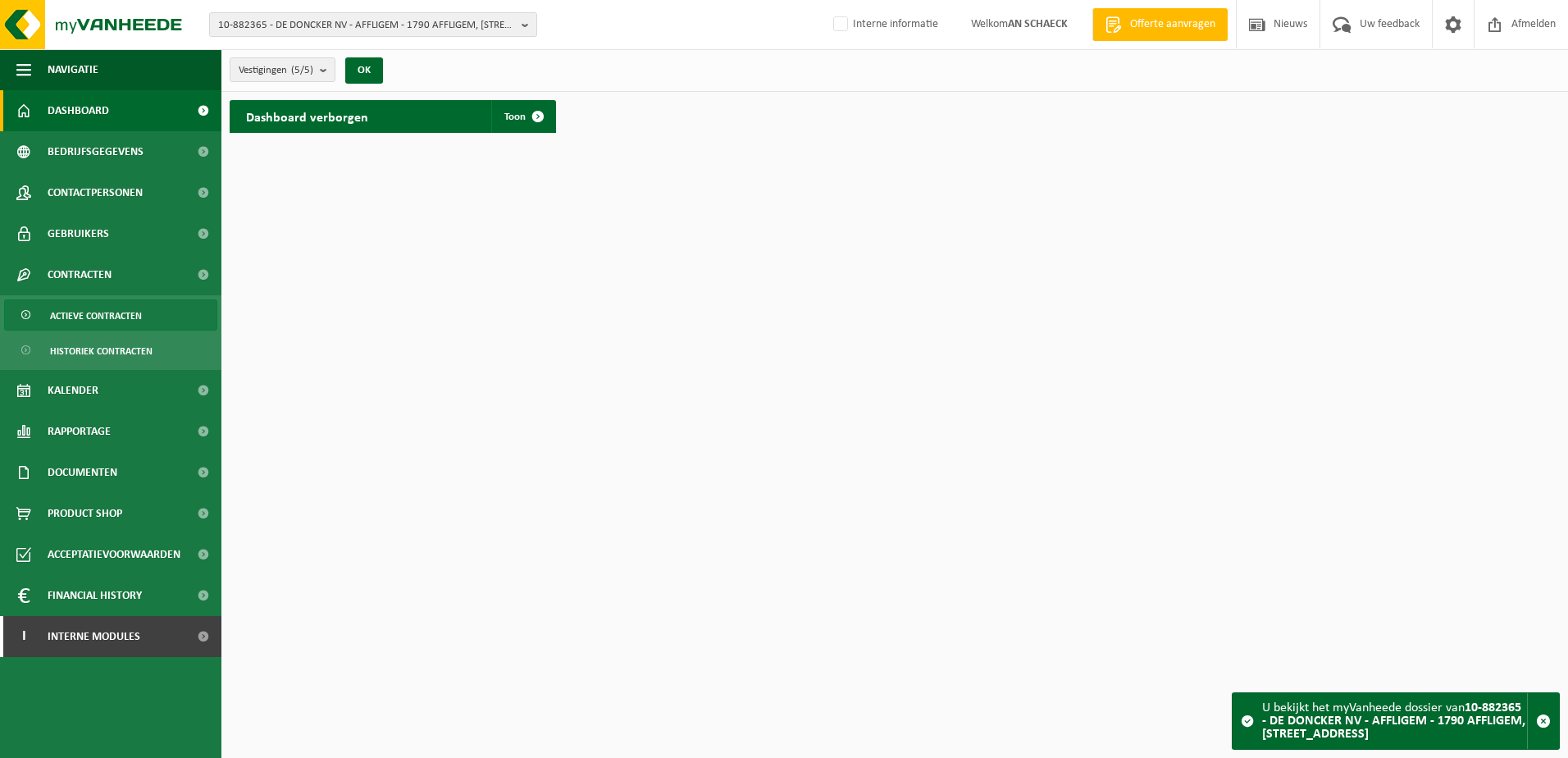
click at [90, 319] on span "Actieve contracten" at bounding box center [96, 315] width 92 height 31
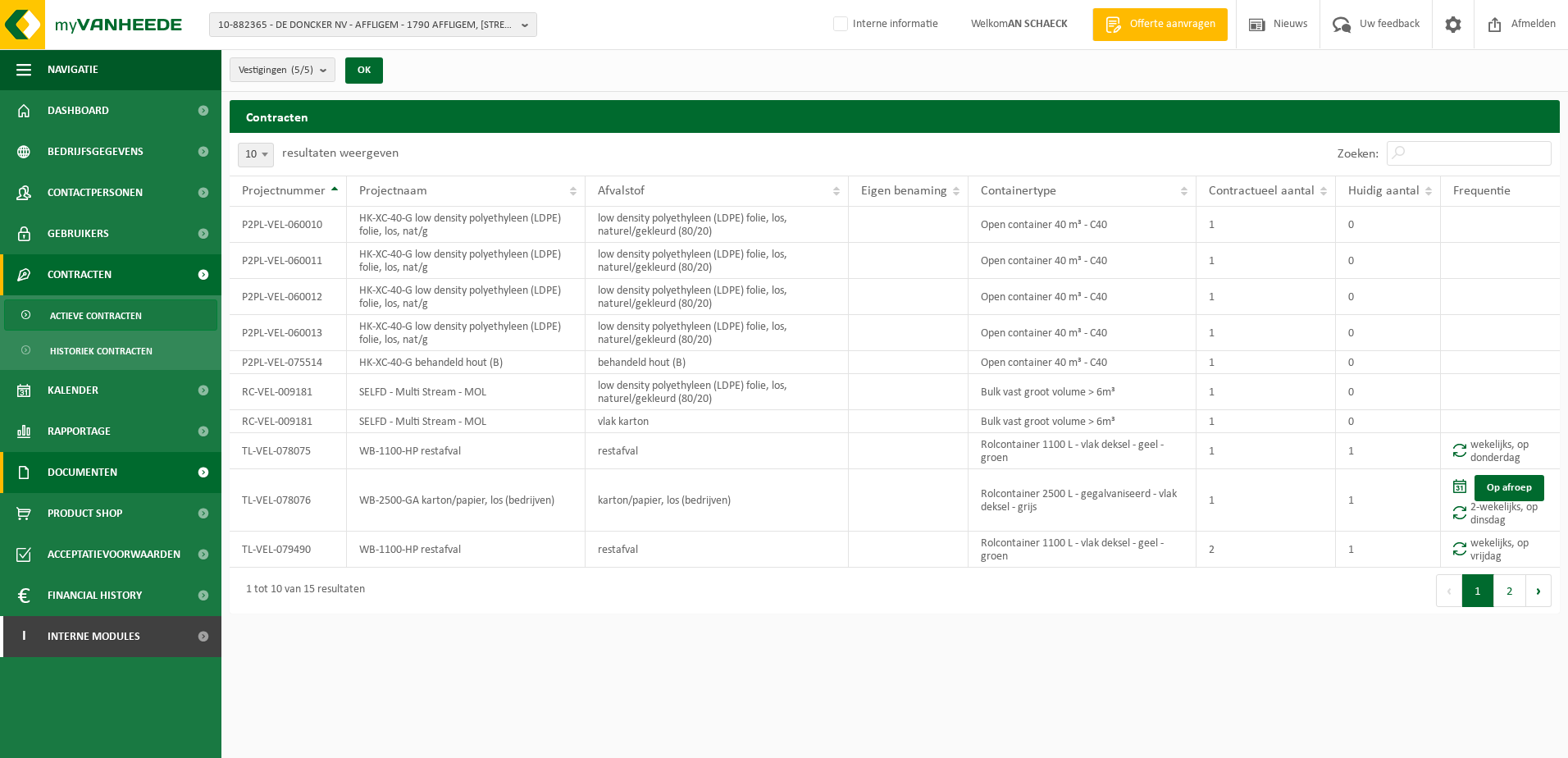
click at [101, 462] on span "Documenten" at bounding box center [82, 472] width 70 height 41
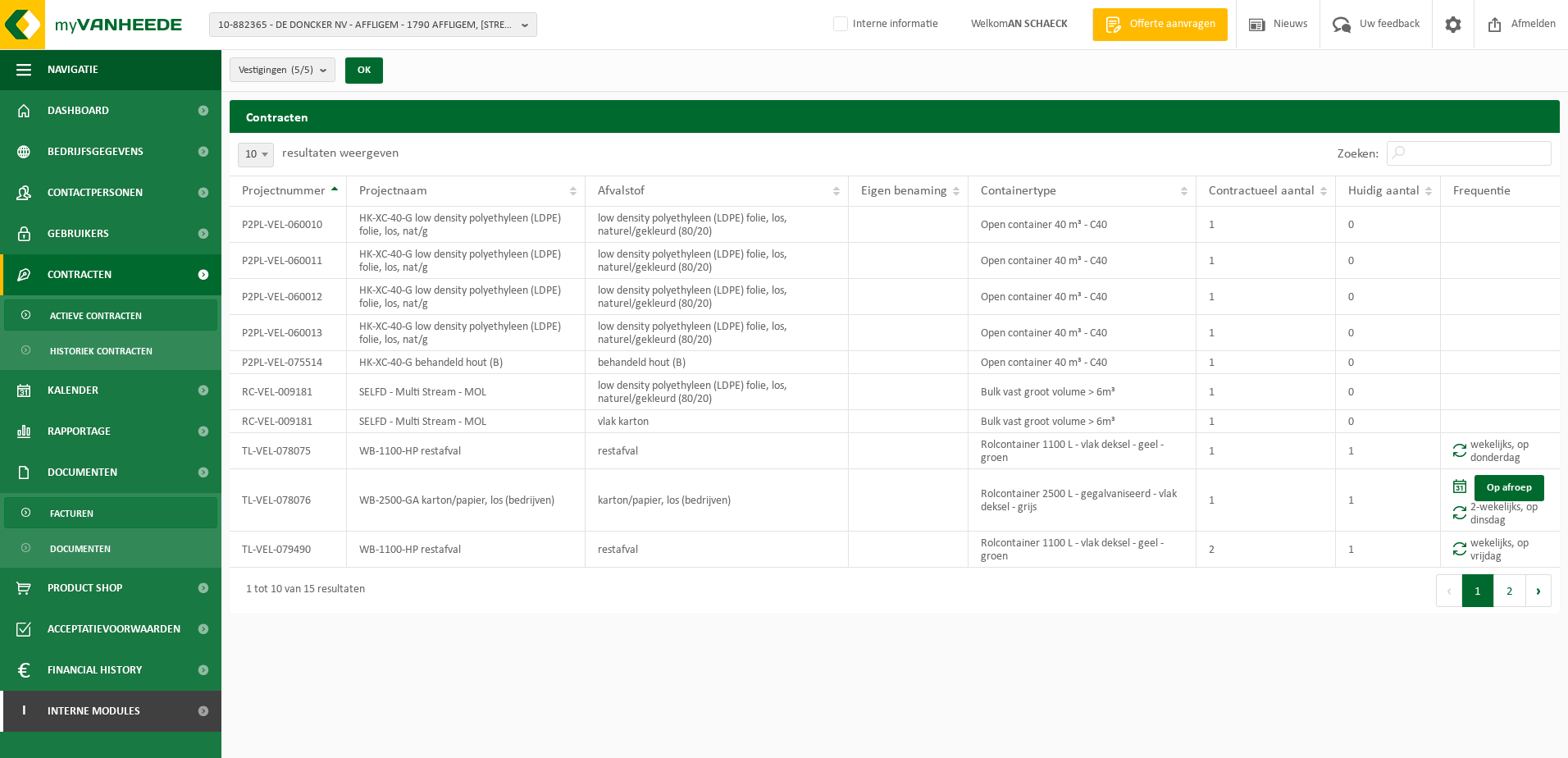
click at [94, 514] on link "Facturen" at bounding box center [111, 512] width 214 height 31
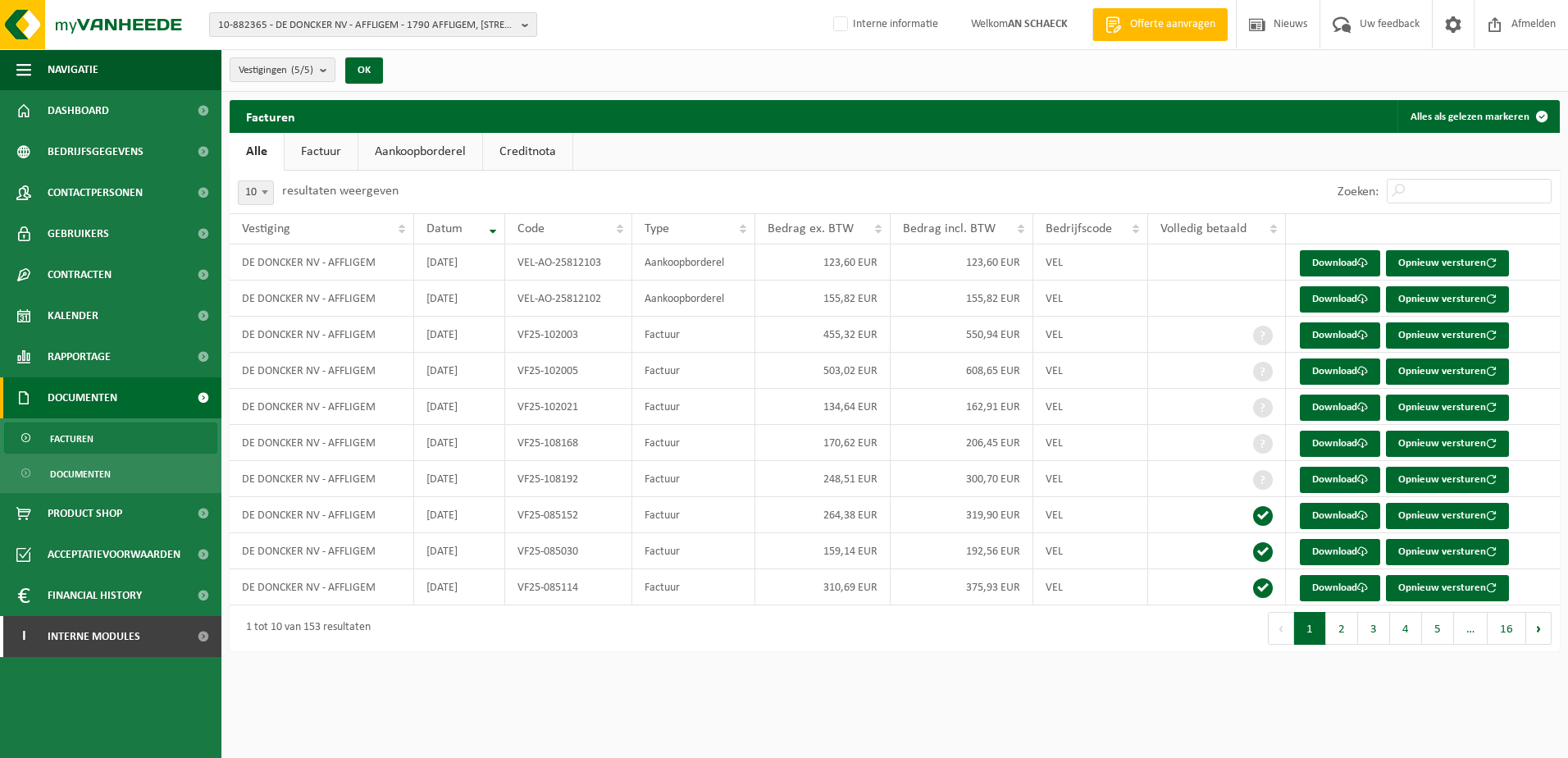
click at [412, 24] on span "10-882365 - DE DONCKER NV - AFFLIGEM - 1790 AFFLIGEM, [STREET_ADDRESS]" at bounding box center [366, 26] width 296 height 25
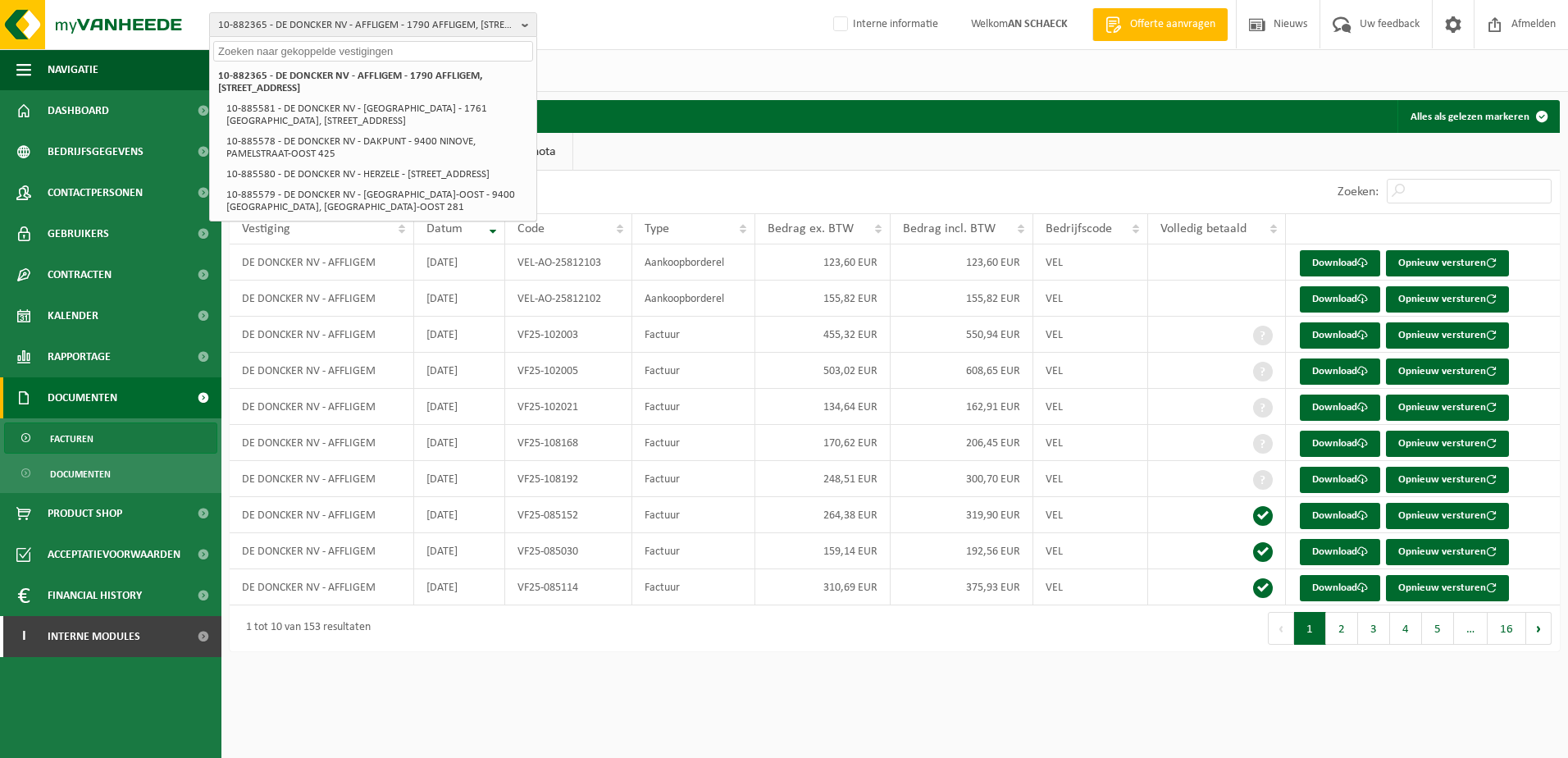
paste input "01-096252"
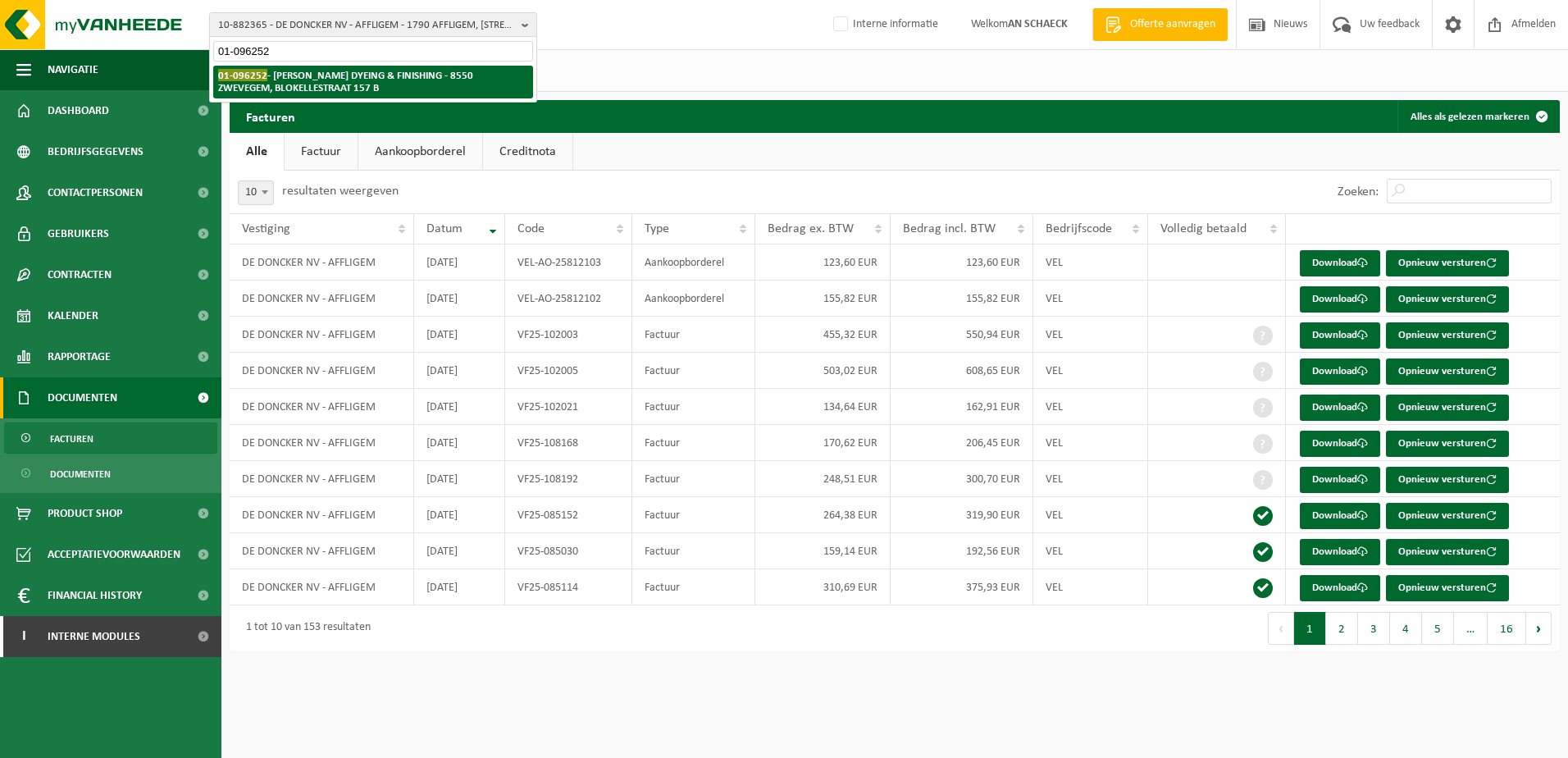
type input "01-096252"
click at [332, 77] on strong "01-096252 - MAES DYEING & FINISHING - 8550 ZWEVEGEM, BLOKELLESTRAAT 157 B" at bounding box center [345, 81] width 255 height 25
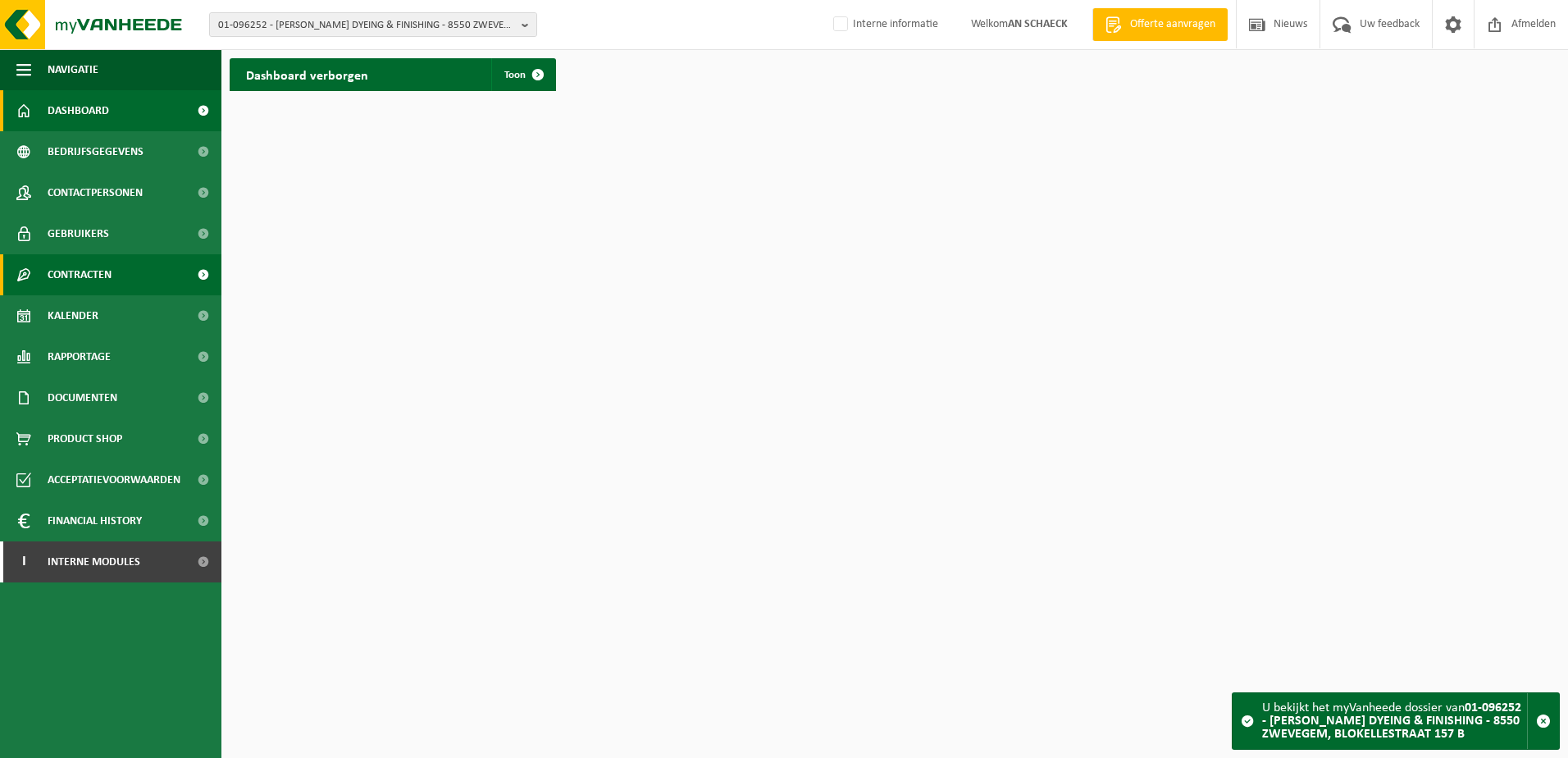
click at [99, 273] on span "Contracten" at bounding box center [79, 274] width 64 height 41
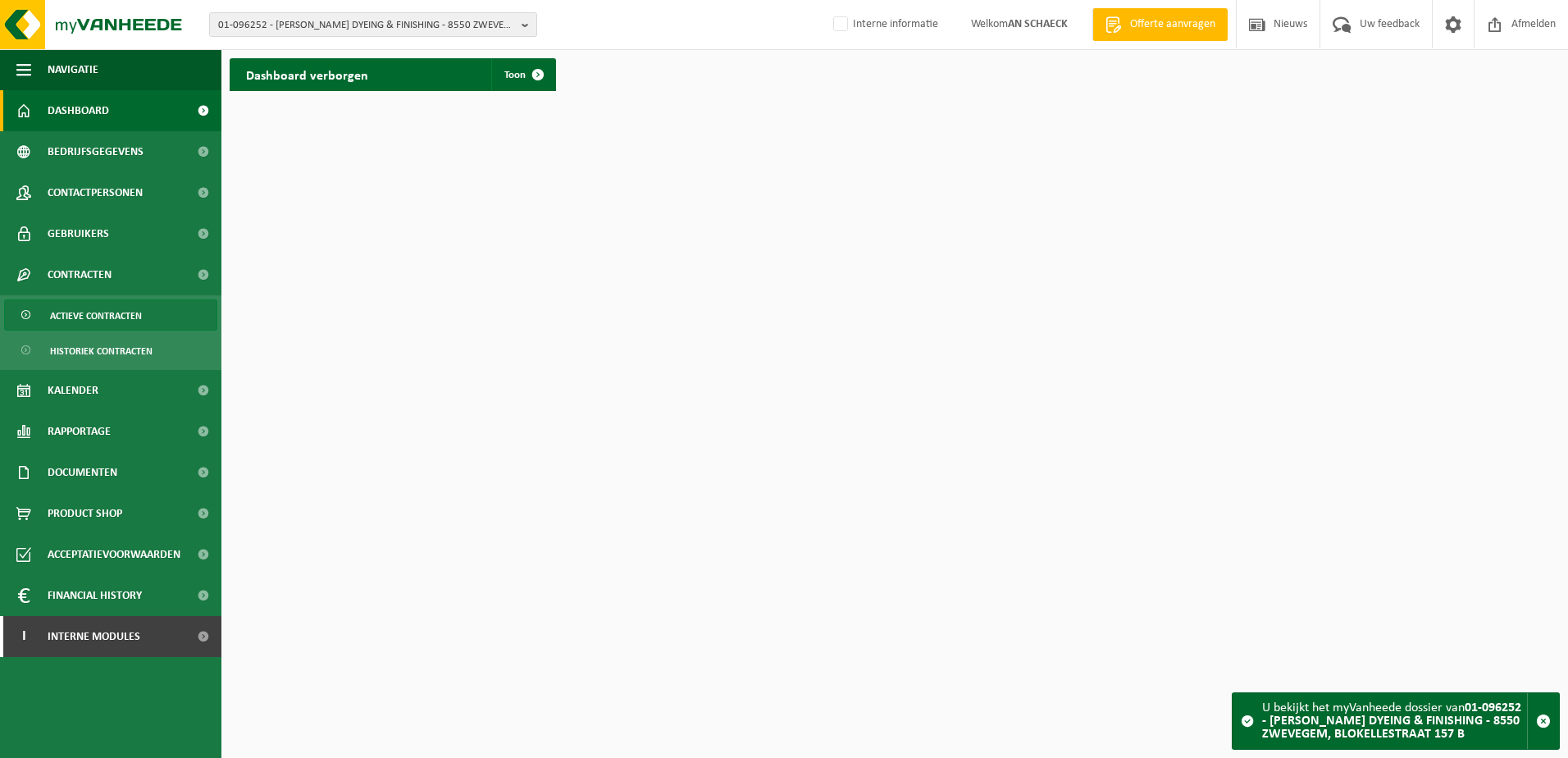
click at [103, 319] on span "Actieve contracten" at bounding box center [96, 315] width 92 height 31
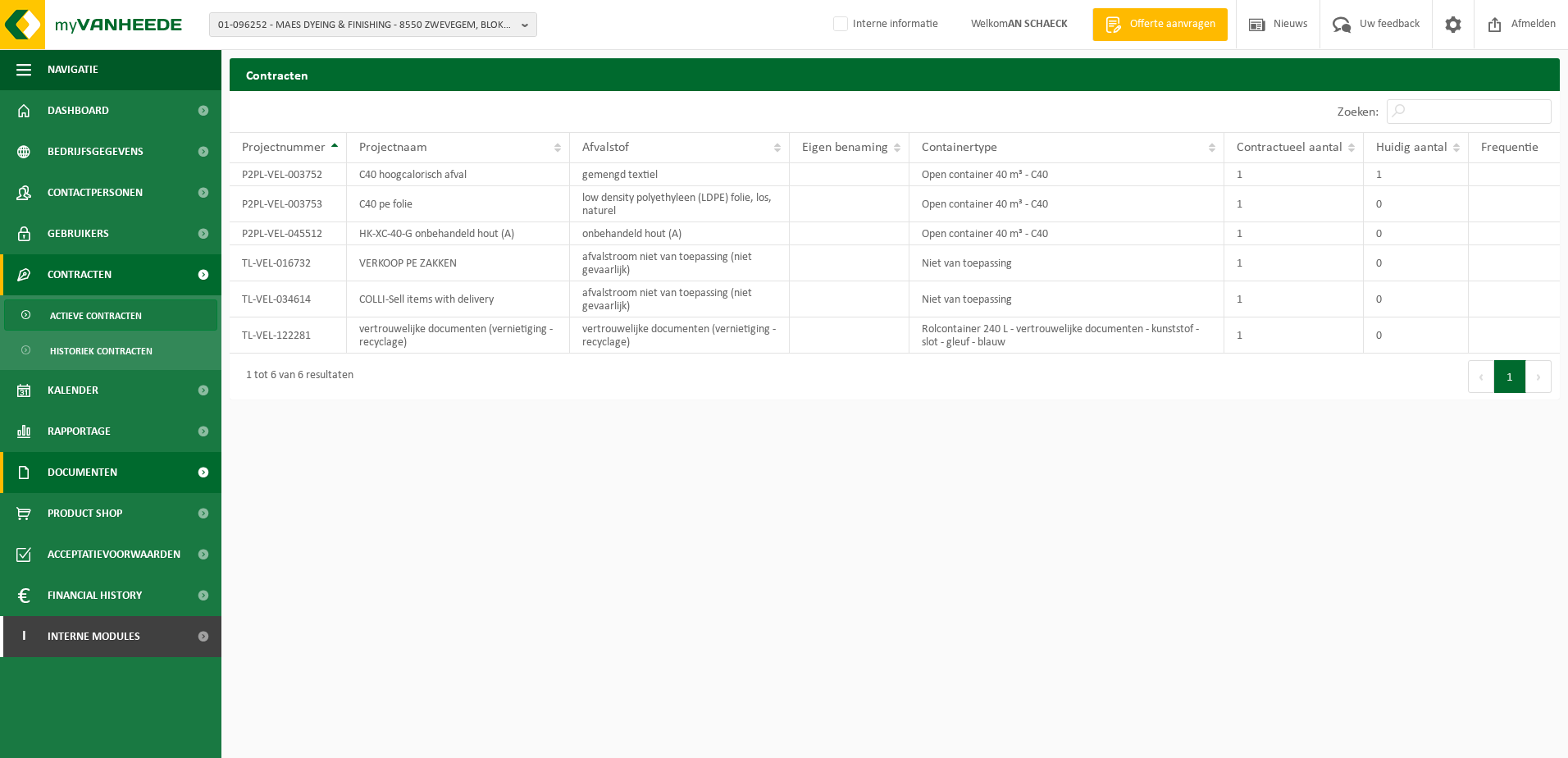
click at [95, 480] on span "Documenten" at bounding box center [82, 472] width 70 height 41
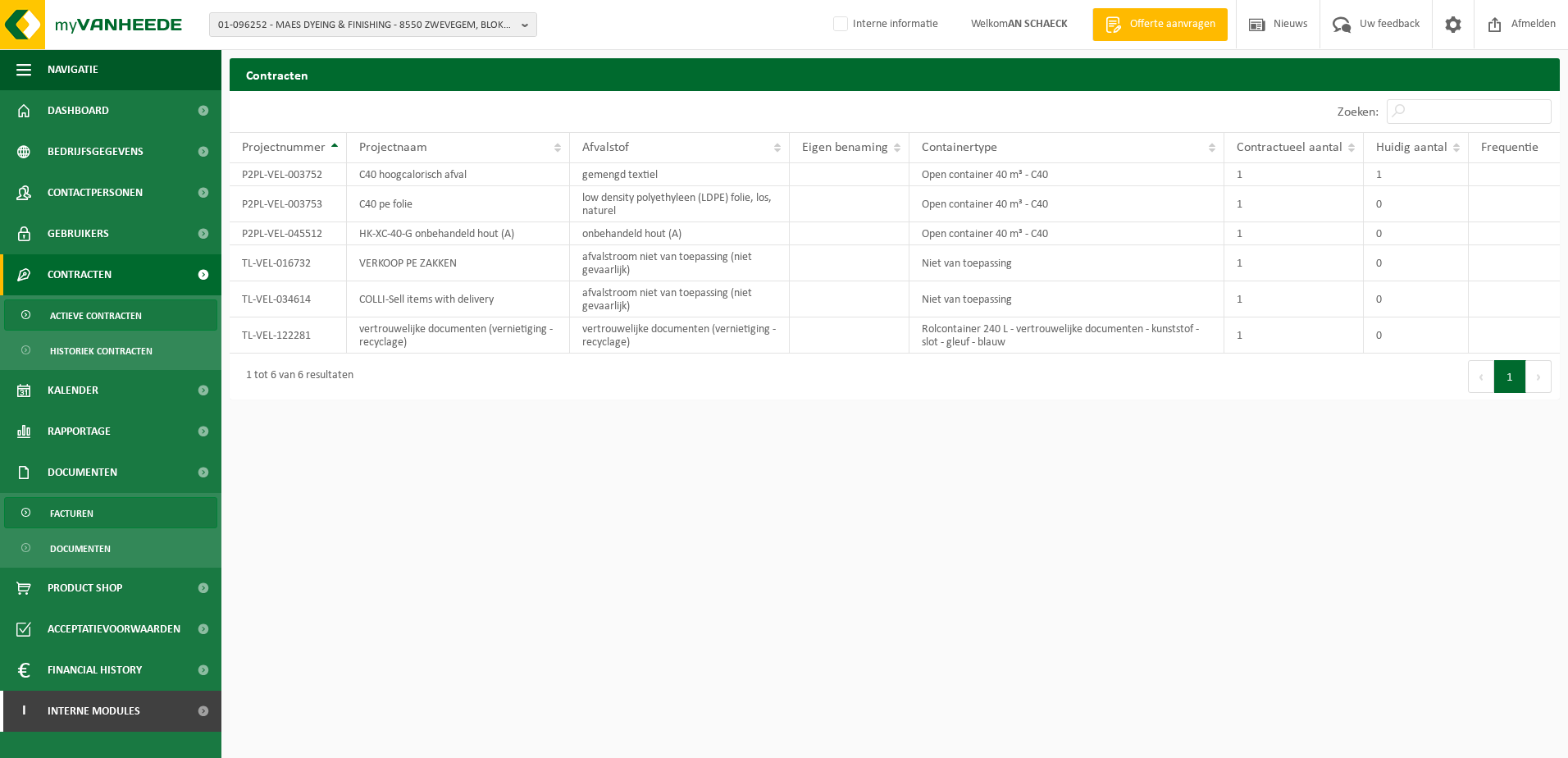
click at [93, 509] on span "Facturen" at bounding box center [71, 513] width 43 height 31
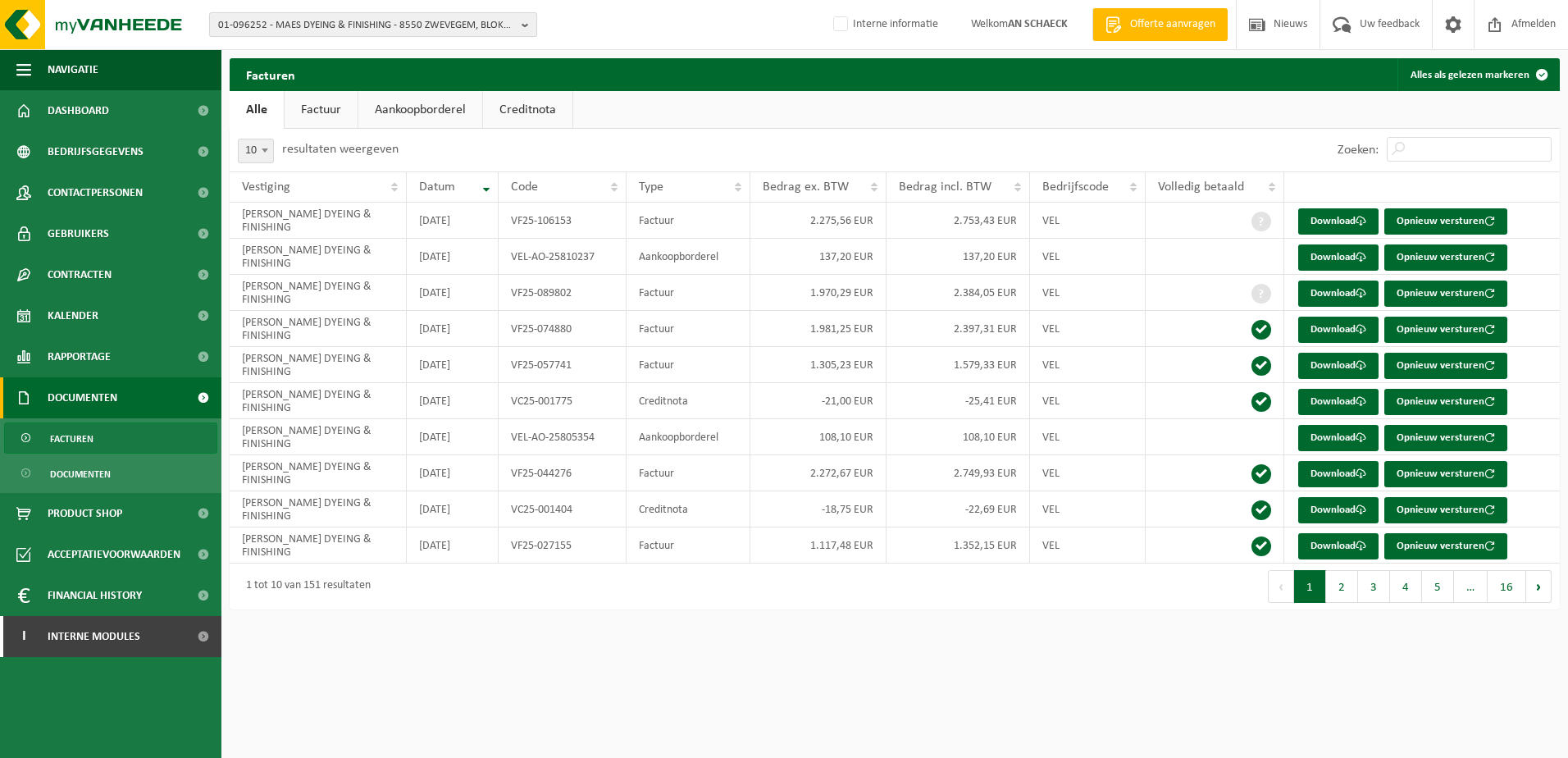
click at [432, 18] on span "01-096252 - MAES DYEING & FINISHING - 8550 ZWEVEGEM, BLOKELLESTRAAT 157 B" at bounding box center [366, 26] width 296 height 25
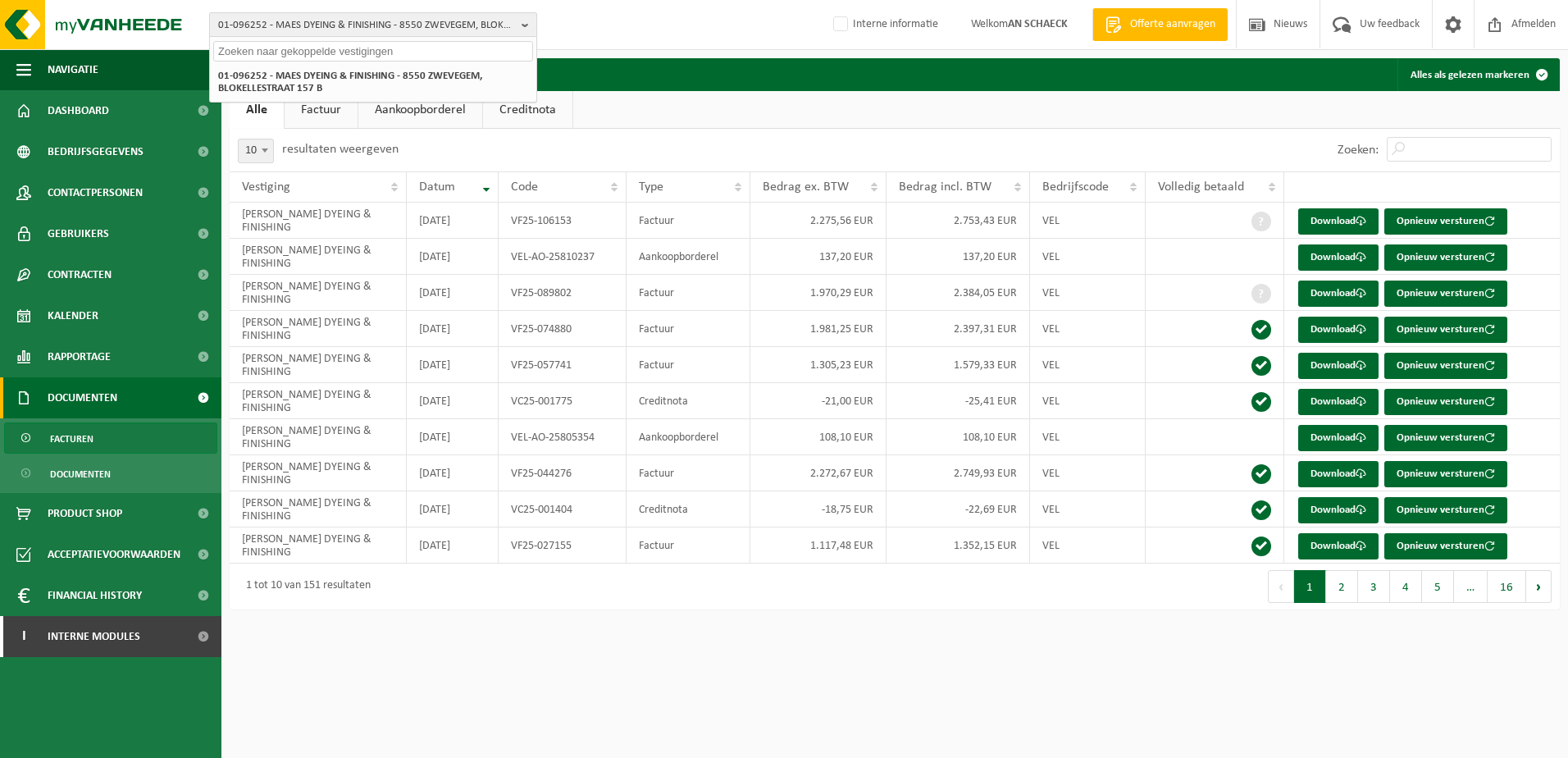
paste input "01-004731"
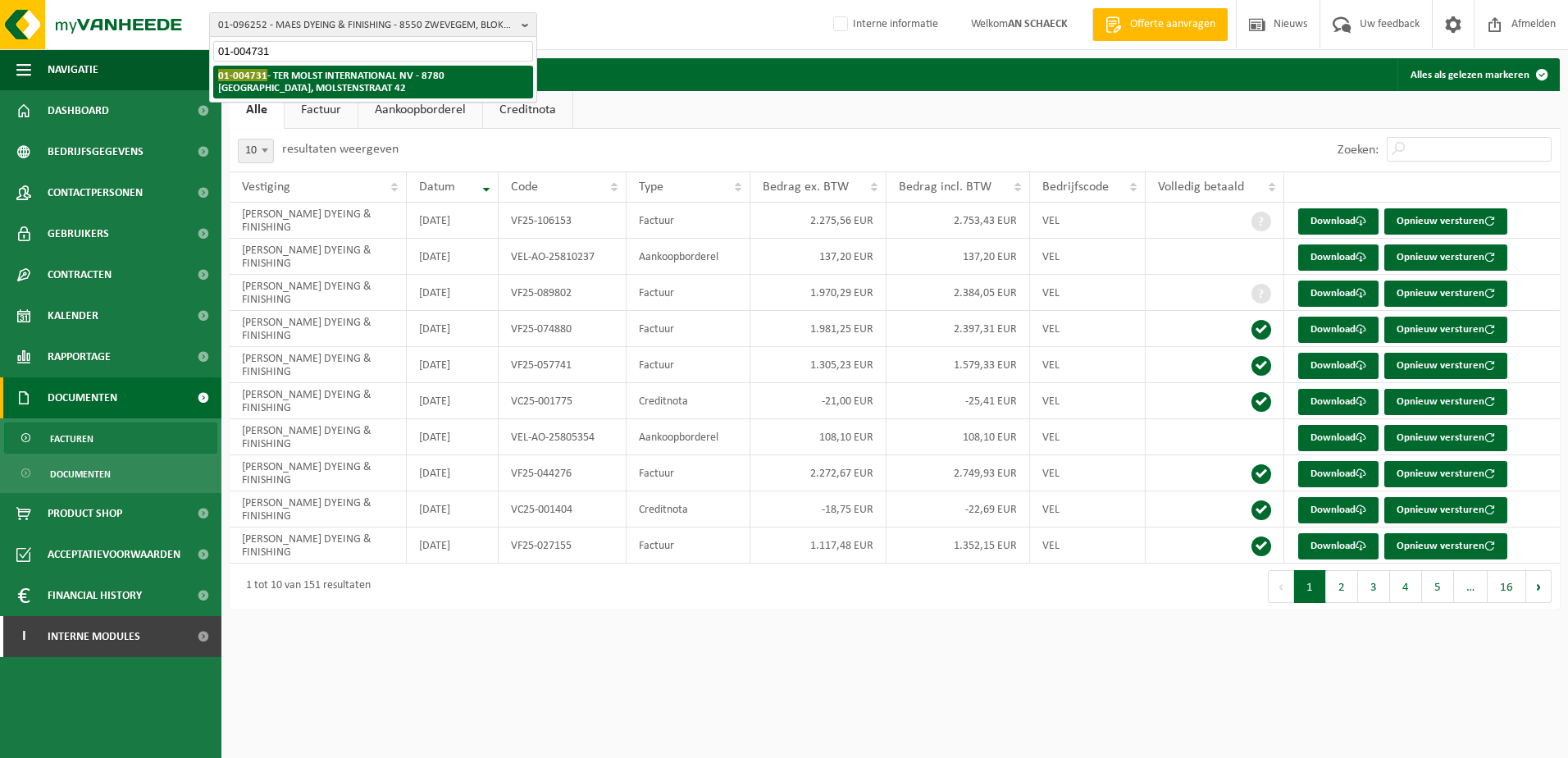
type input "01-004731"
click at [306, 82] on strong "01-004731 - TER MOLST INTERNATIONAL NV - 8780 OOSTROZEBEKE, MOLSTENSTRAAT 42" at bounding box center [331, 81] width 227 height 25
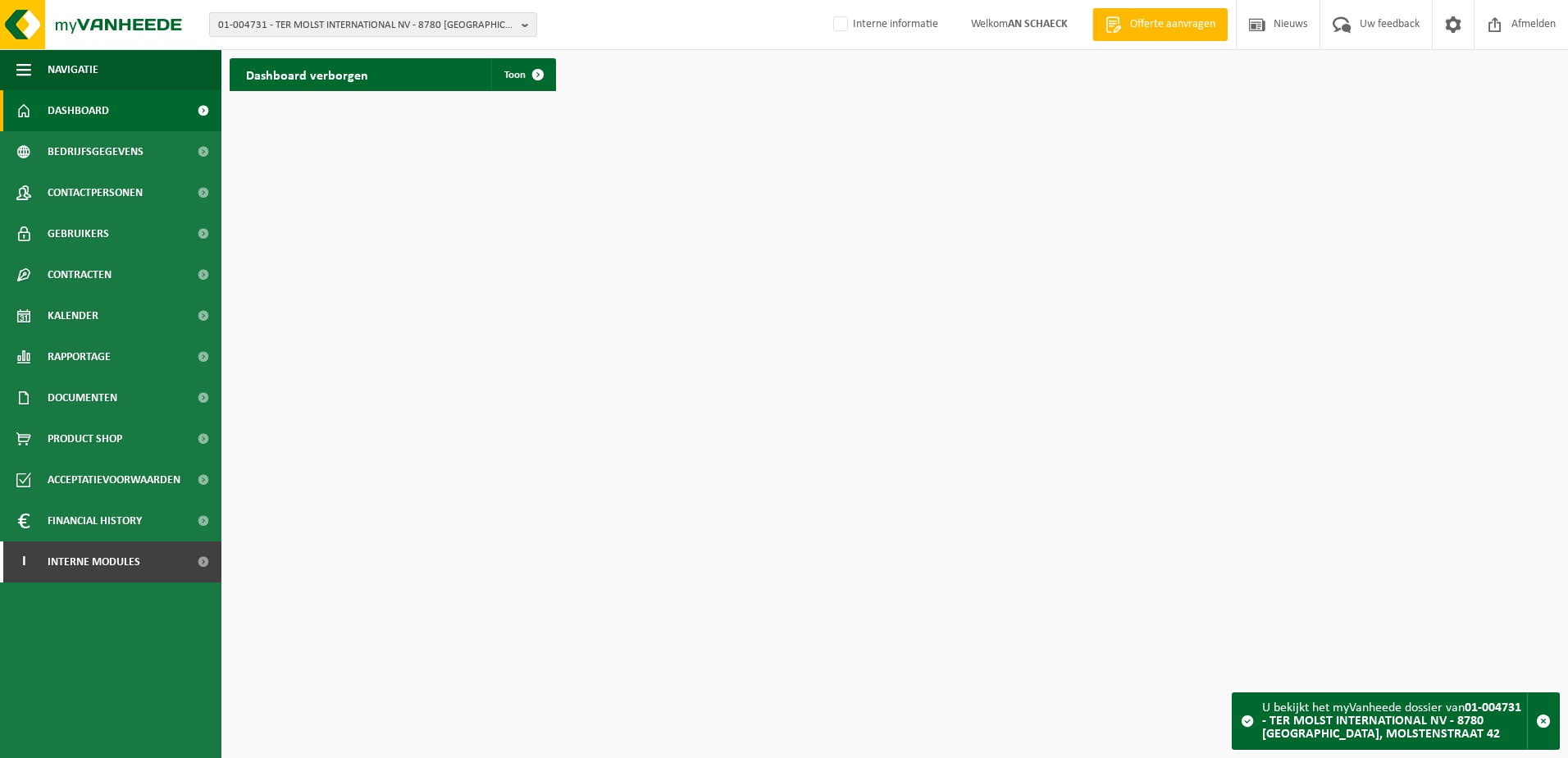
drag, startPoint x: 107, startPoint y: 277, endPoint x: 105, endPoint y: 296, distance: 19.1
click at [107, 277] on span "Contracten" at bounding box center [79, 274] width 64 height 41
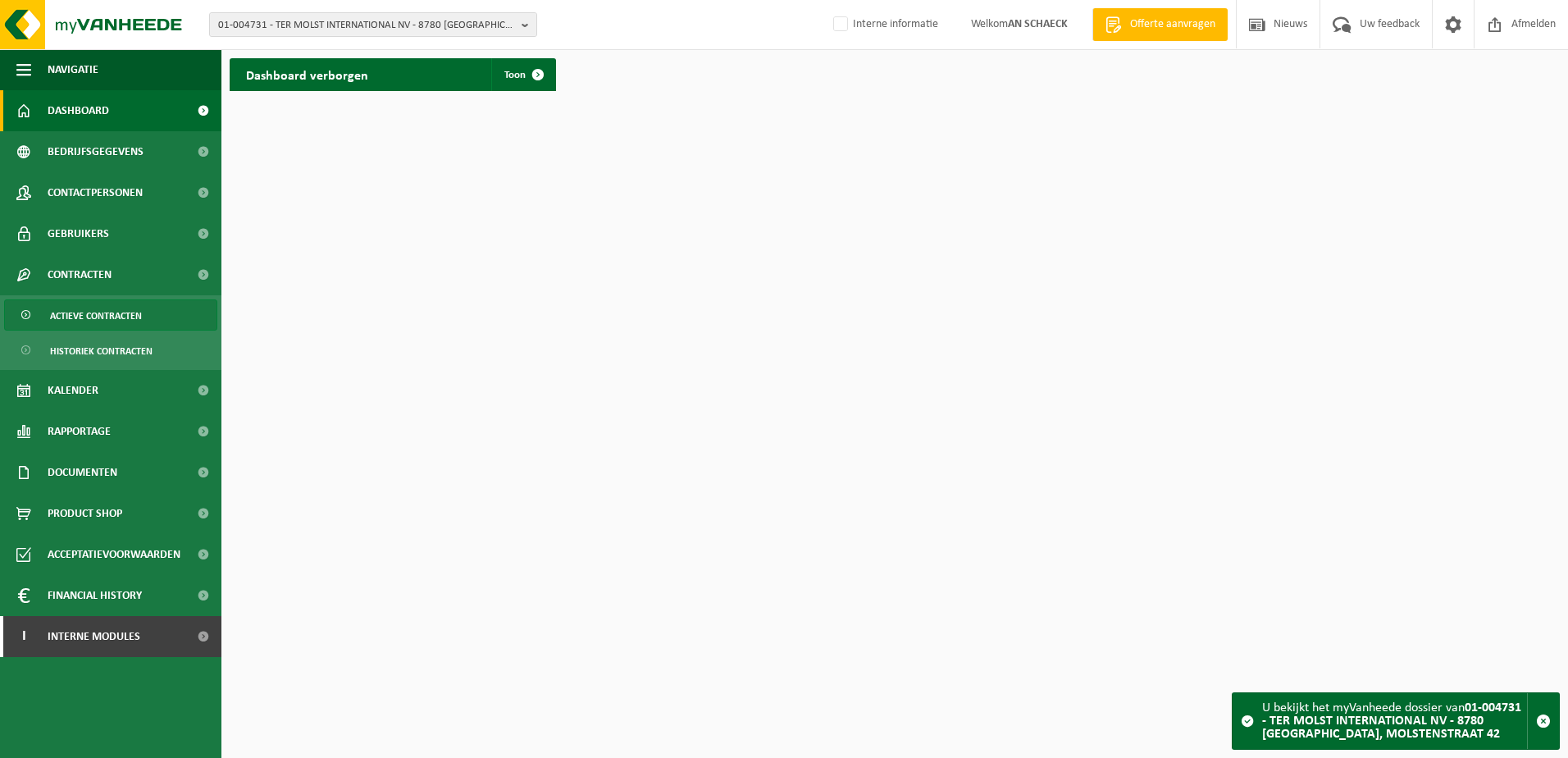
click at [100, 329] on link "Actieve contracten" at bounding box center [111, 314] width 214 height 31
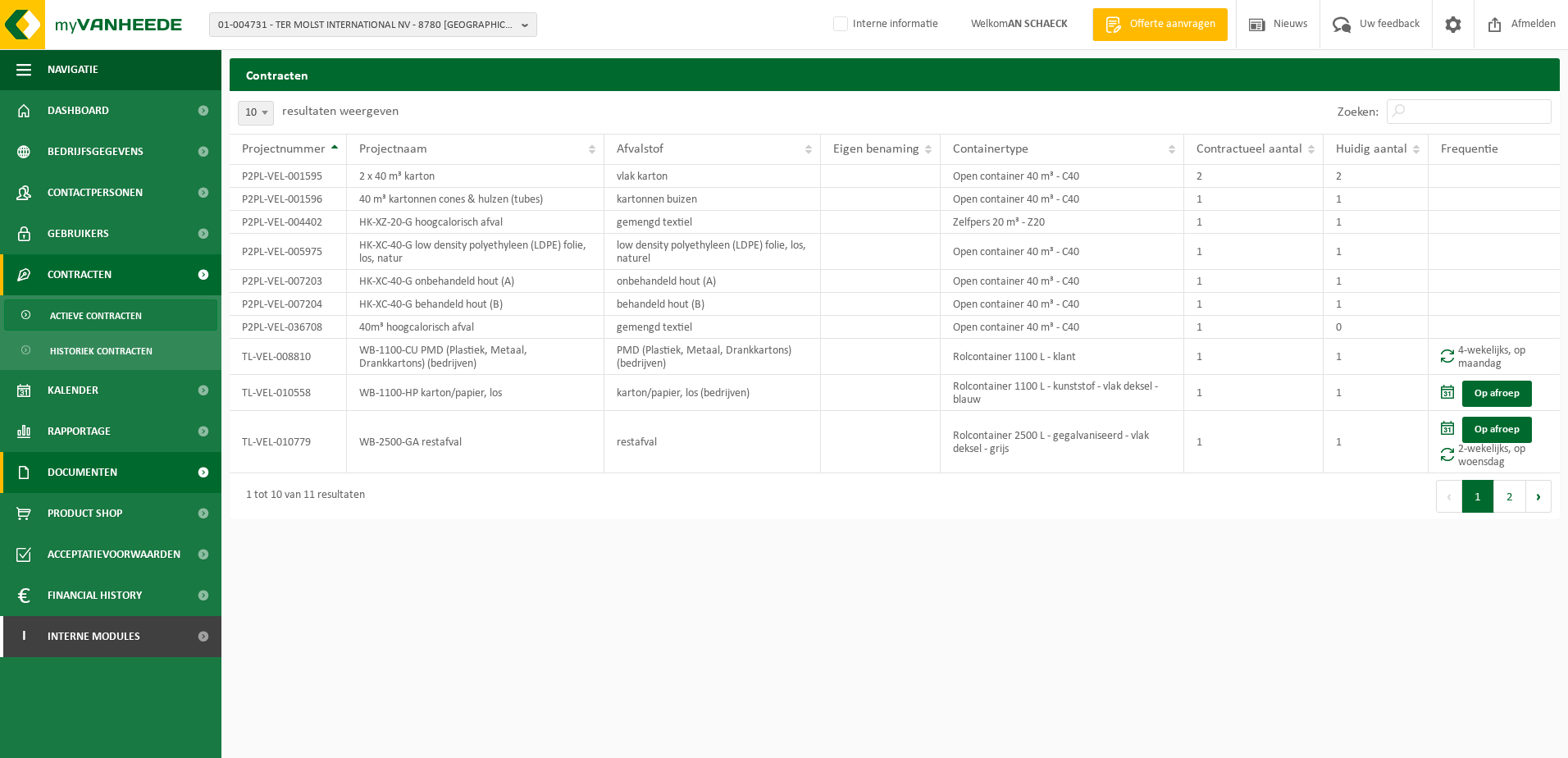
click at [102, 470] on span "Documenten" at bounding box center [82, 472] width 70 height 41
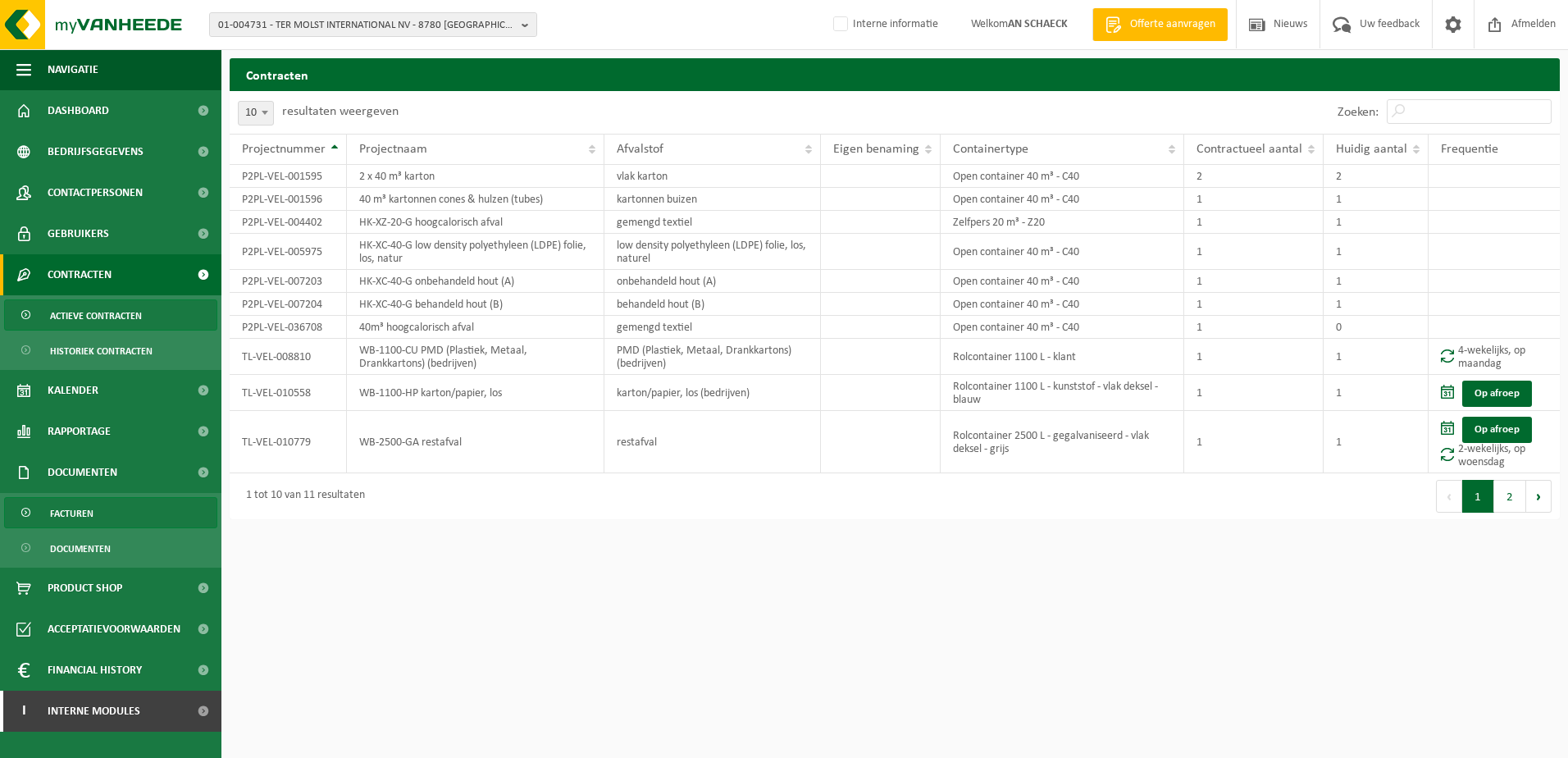
click at [90, 516] on span "Facturen" at bounding box center [71, 513] width 43 height 31
